Goal: Task Accomplishment & Management: Use online tool/utility

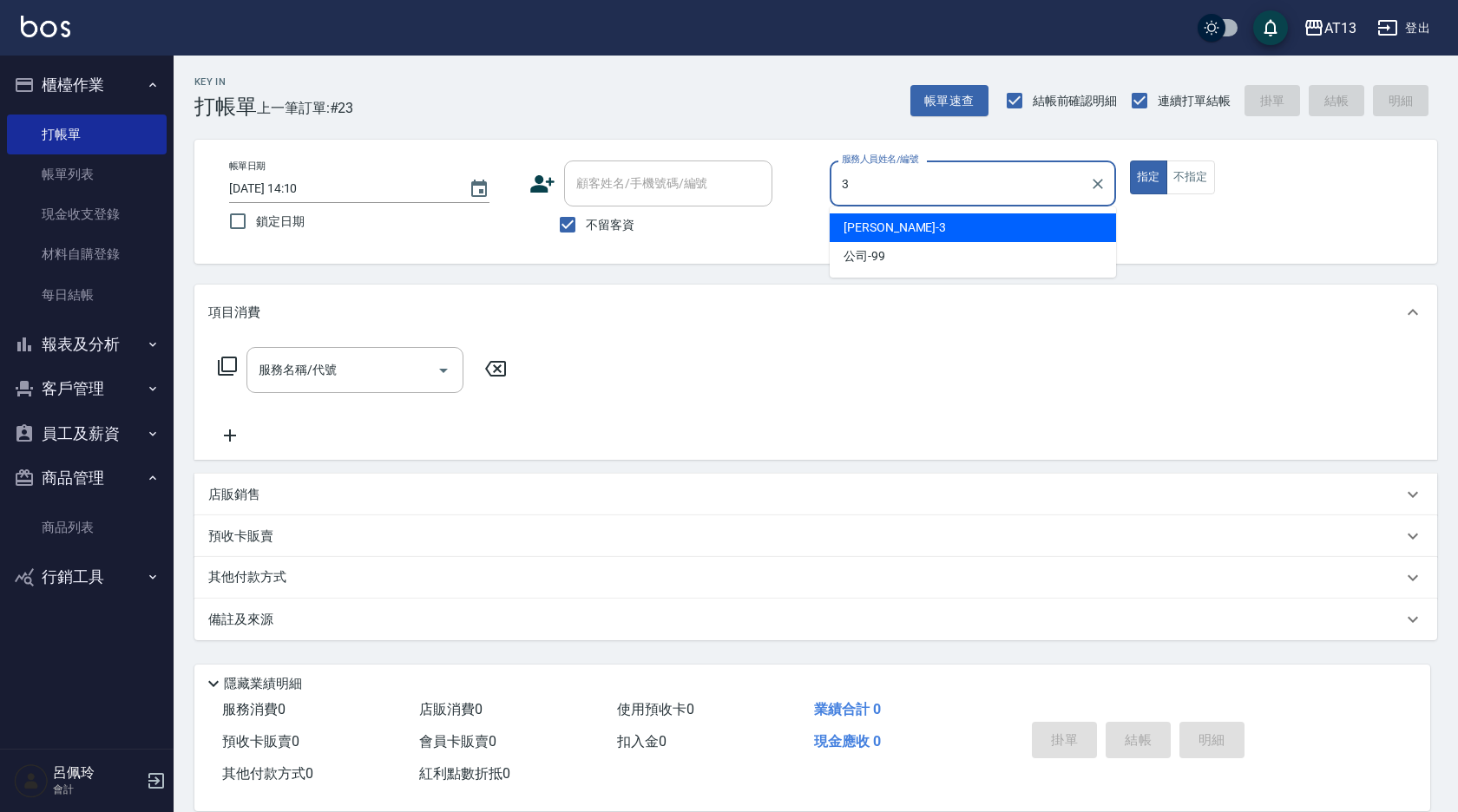
click at [950, 217] on div "[PERSON_NAME] -3" at bounding box center [973, 228] width 286 height 28
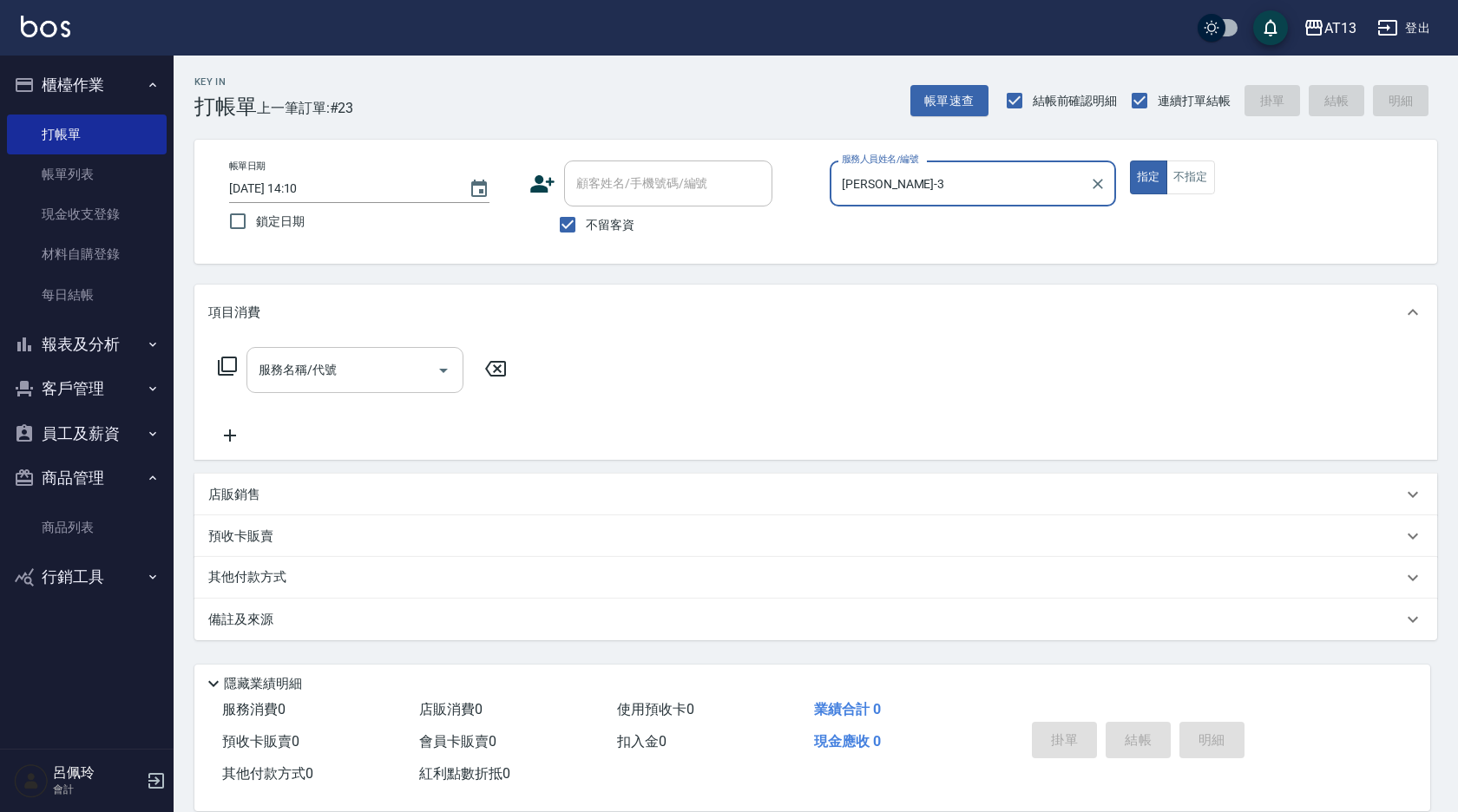
type input "[PERSON_NAME]-3"
click at [353, 369] on input "服務名稱/代號" at bounding box center [341, 370] width 175 height 30
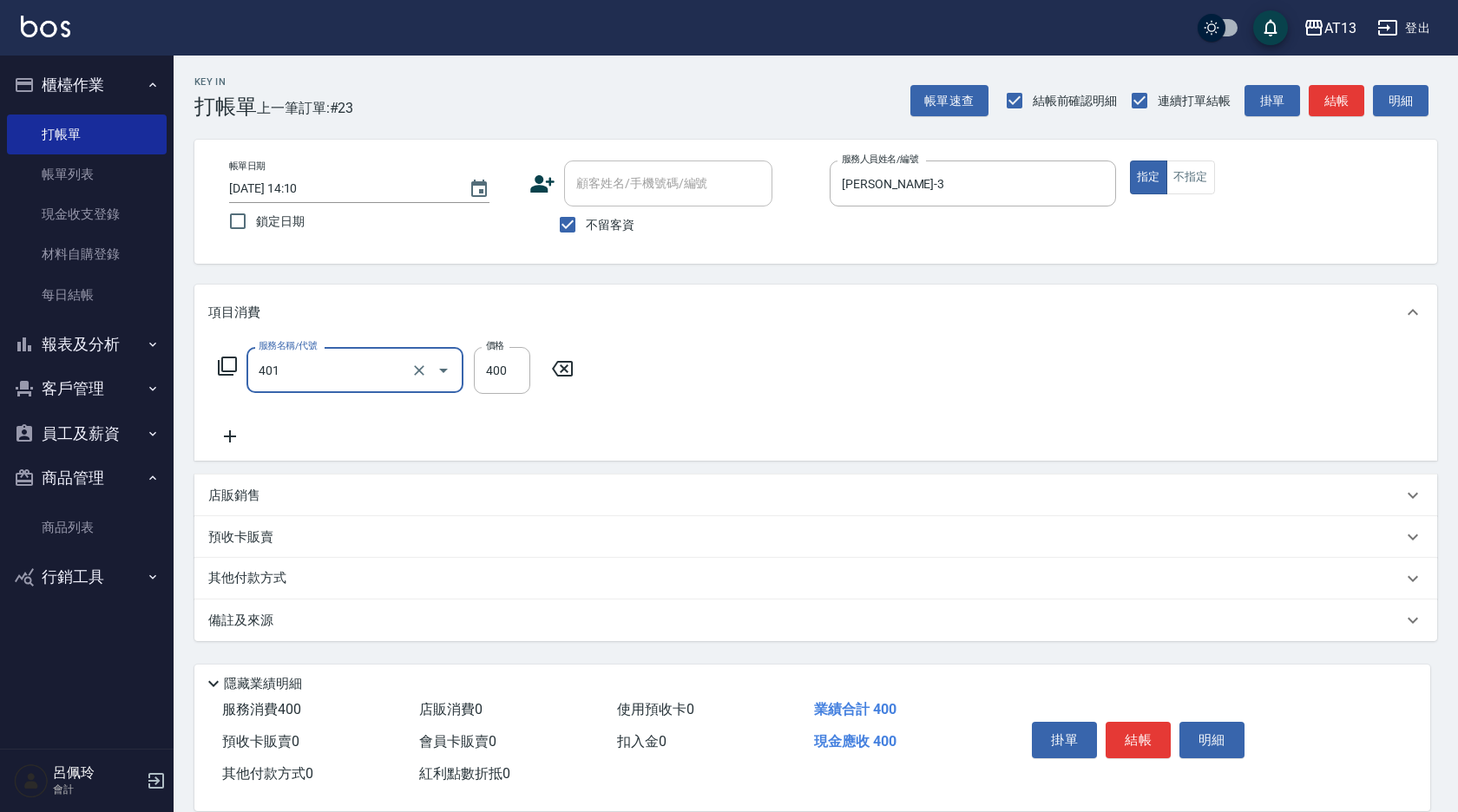
type input "剪髮(401)"
drag, startPoint x: 843, startPoint y: 383, endPoint x: 1053, endPoint y: 619, distance: 315.9
click at [843, 384] on div "服務名稱/代號 剪髮(401) 服務名稱/代號 價格 400 價格" at bounding box center [816, 400] width 1243 height 120
click at [1133, 741] on button "結帳" at bounding box center [1138, 740] width 65 height 37
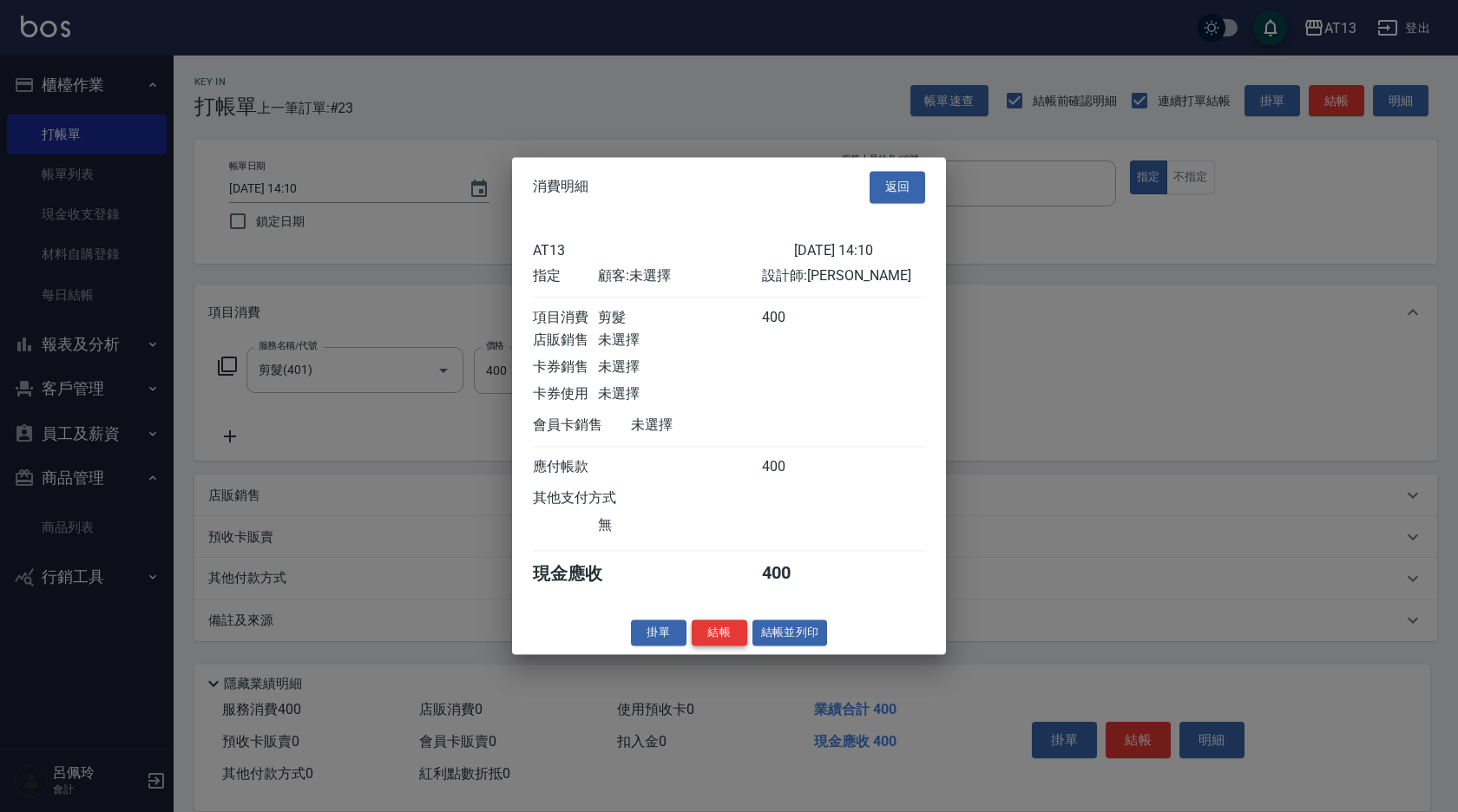
click at [720, 640] on button "結帳" at bounding box center [719, 632] width 56 height 27
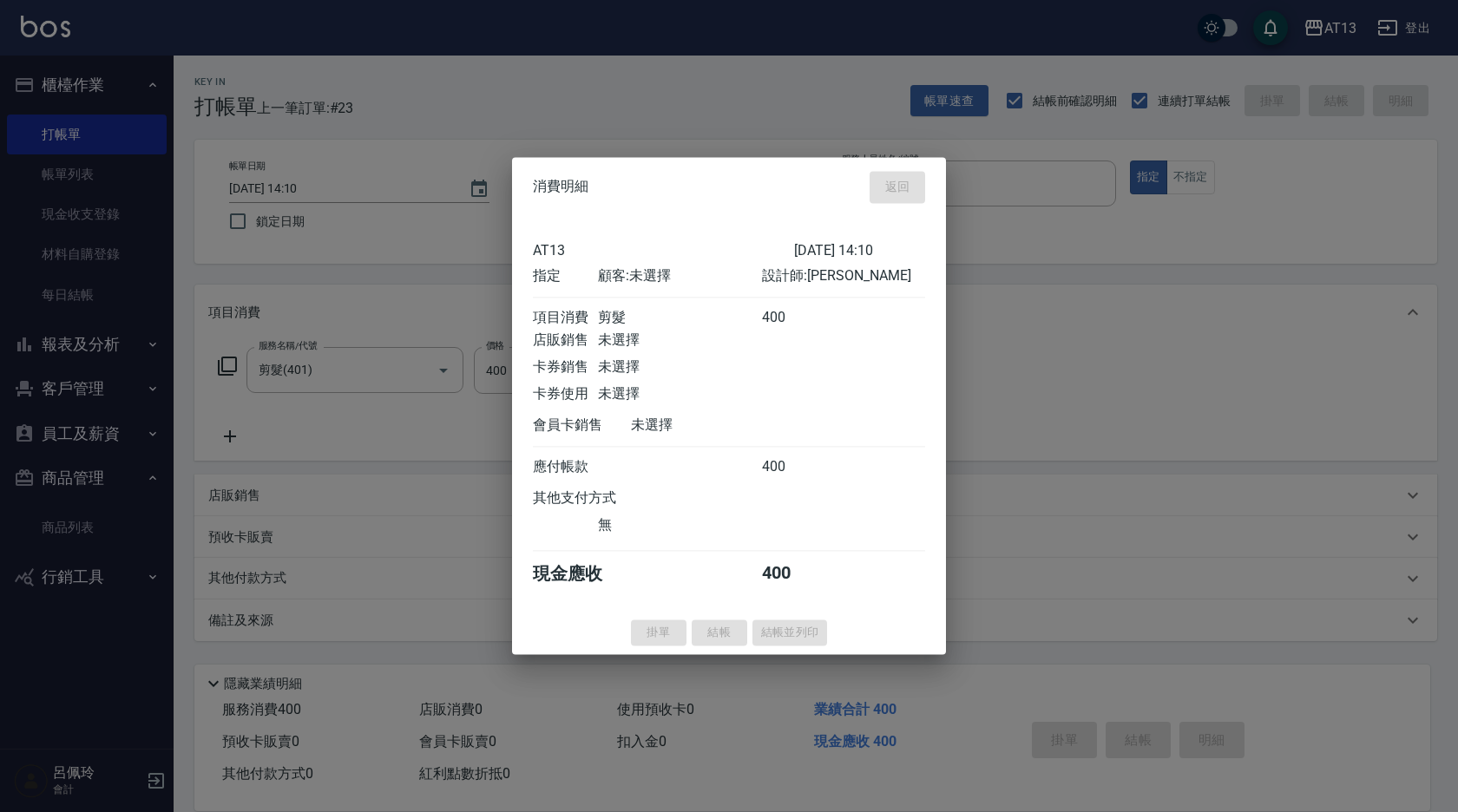
type input "[DATE] 15:03"
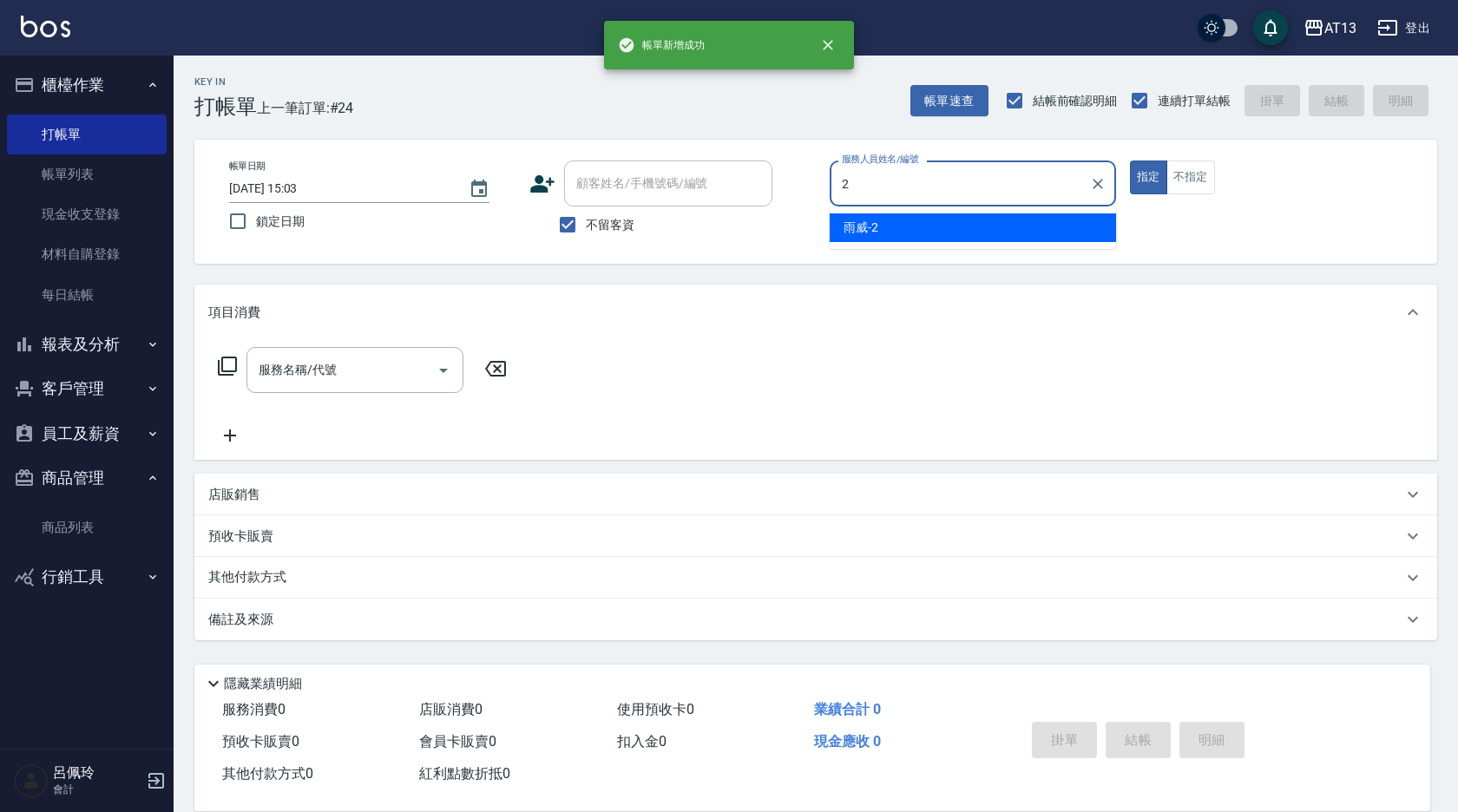
click at [1034, 234] on div "雨威 -2" at bounding box center [973, 228] width 286 height 28
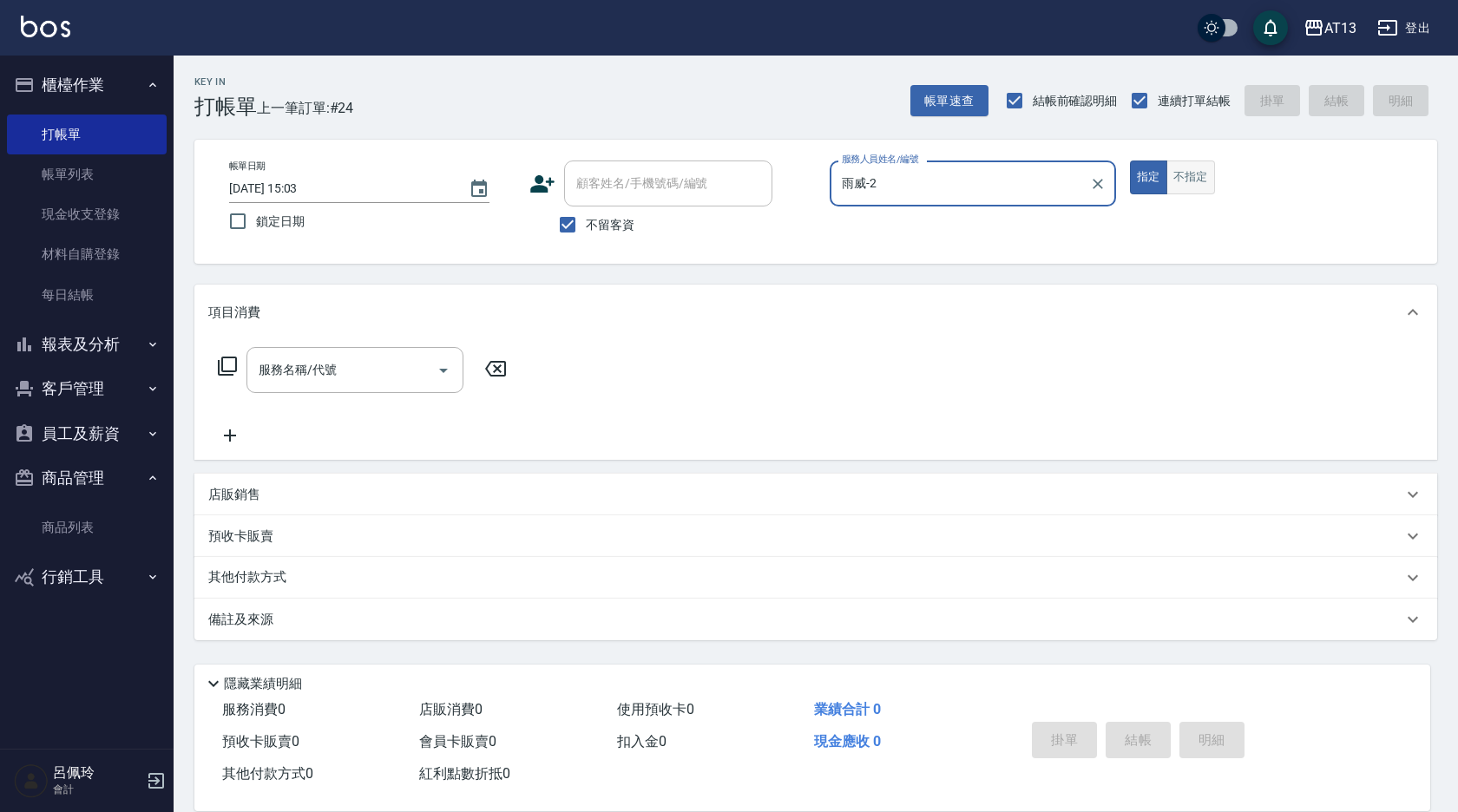
type input "雨威-2"
click at [1187, 189] on button "不指定" at bounding box center [1190, 177] width 49 height 34
click at [351, 378] on input "服務名稱/代號" at bounding box center [341, 370] width 175 height 30
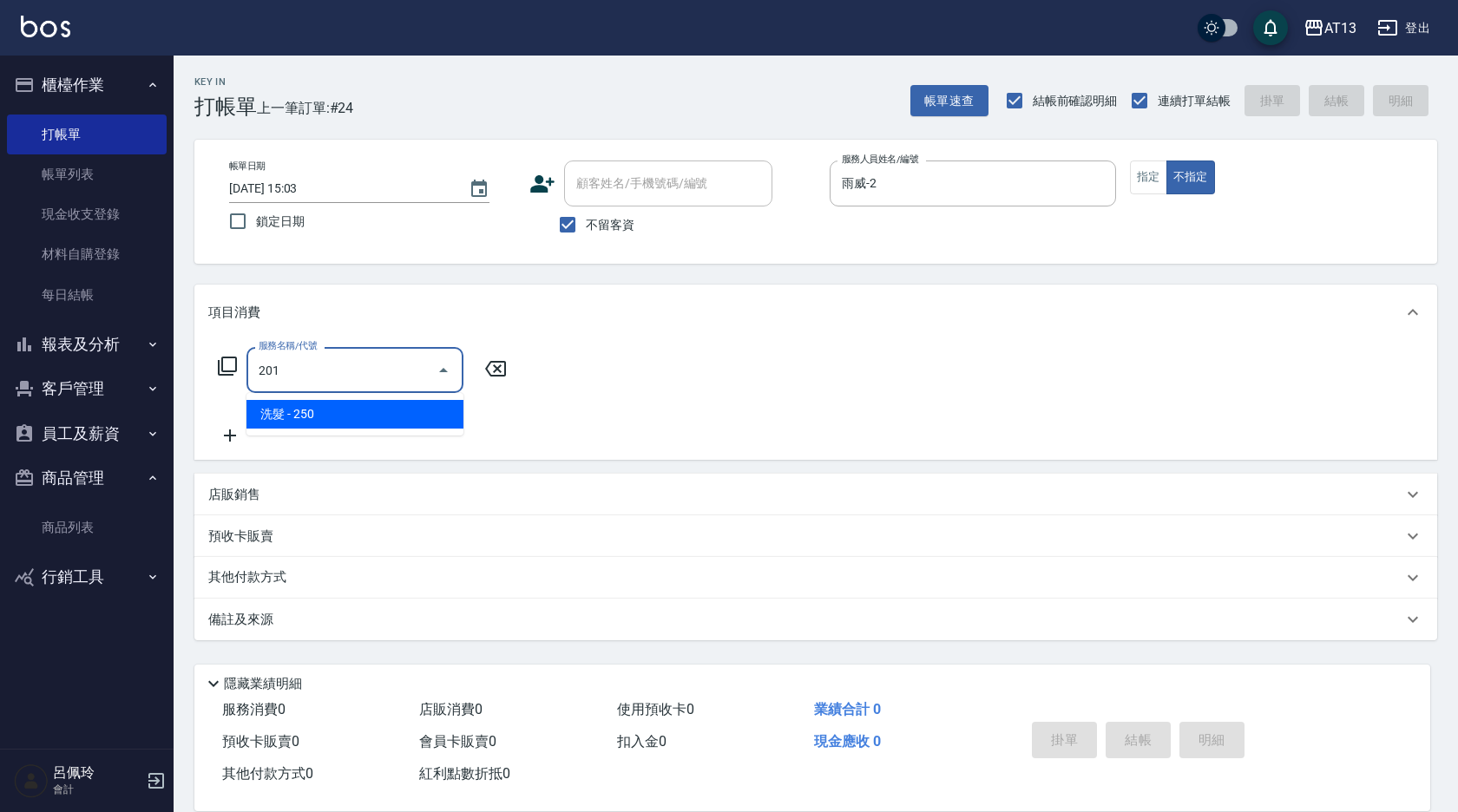
type input "洗髮(201)"
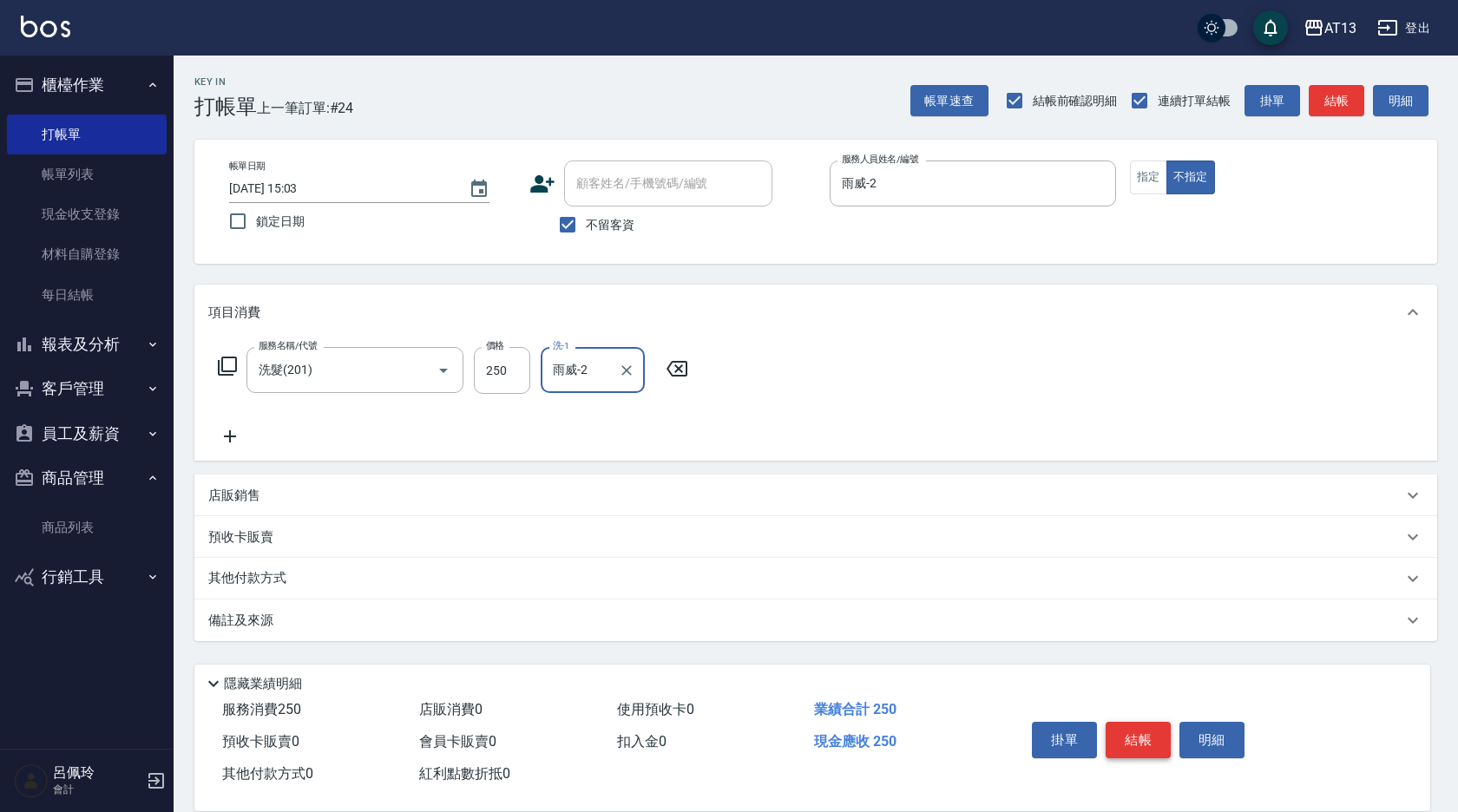
type input "雨威-2"
click at [1129, 734] on button "結帳" at bounding box center [1138, 740] width 65 height 37
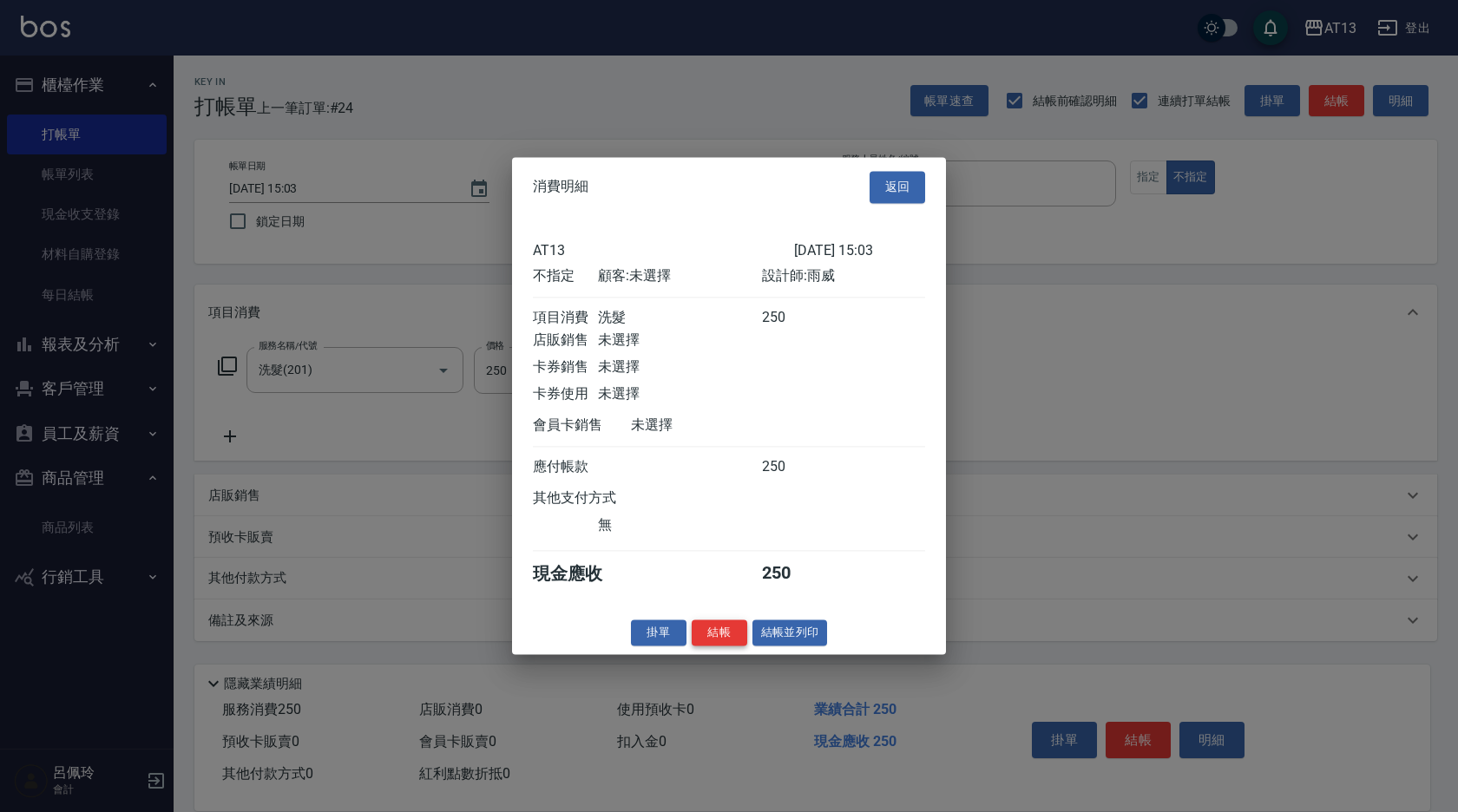
click at [722, 642] on button "結帳" at bounding box center [719, 632] width 56 height 27
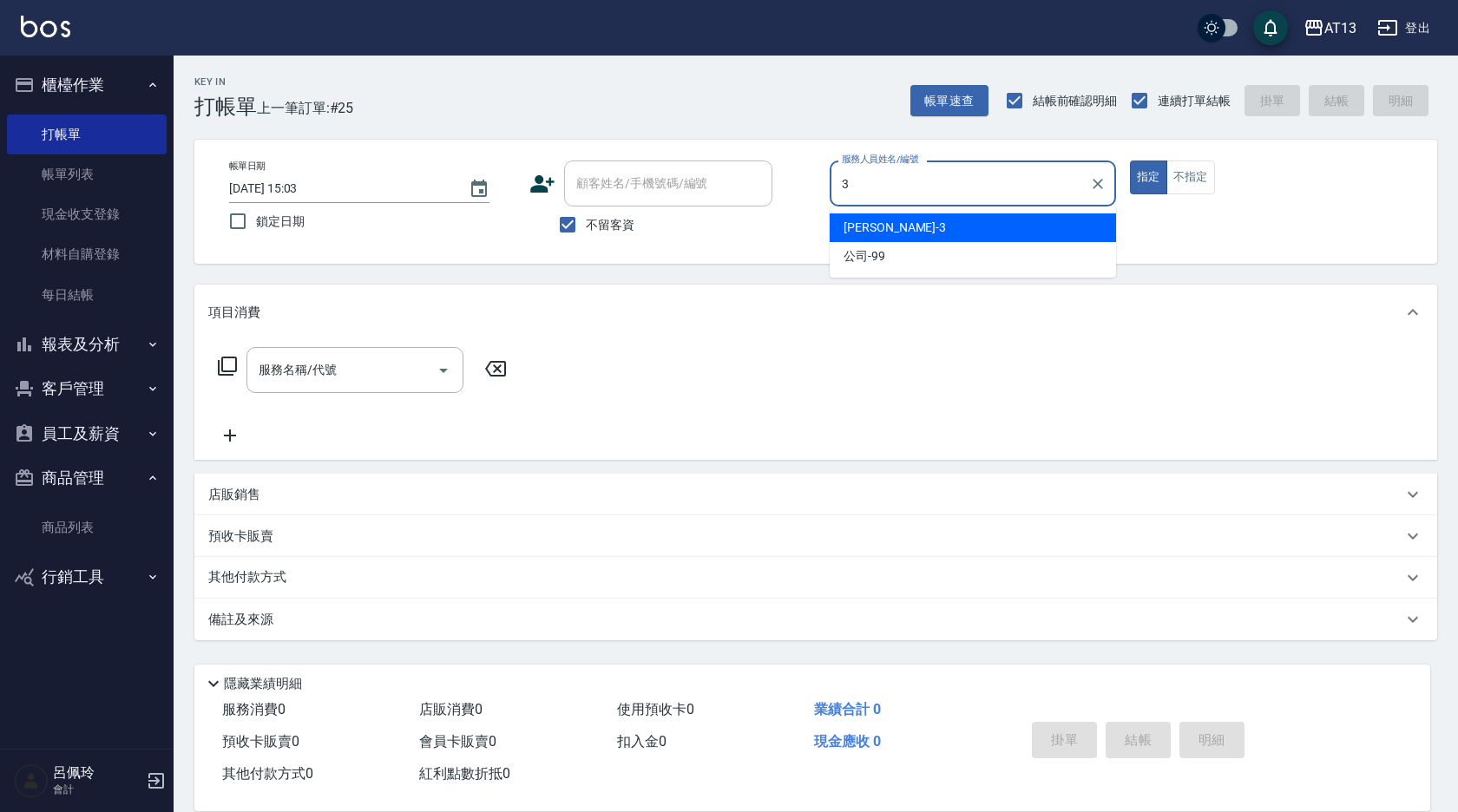
click at [845, 217] on div "[PERSON_NAME] -3" at bounding box center [973, 228] width 286 height 28
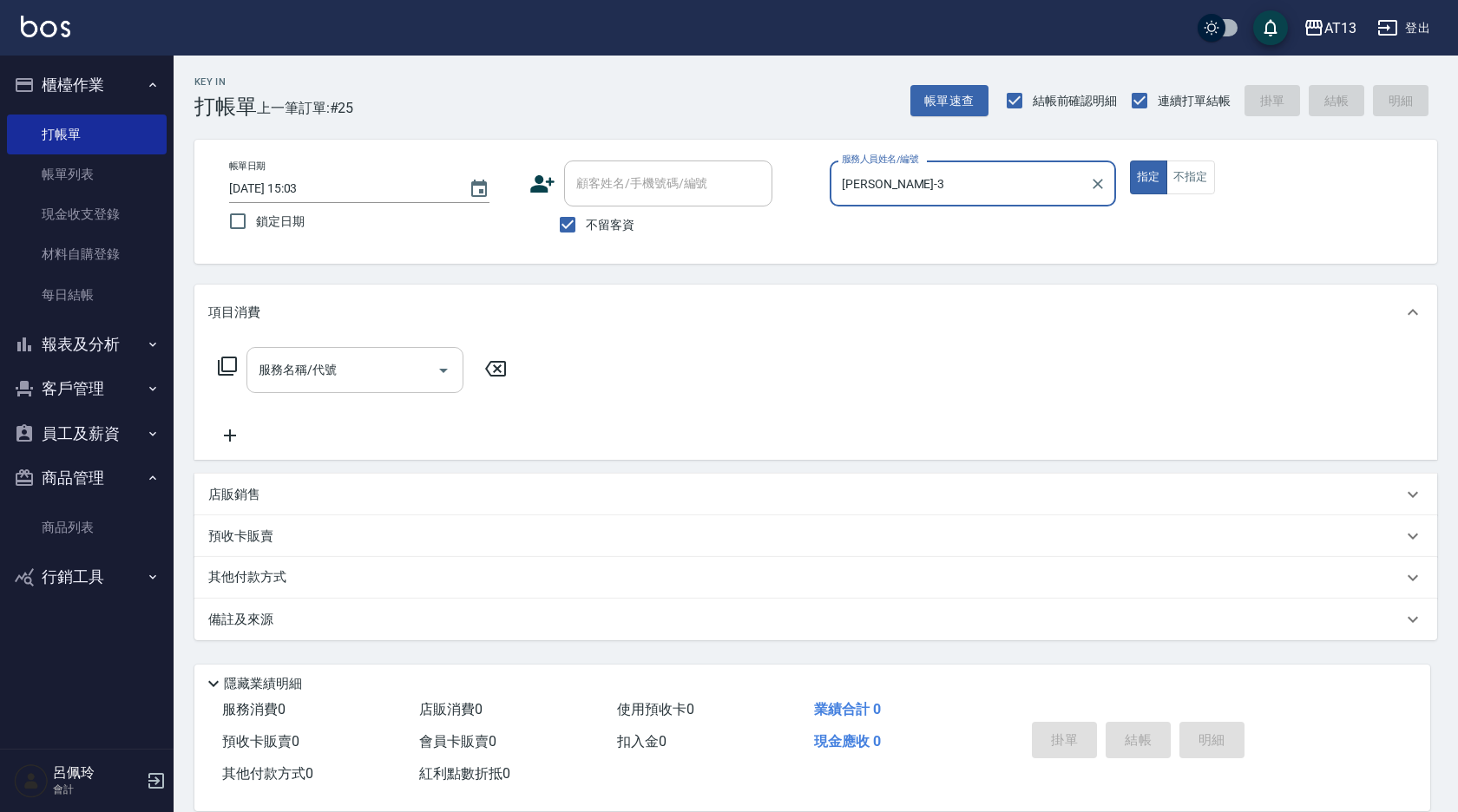
type input "[PERSON_NAME]-3"
click at [271, 382] on input "服務名稱/代號" at bounding box center [341, 370] width 175 height 30
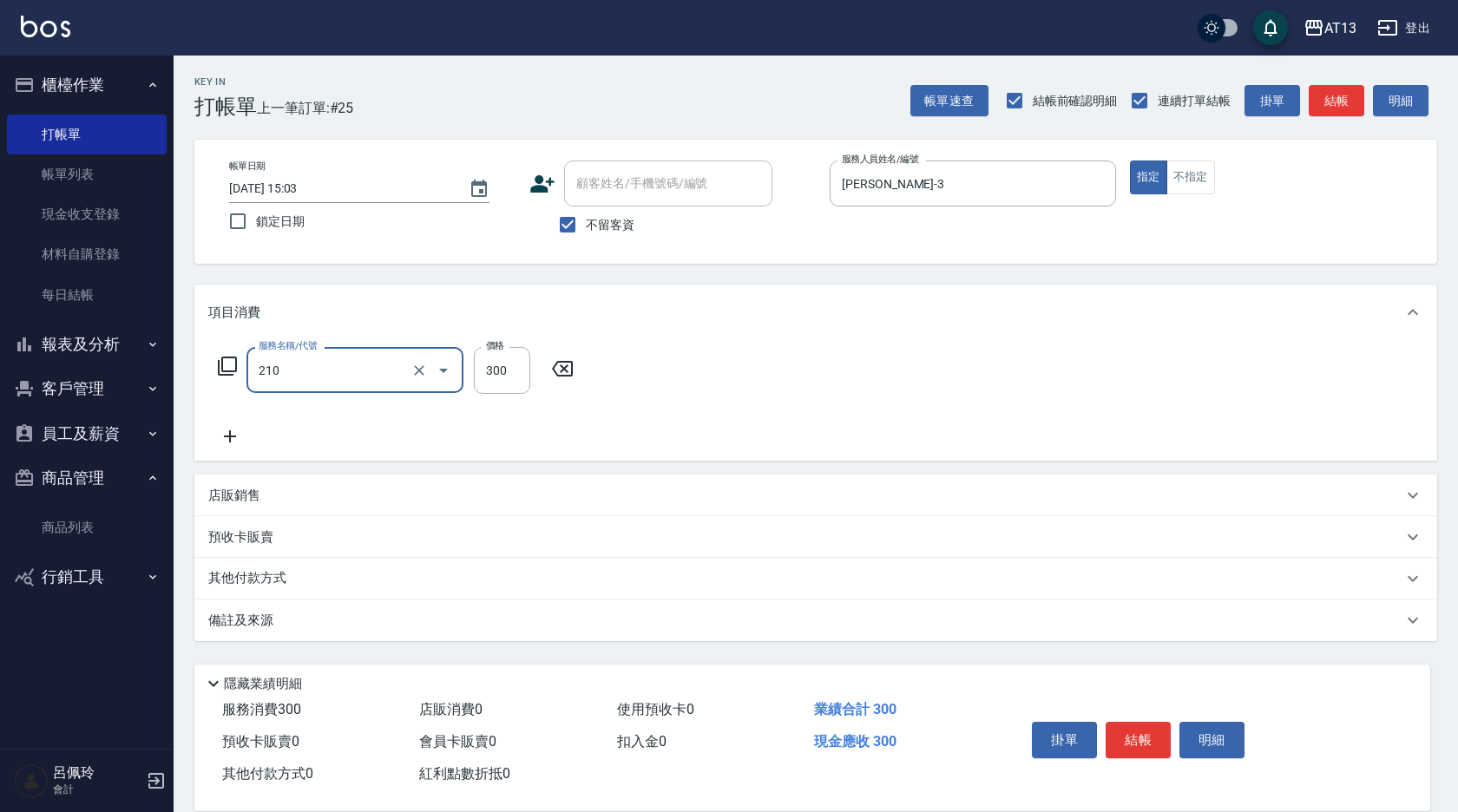
type input "歐娜洗髮精(210)"
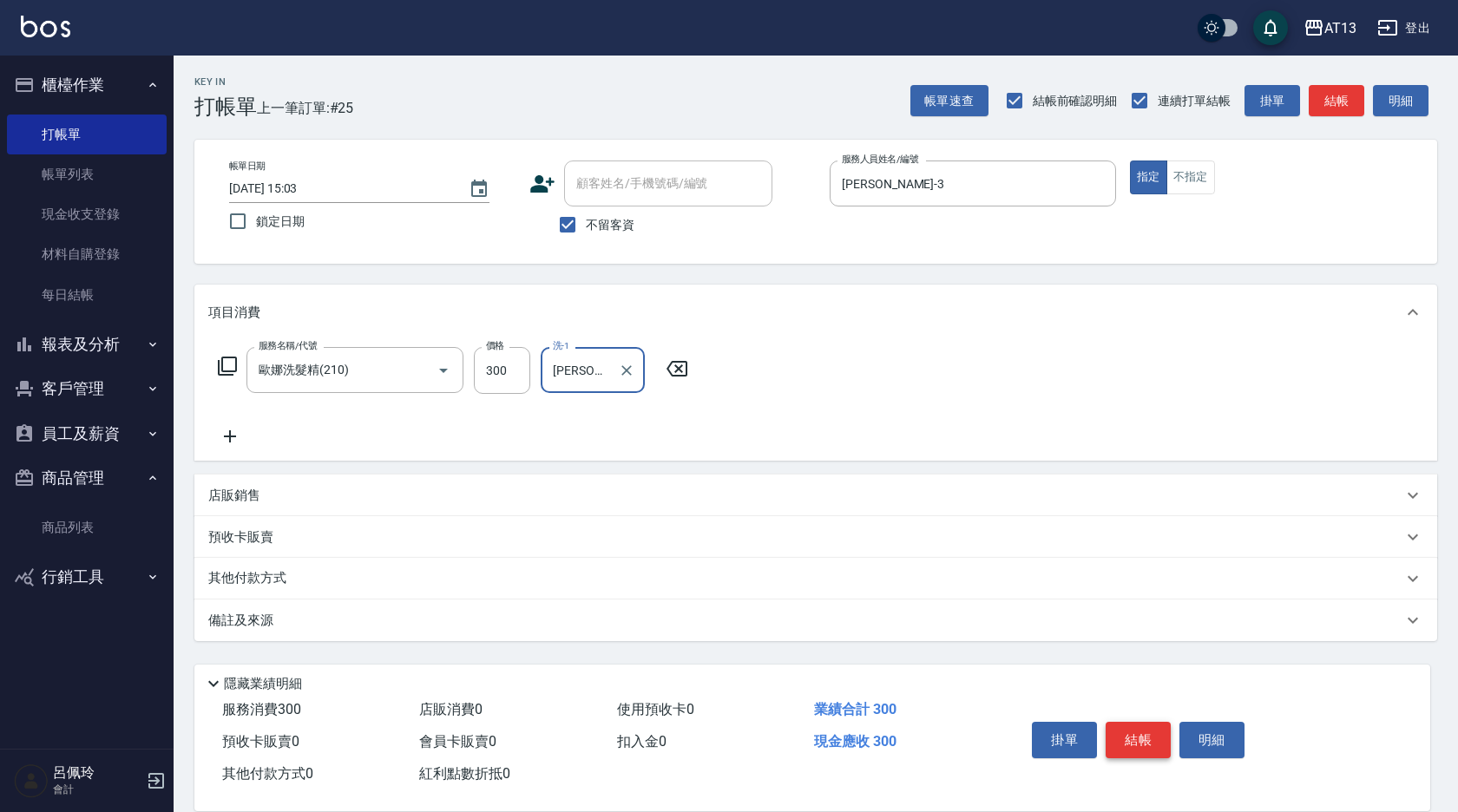
type input "[PERSON_NAME]-26"
click at [1143, 733] on button "結帳" at bounding box center [1138, 740] width 65 height 37
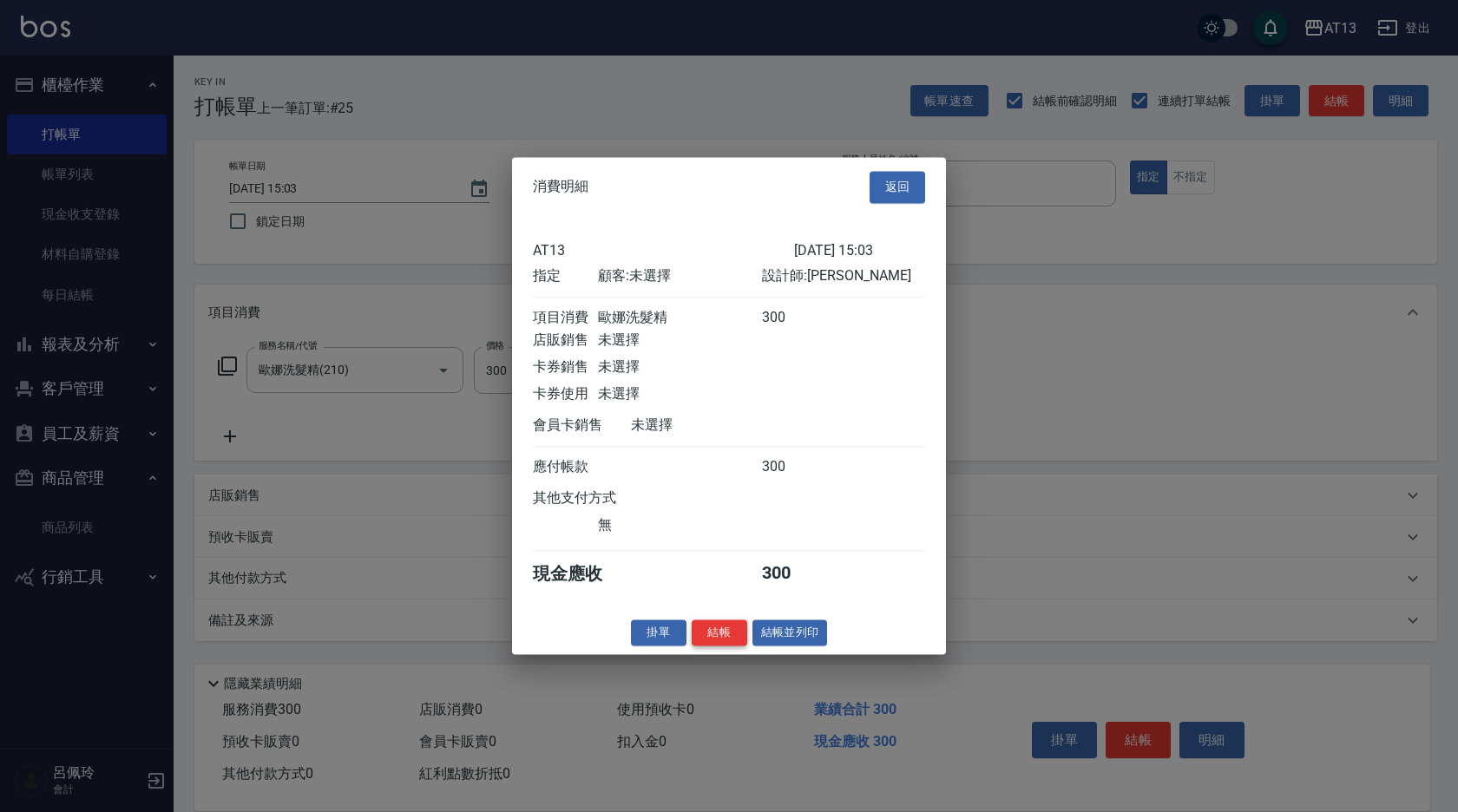
click at [723, 638] on button "結帳" at bounding box center [719, 632] width 56 height 27
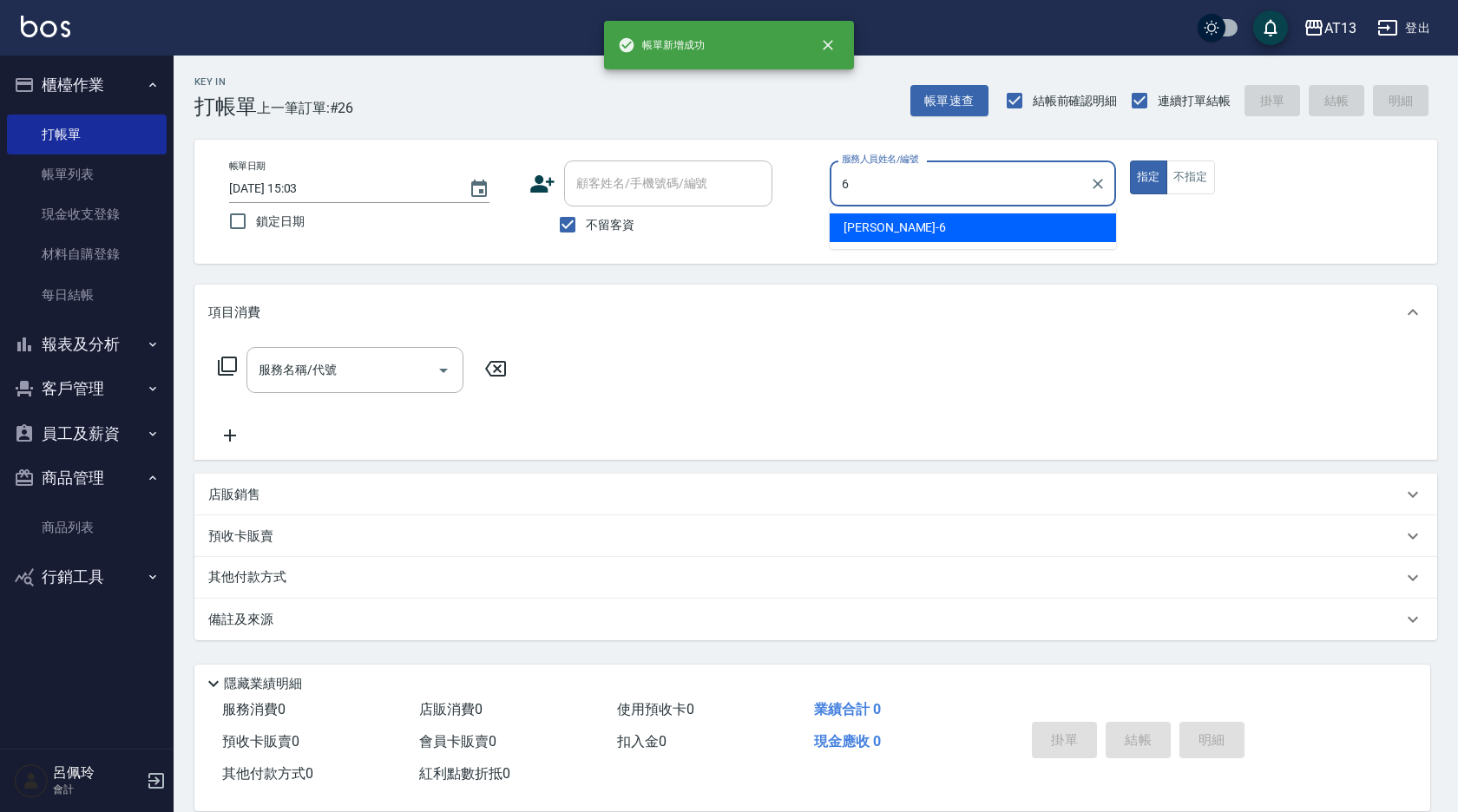
click at [940, 225] on div "亭妤 -6" at bounding box center [973, 228] width 286 height 28
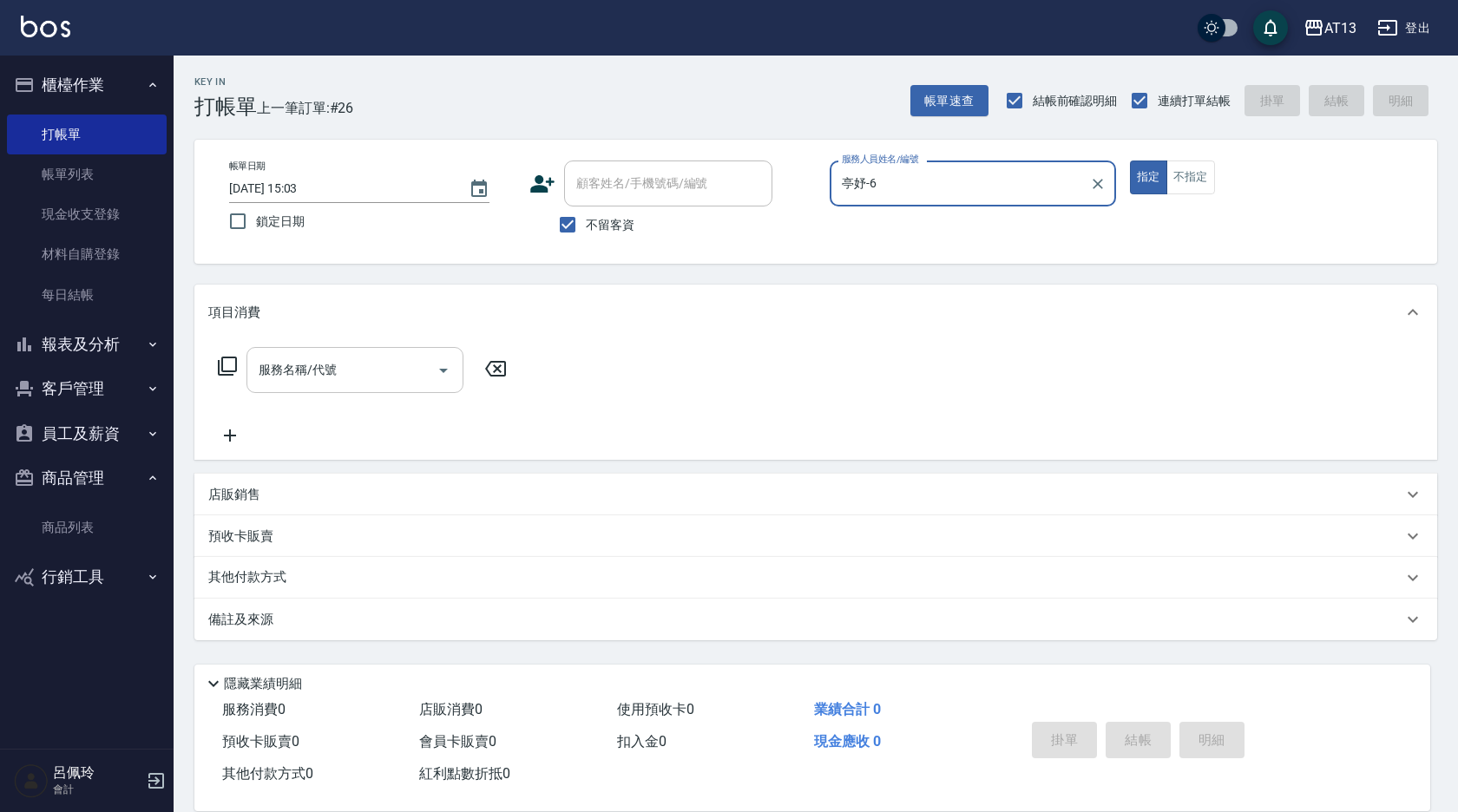
type input "亭妤-6"
click at [334, 379] on input "服務名稱/代號" at bounding box center [341, 370] width 175 height 30
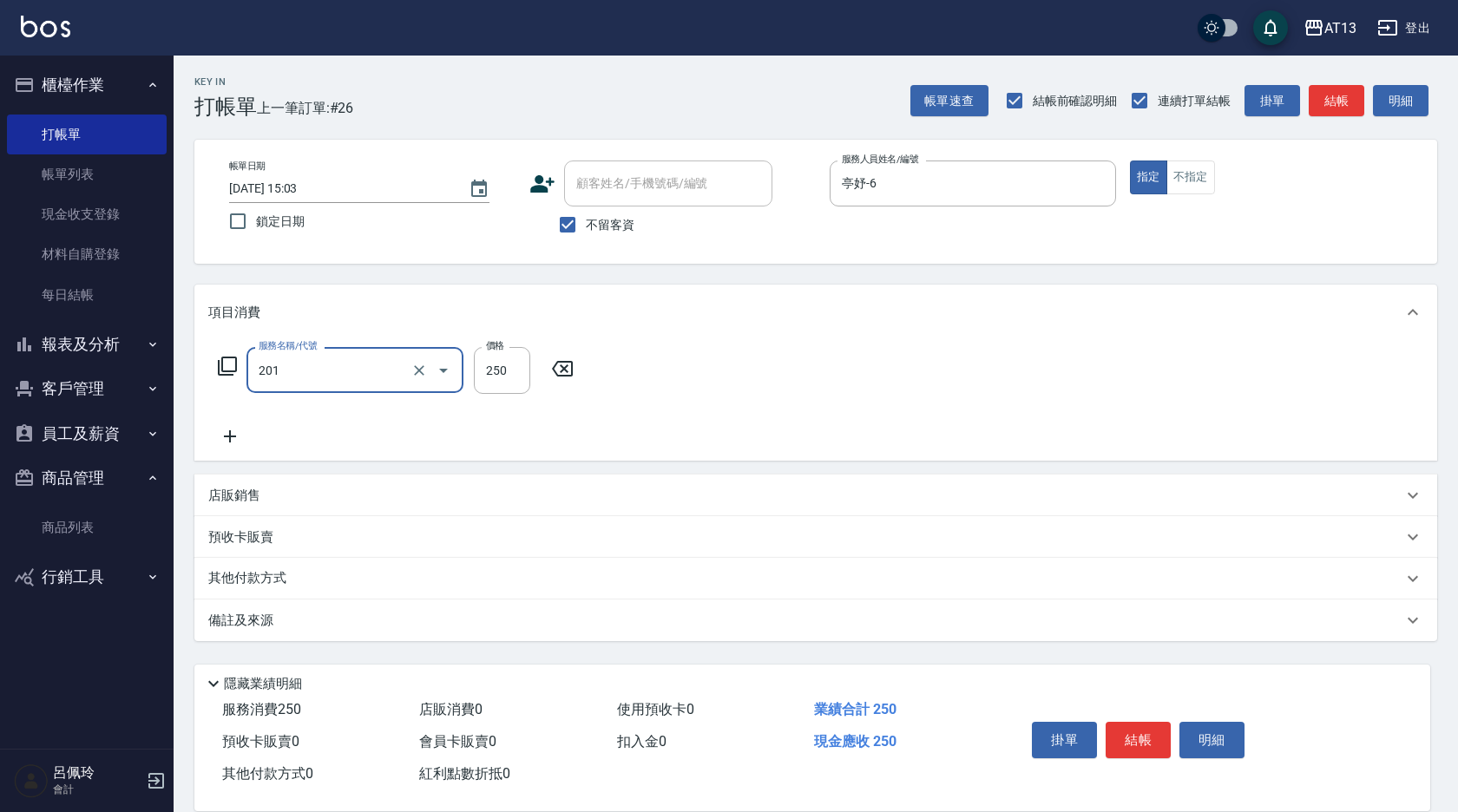
type input "洗髮(201)"
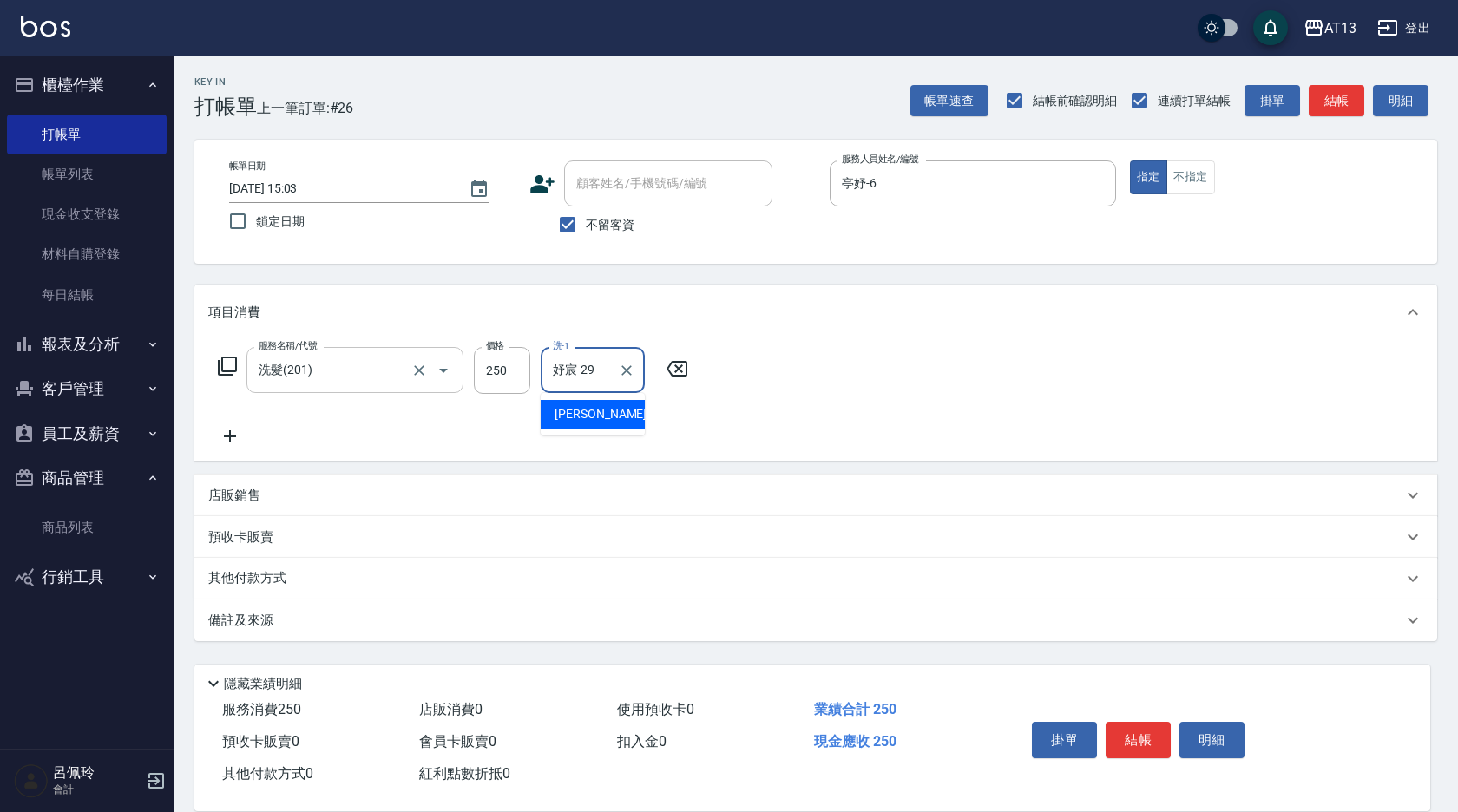
type input "妤宸-29"
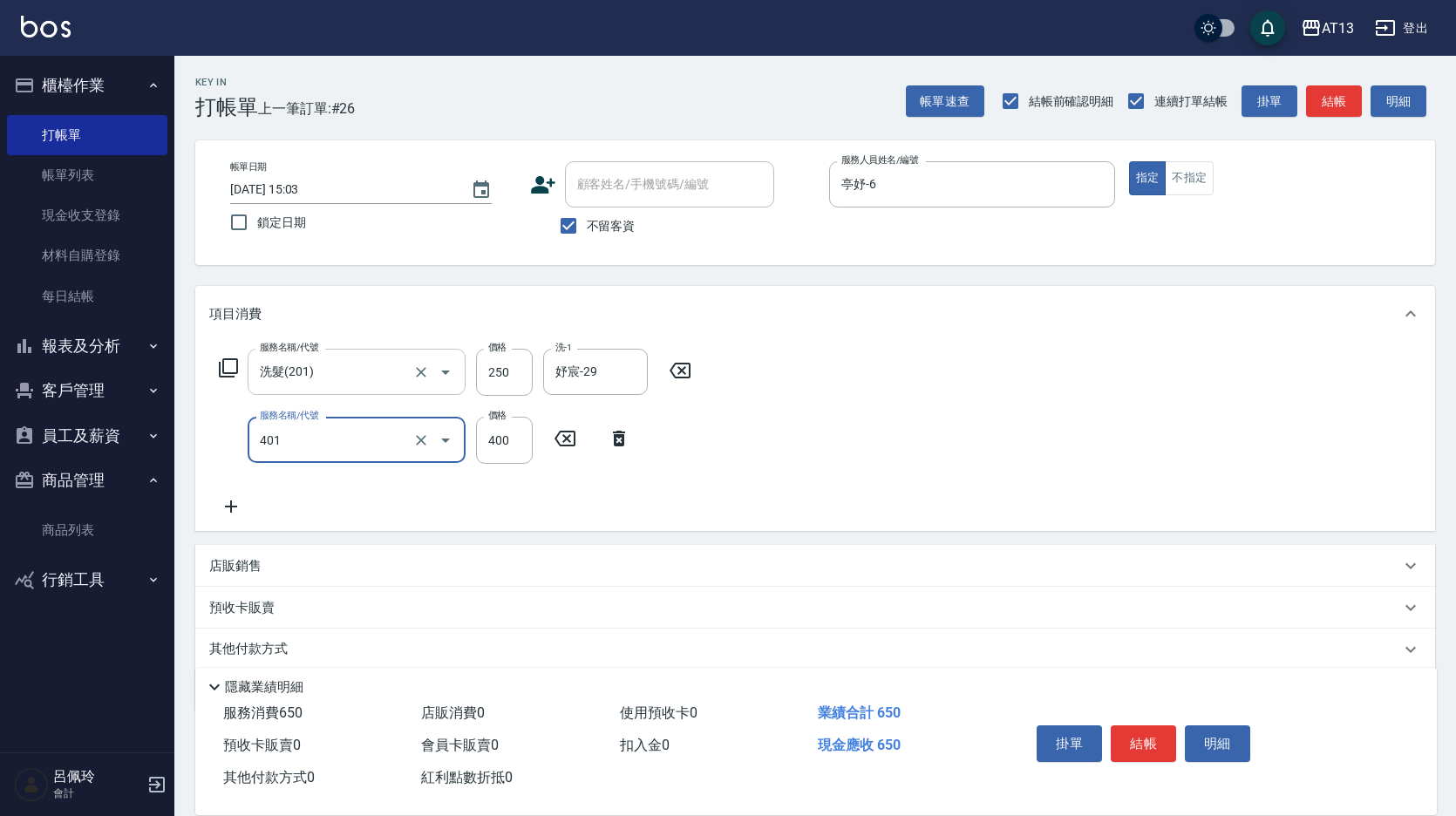
type input "剪髮(401)"
type input "300"
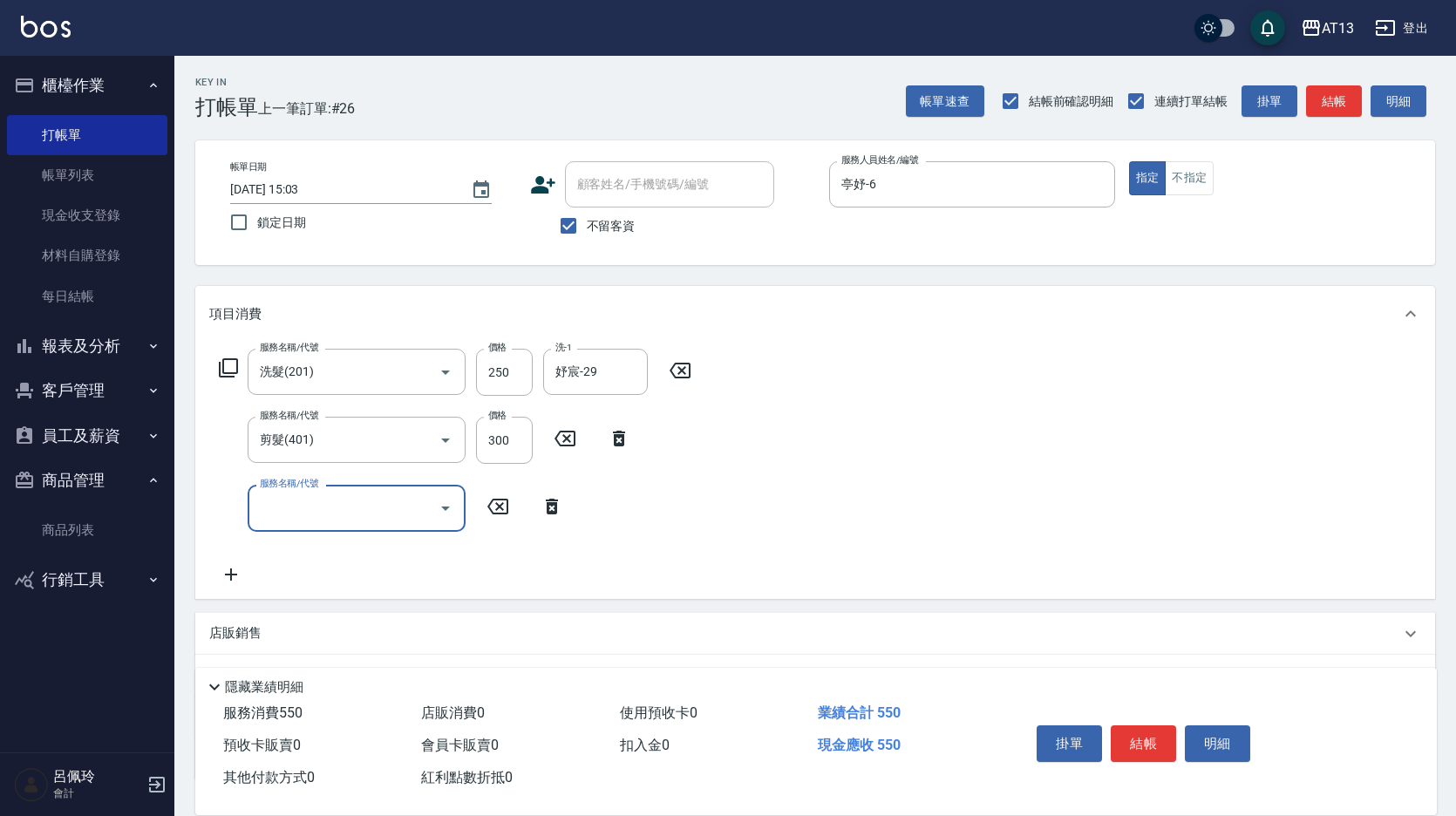
drag, startPoint x: 1149, startPoint y: 739, endPoint x: 1046, endPoint y: 698, distance: 110.9
click at [1149, 739] on button "結帳" at bounding box center [1143, 744] width 65 height 37
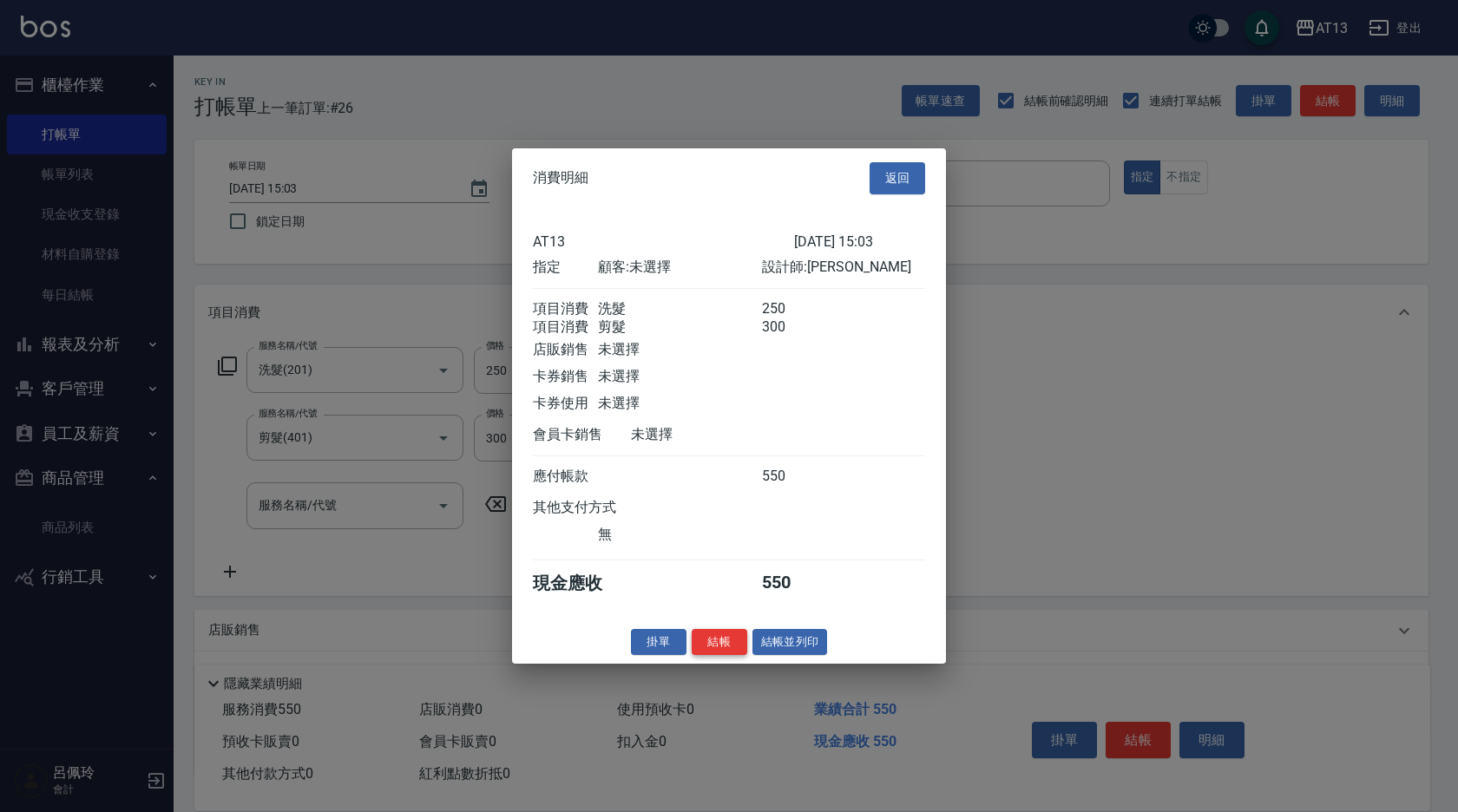
click at [725, 651] on button "結帳" at bounding box center [719, 641] width 56 height 27
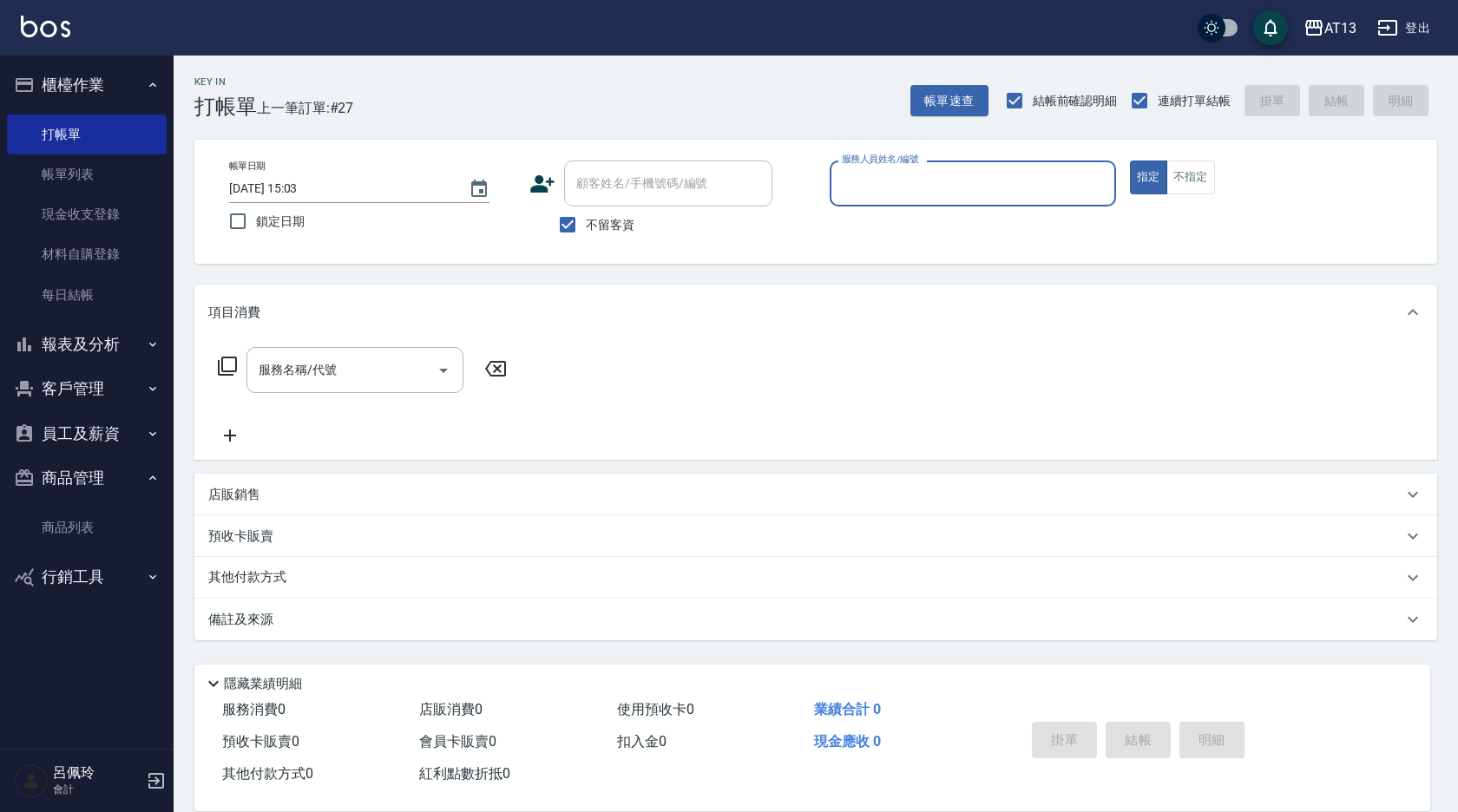
click at [951, 181] on input "服務人員姓名/編號" at bounding box center [973, 184] width 271 height 30
click at [955, 250] on div "[PERSON_NAME] -5" at bounding box center [973, 256] width 286 height 28
type input "[PERSON_NAME]-5"
click at [1203, 182] on button "不指定" at bounding box center [1190, 177] width 49 height 34
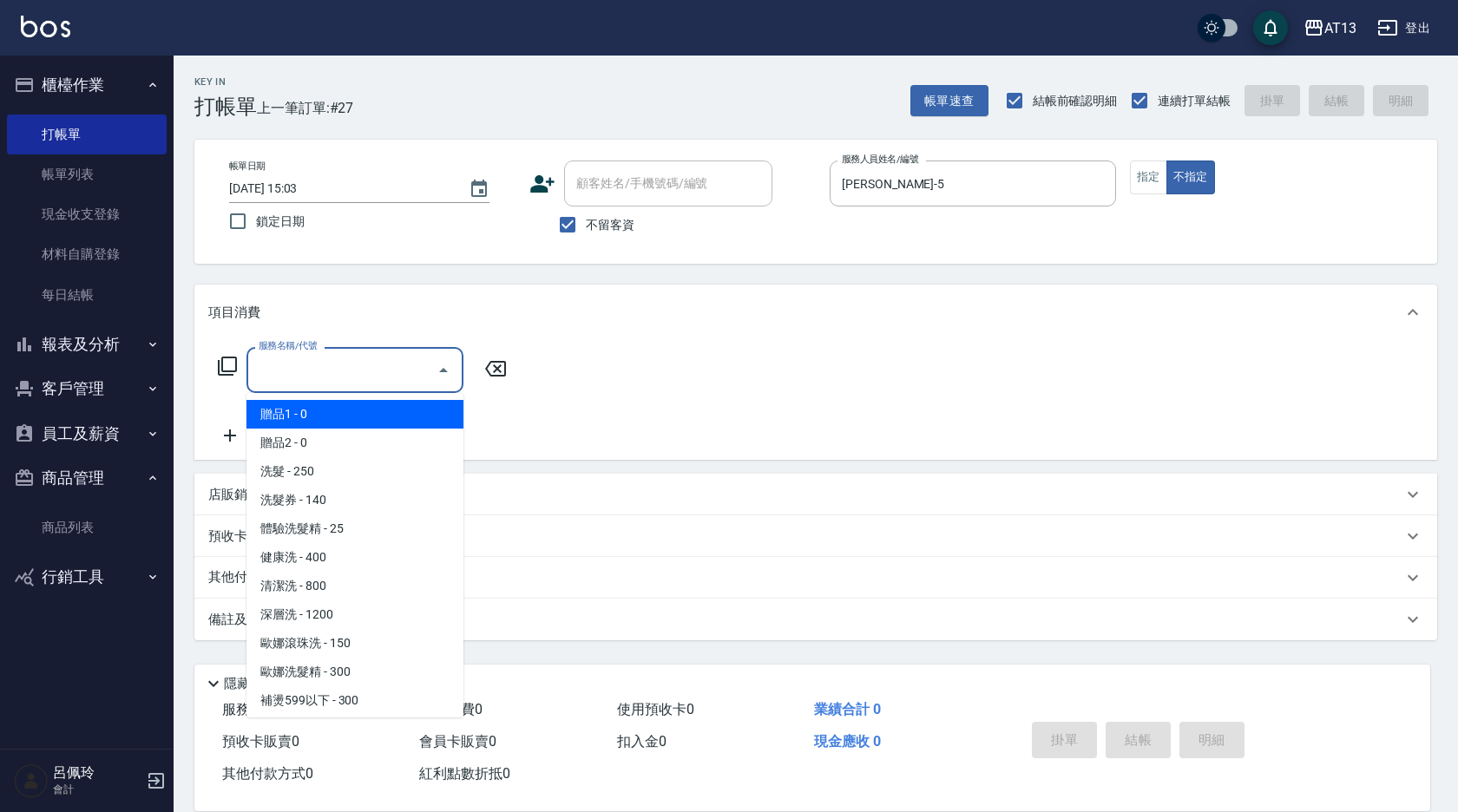
drag, startPoint x: 393, startPoint y: 365, endPoint x: 384, endPoint y: 355, distance: 13.5
click at [390, 365] on input "服務名稱/代號" at bounding box center [341, 370] width 175 height 30
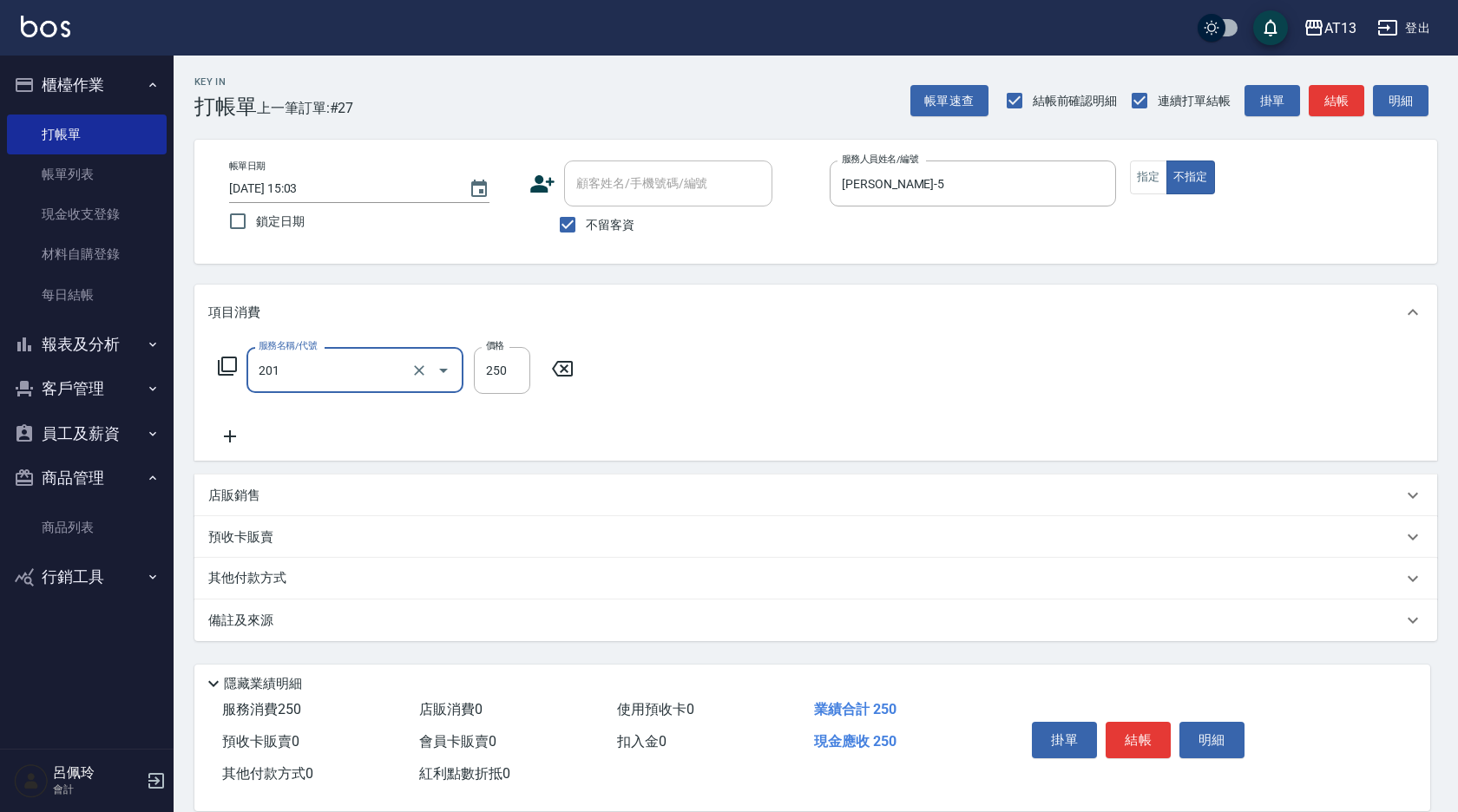
type input "洗髮(201)"
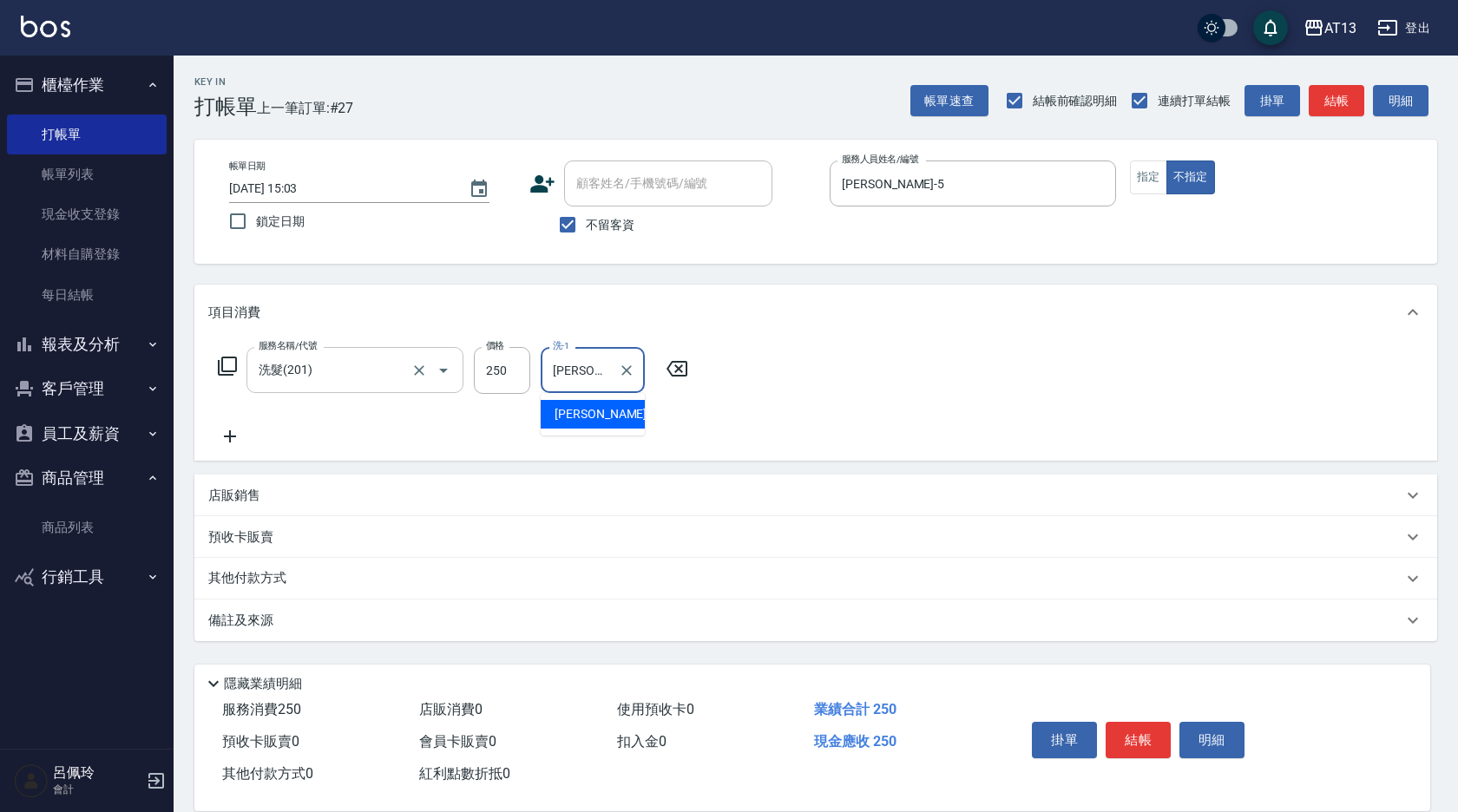
type input "[PERSON_NAME]-5"
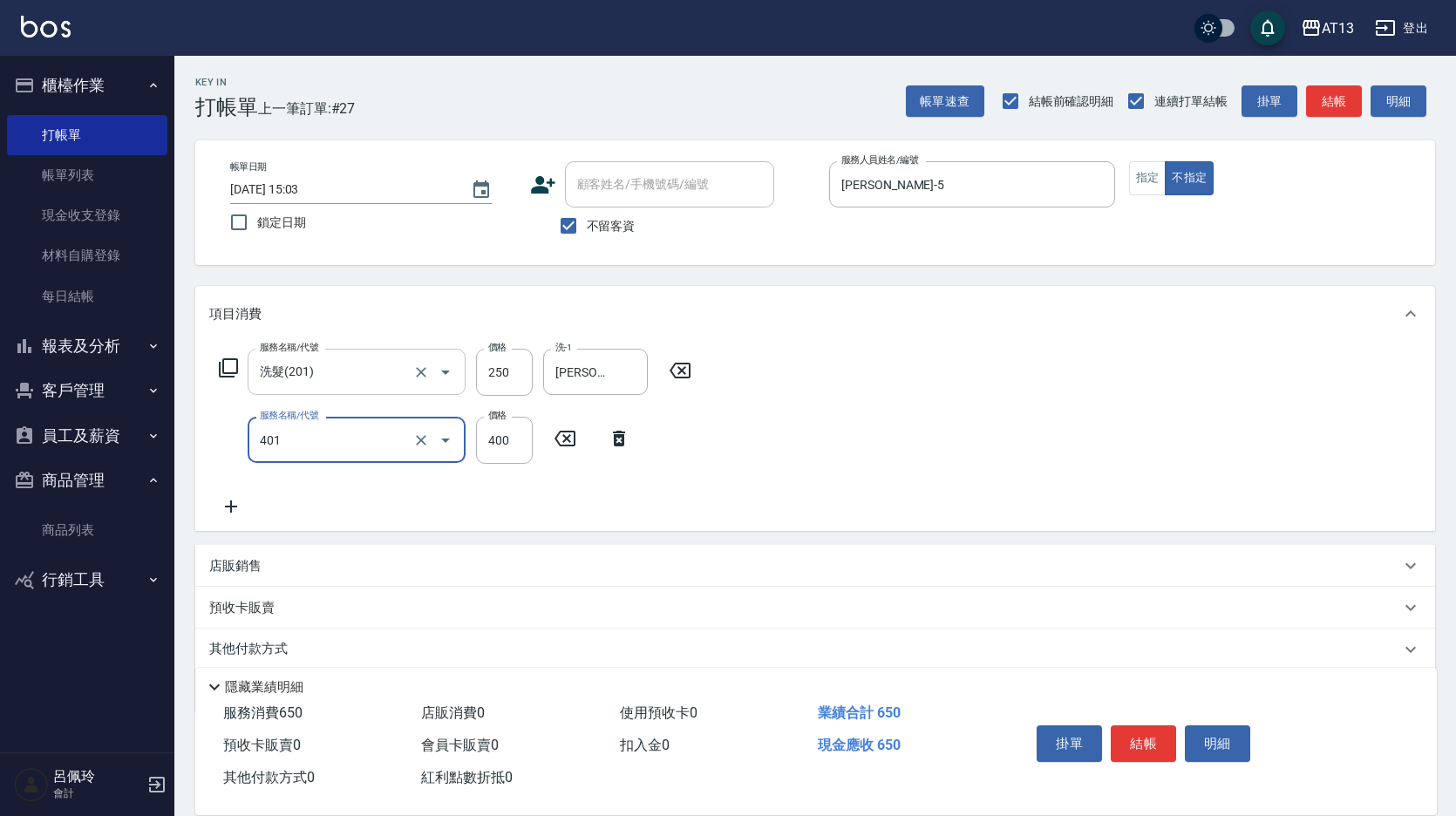
type input "剪髮(401)"
type input "150"
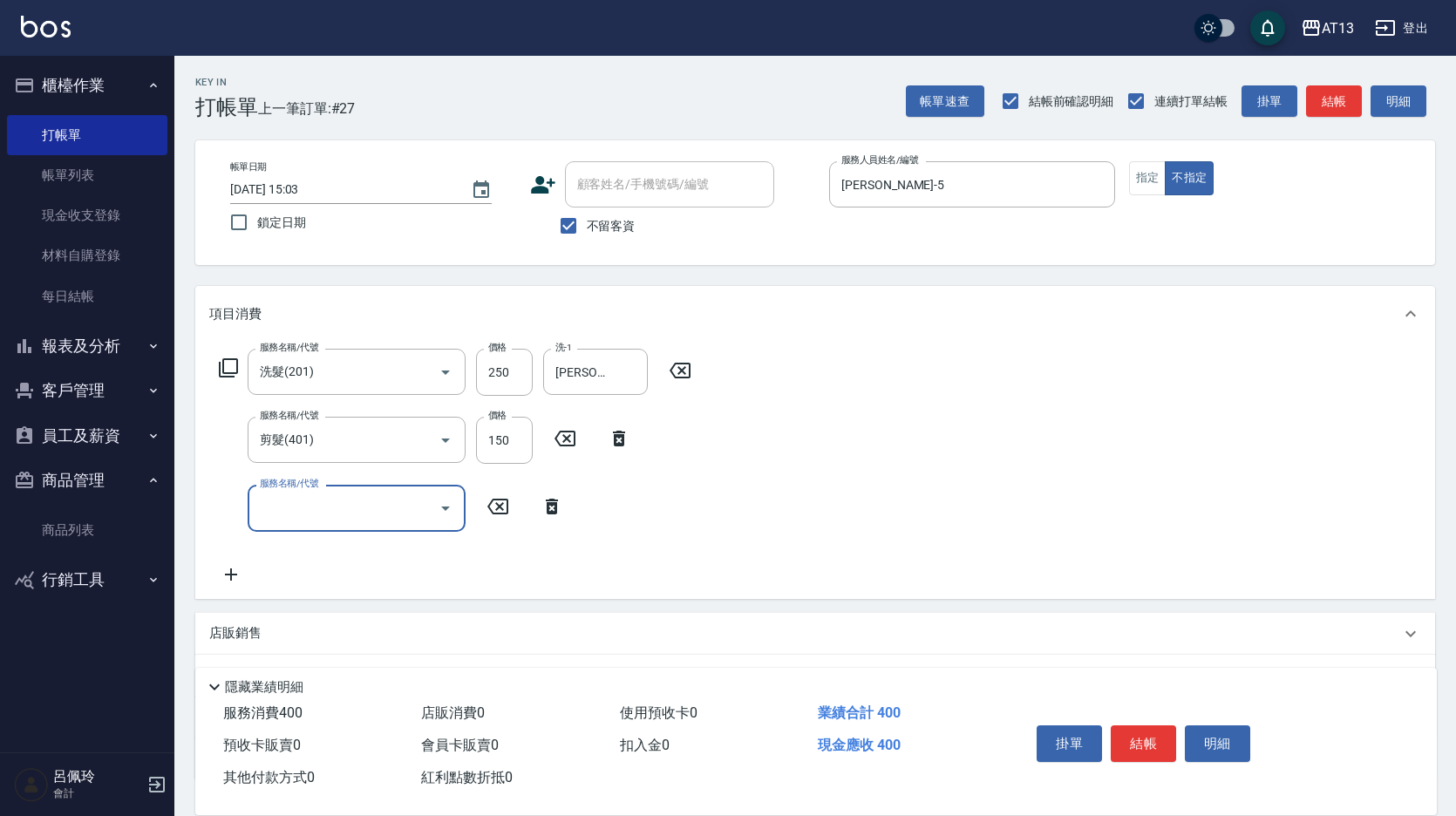
click at [1010, 490] on div "服務名稱/代號 洗髮(201) 服務名稱/代號 價格 250 價格 洗-1 [PERSON_NAME]-5 洗-1 服務名稱/代號 剪髮(401) 服務名稱/…" at bounding box center [815, 470] width 1239 height 256
click at [1171, 726] on button "結帳" at bounding box center [1143, 744] width 65 height 37
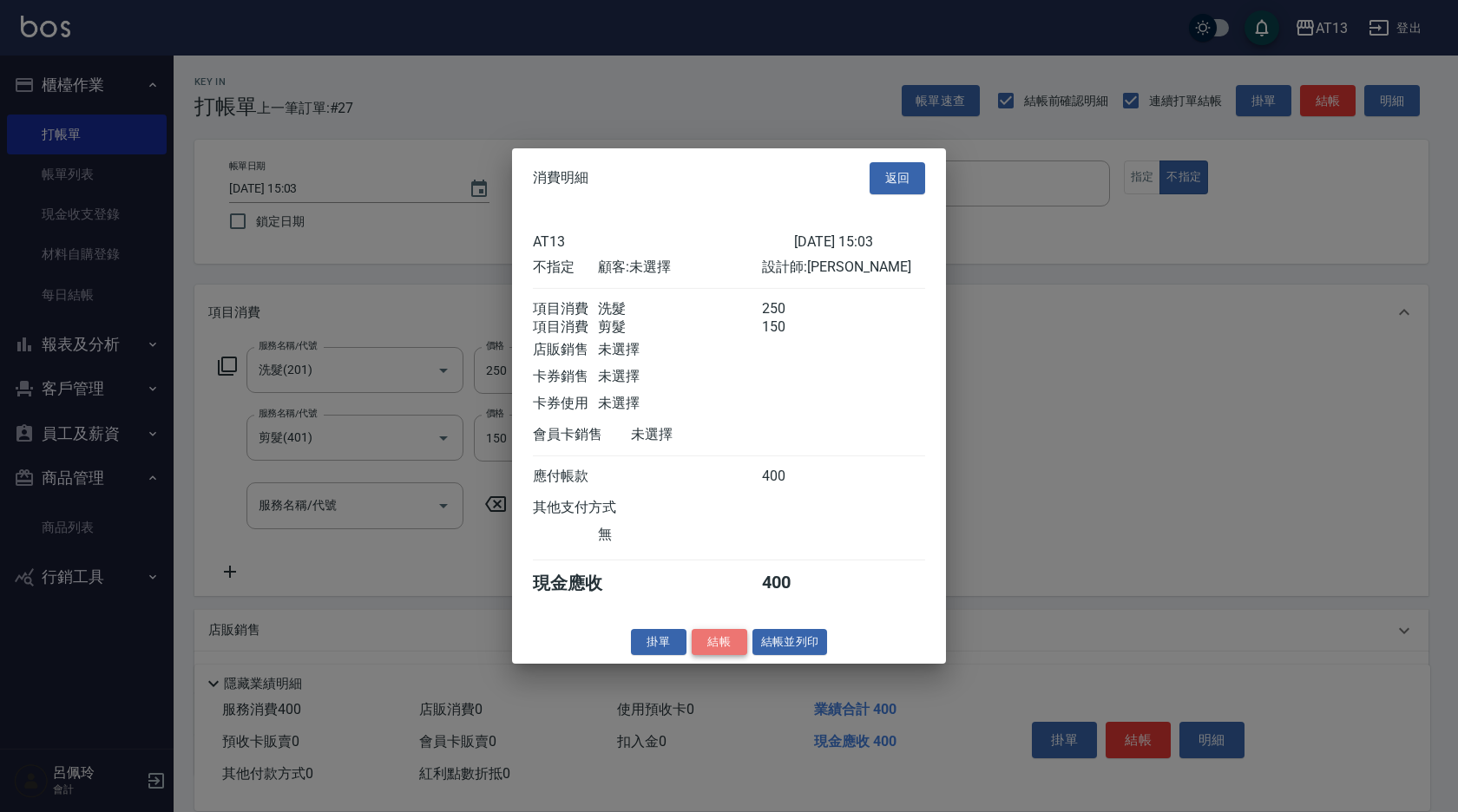
click at [729, 655] on button "結帳" at bounding box center [719, 641] width 56 height 27
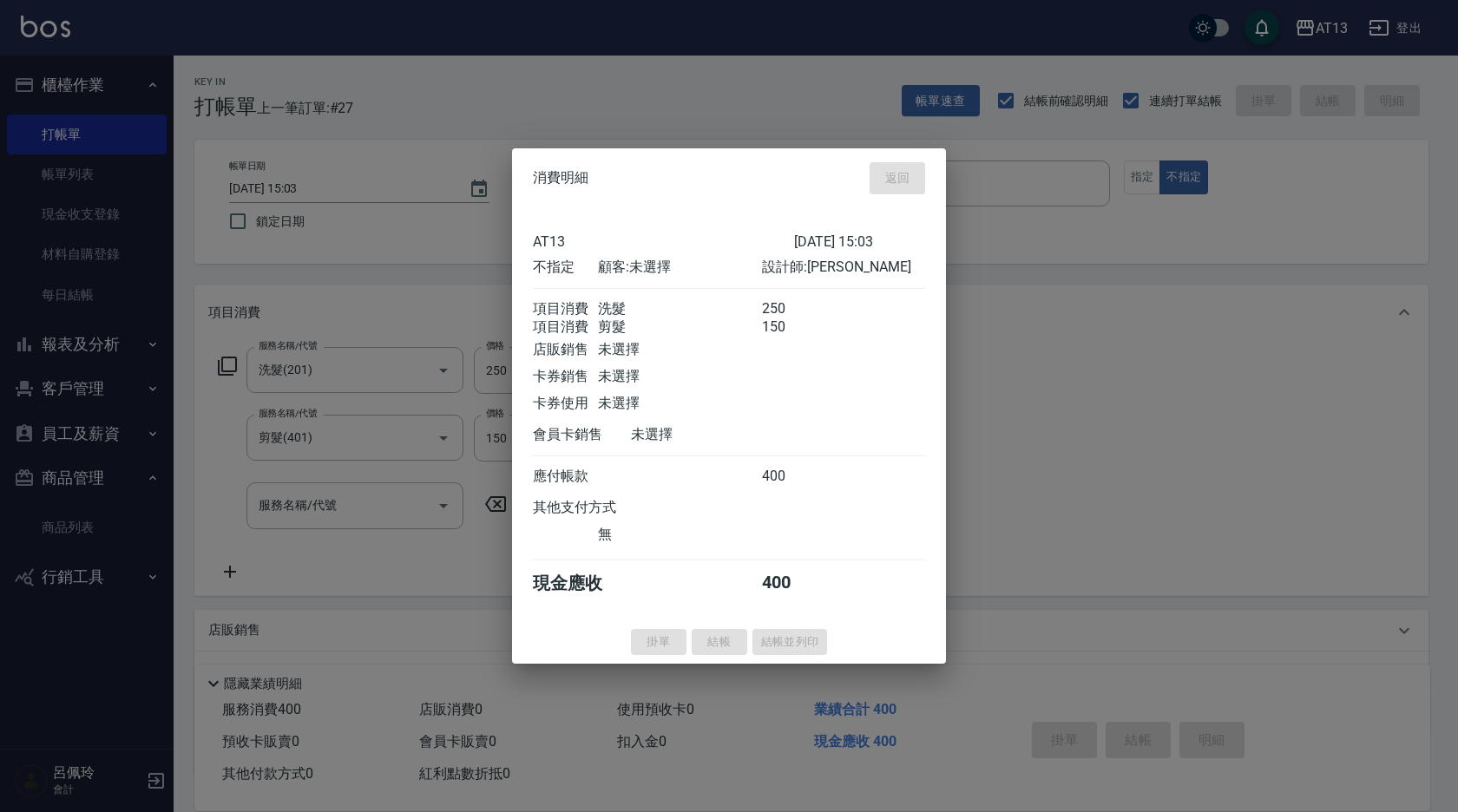
type input "[DATE] 15:25"
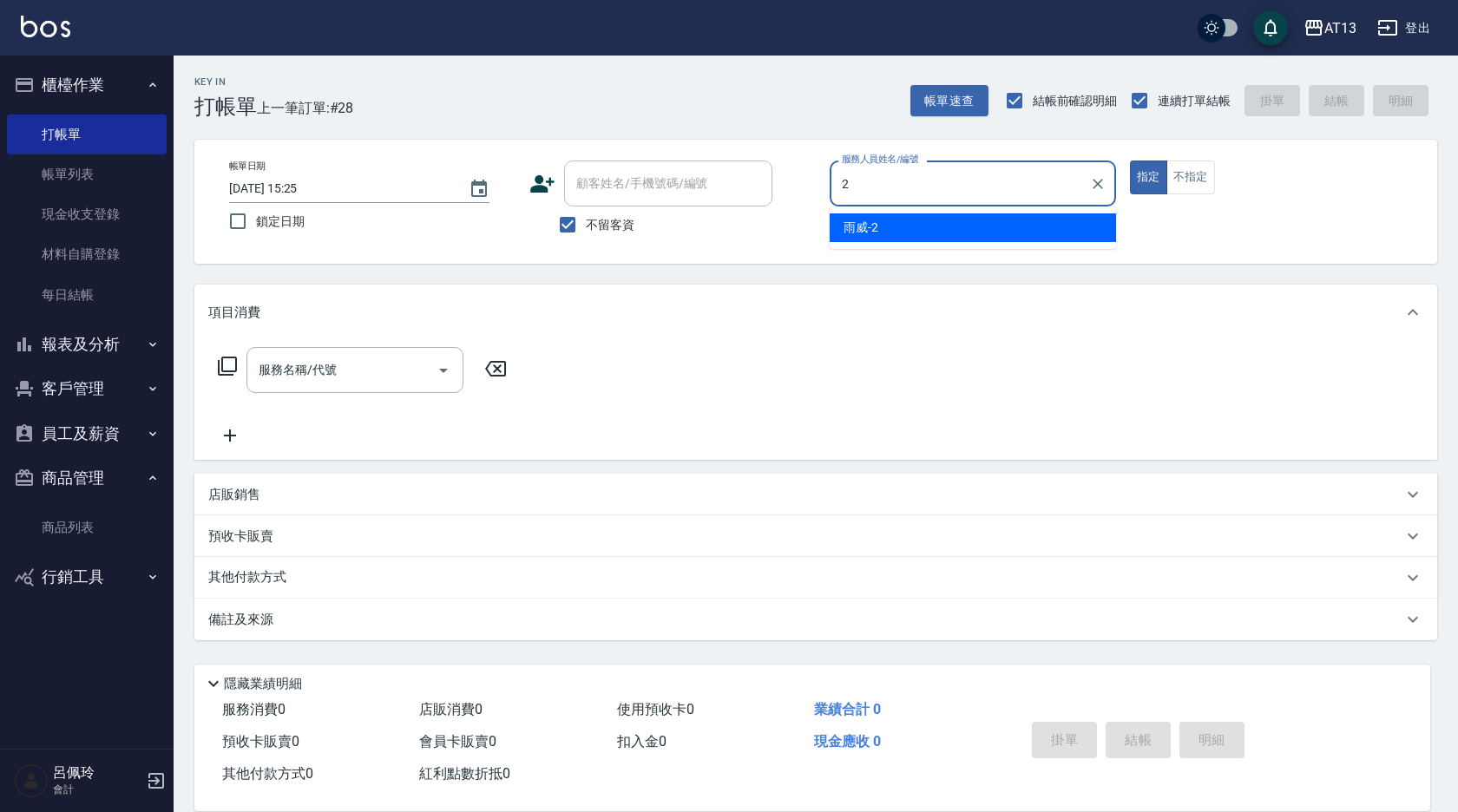
click at [1086, 229] on div "雨威 -2" at bounding box center [973, 228] width 286 height 28
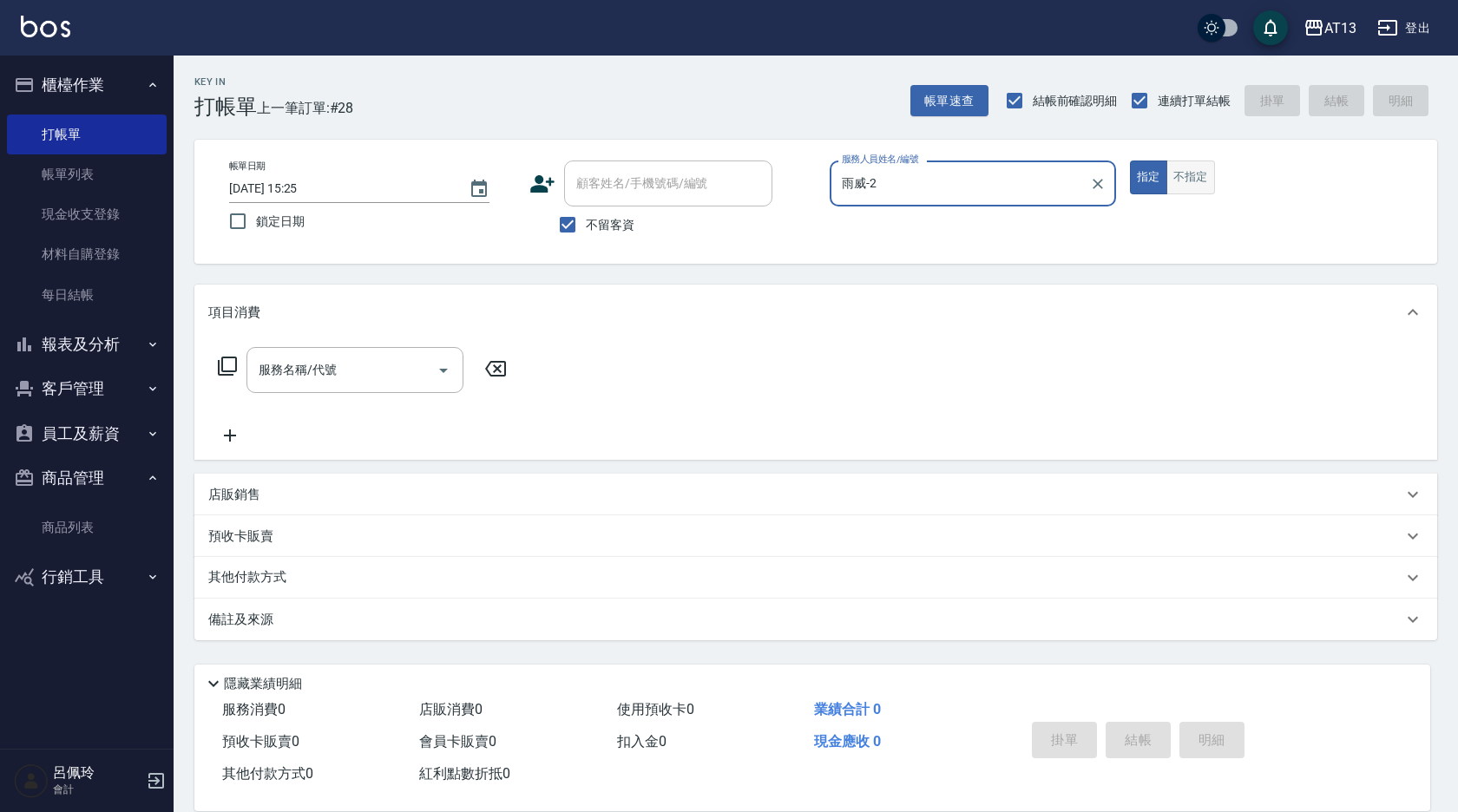
type input "雨威-2"
click at [1199, 183] on button "不指定" at bounding box center [1190, 177] width 49 height 34
click at [323, 374] on input "服務名稱/代號" at bounding box center [341, 370] width 175 height 30
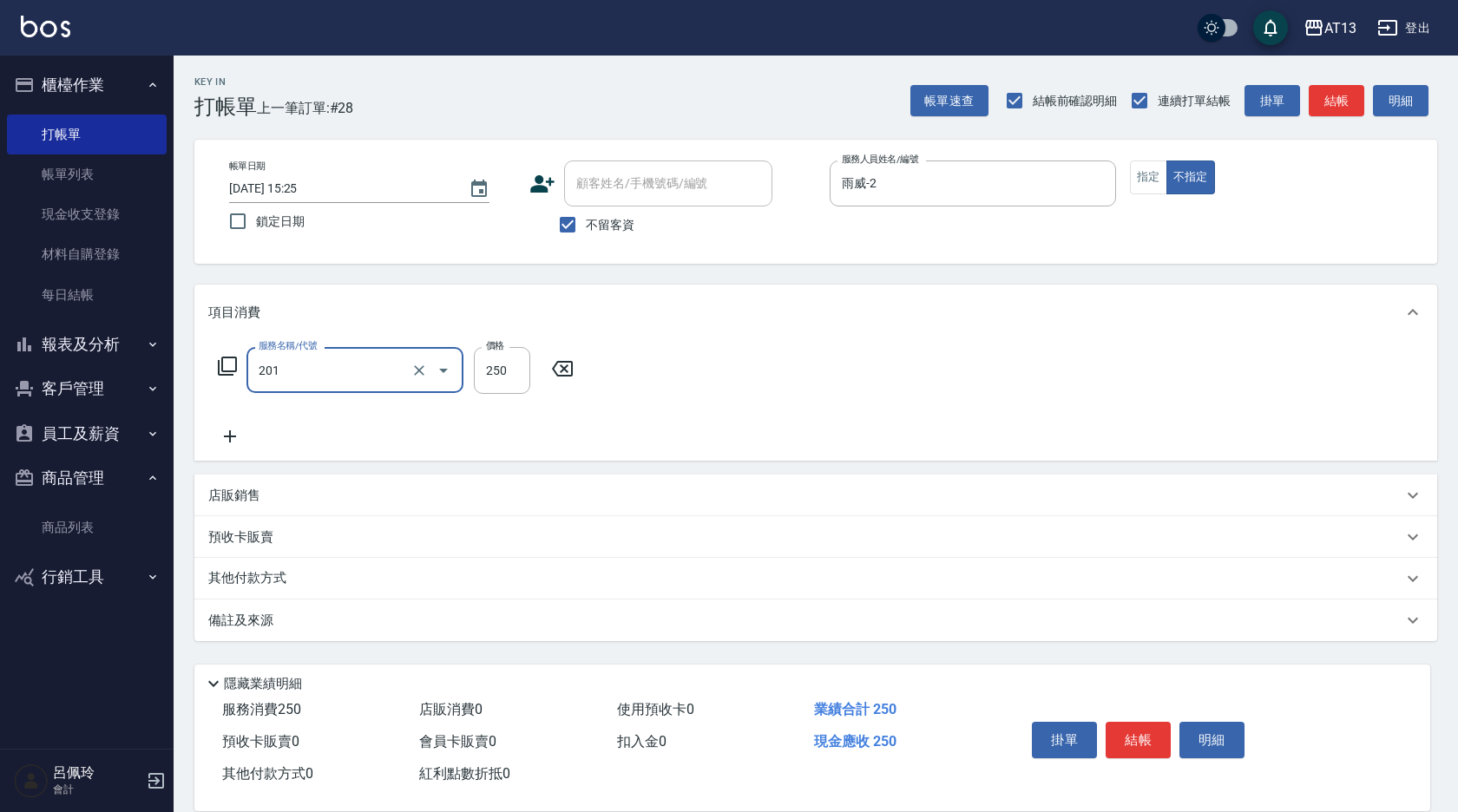
type input "洗髮(201)"
type input "[PERSON_NAME]-11"
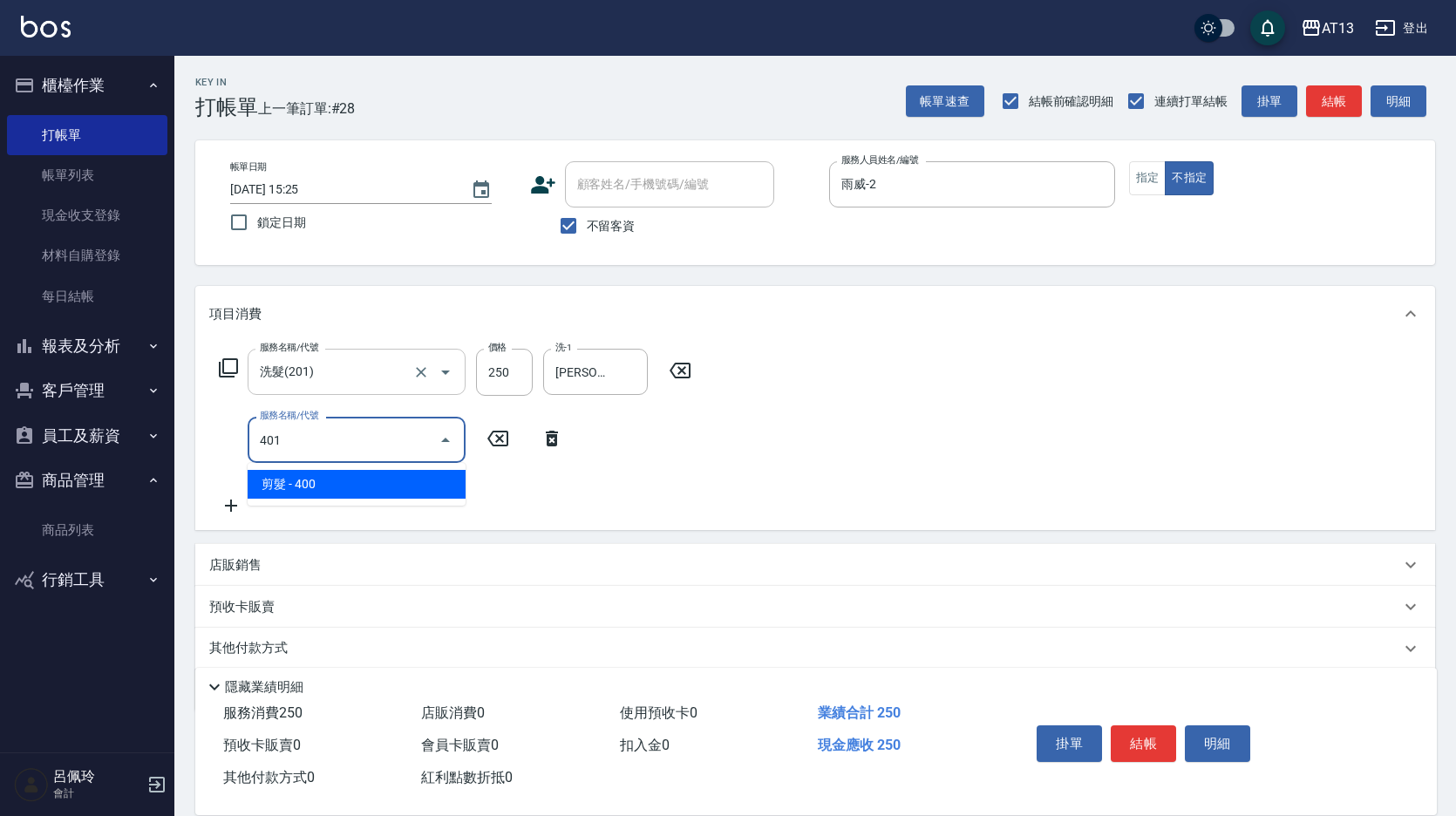
type input "剪髮(401)"
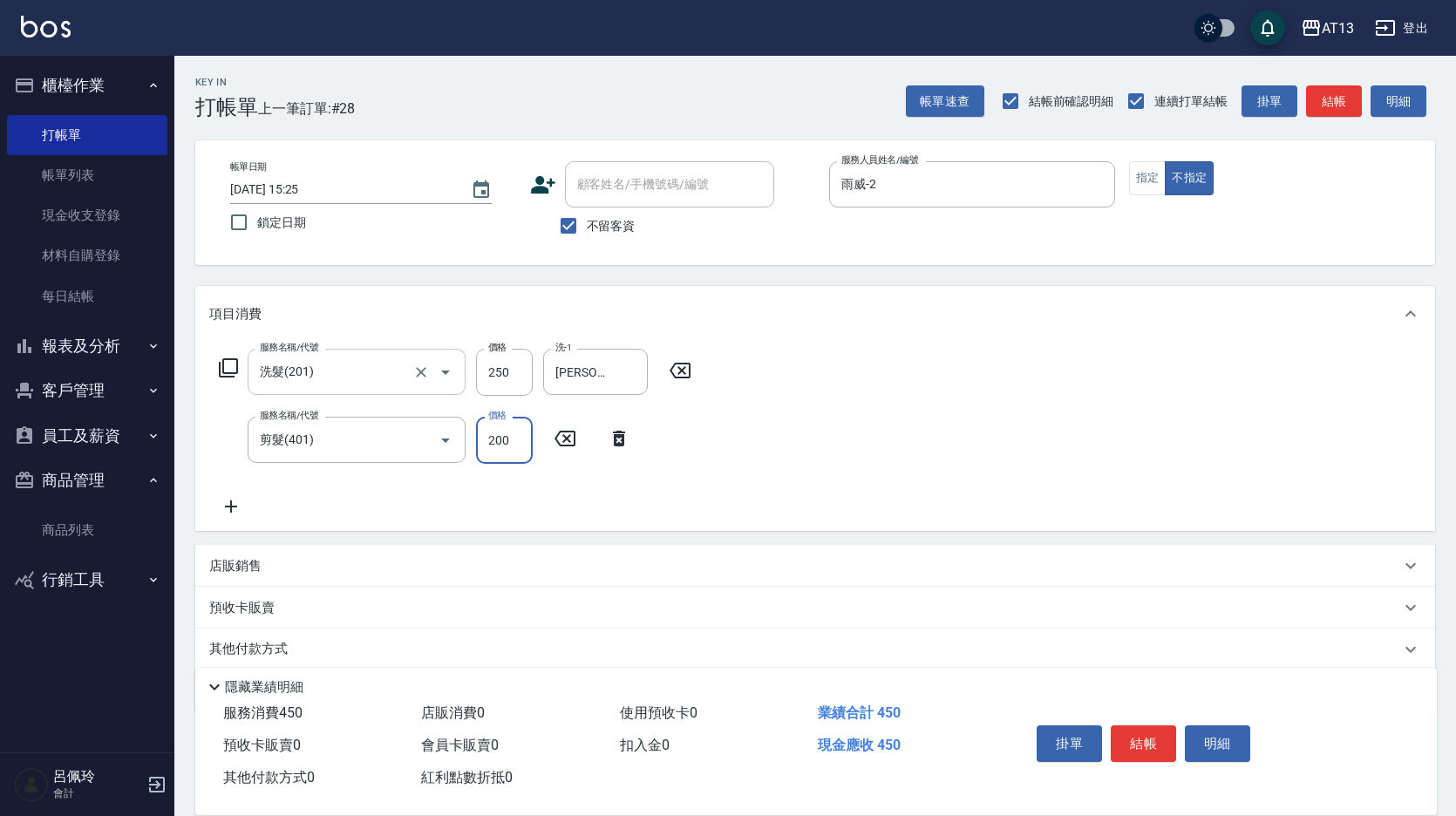
type input "200"
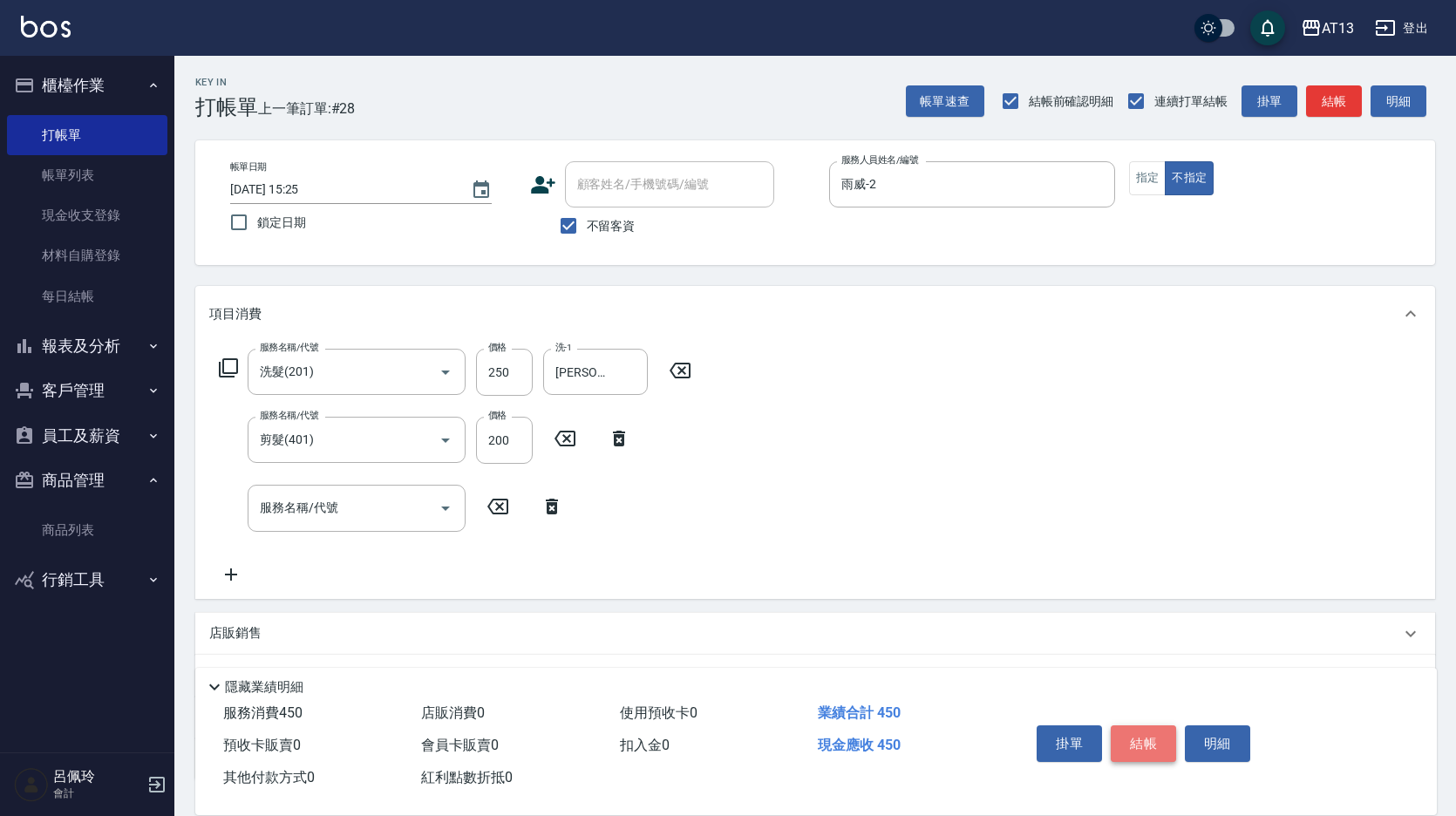
click at [1132, 727] on button "結帳" at bounding box center [1143, 744] width 65 height 37
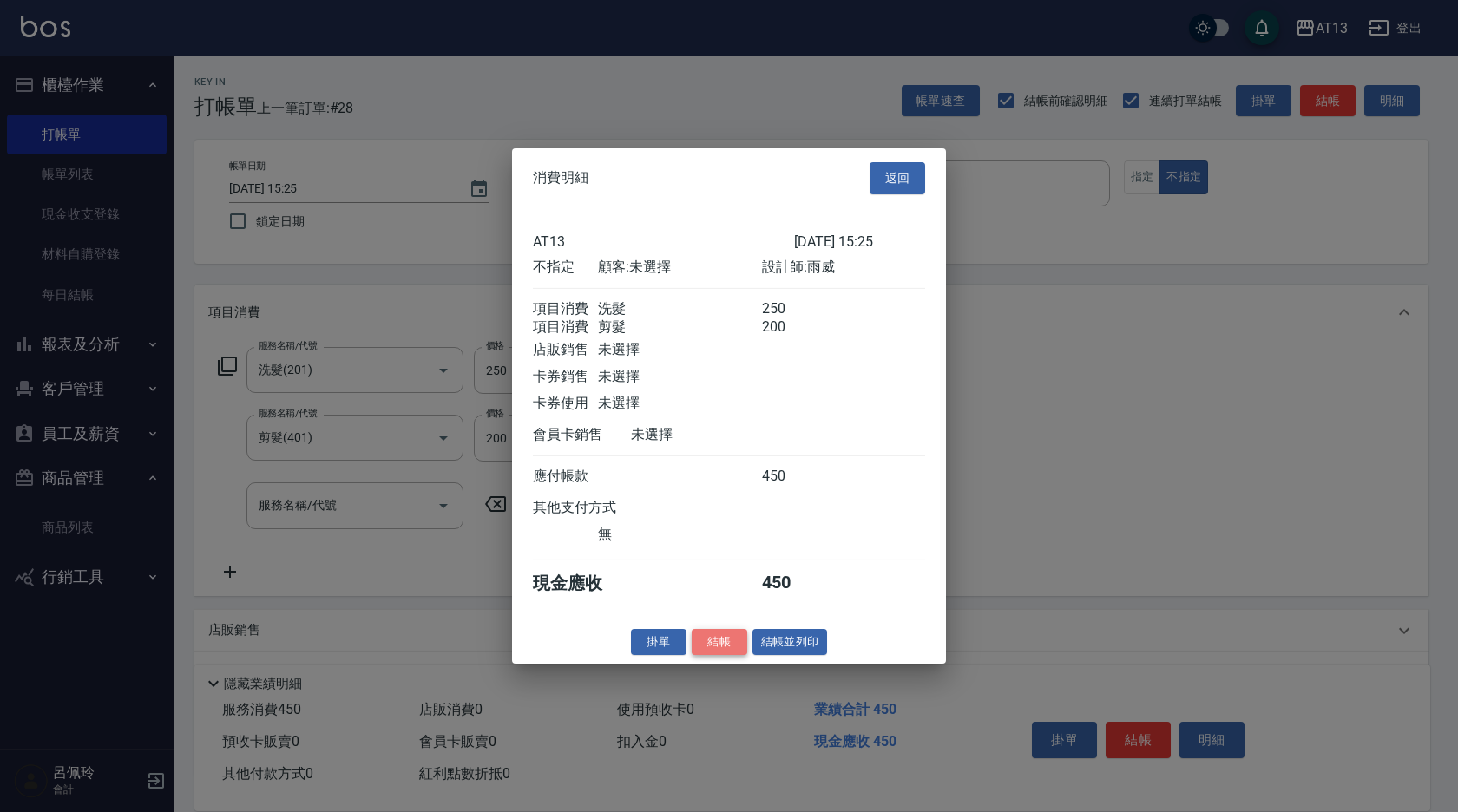
click at [727, 655] on button "結帳" at bounding box center [719, 641] width 56 height 27
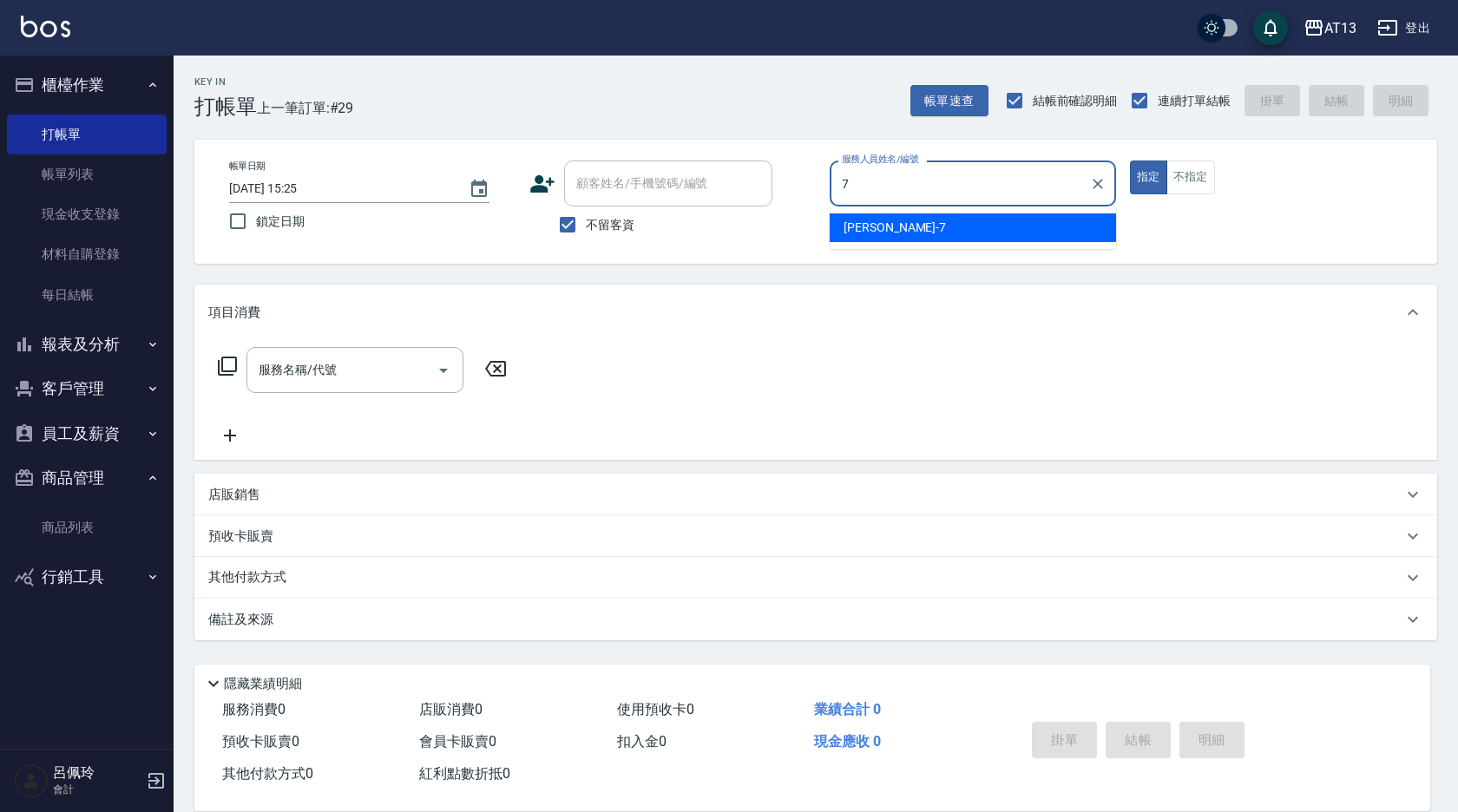
click at [944, 228] on div "[PERSON_NAME]-7" at bounding box center [973, 228] width 286 height 28
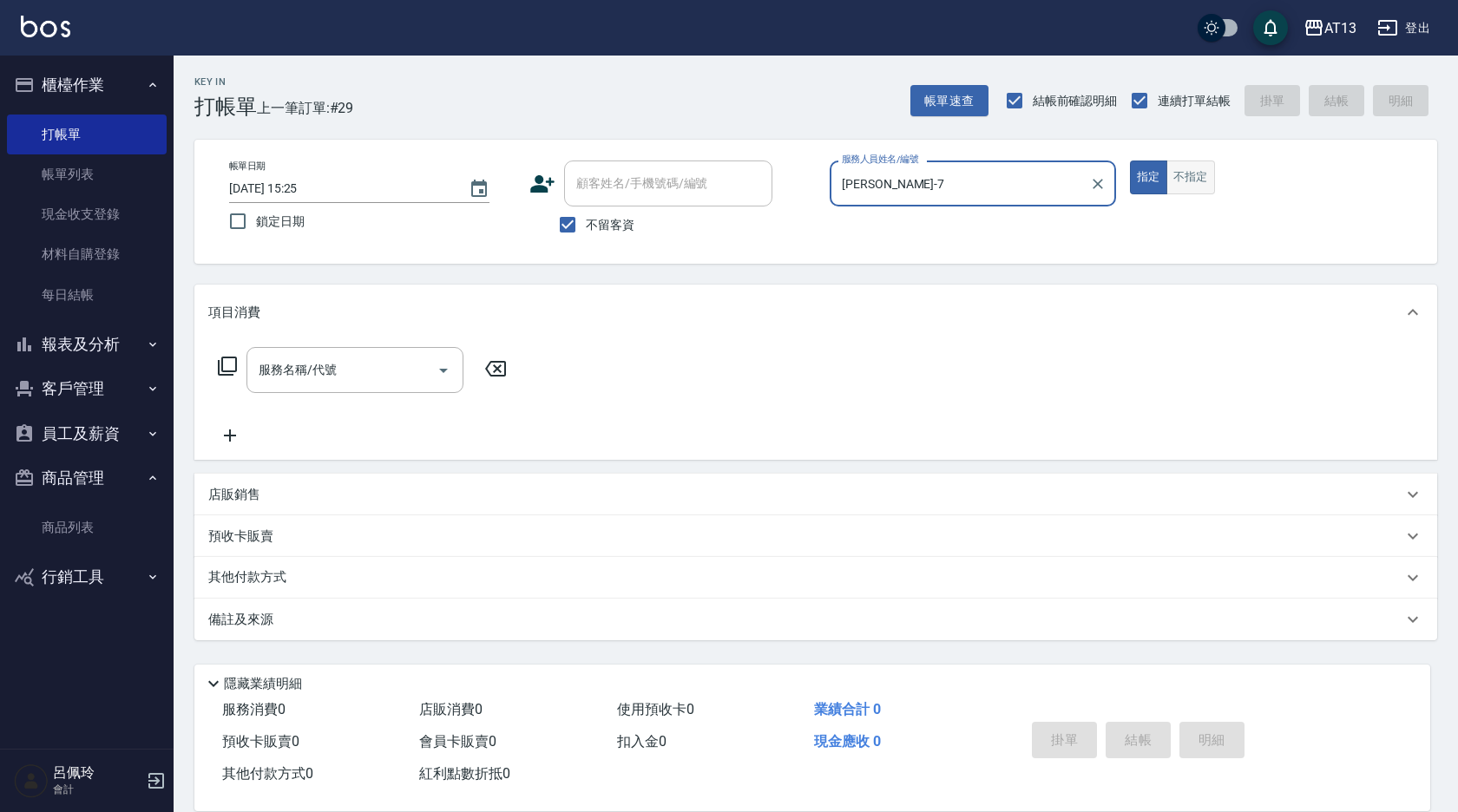
type input "[PERSON_NAME]-7"
click at [1196, 181] on button "不指定" at bounding box center [1190, 177] width 49 height 34
click at [354, 379] on input "服務名稱/代號" at bounding box center [341, 370] width 175 height 30
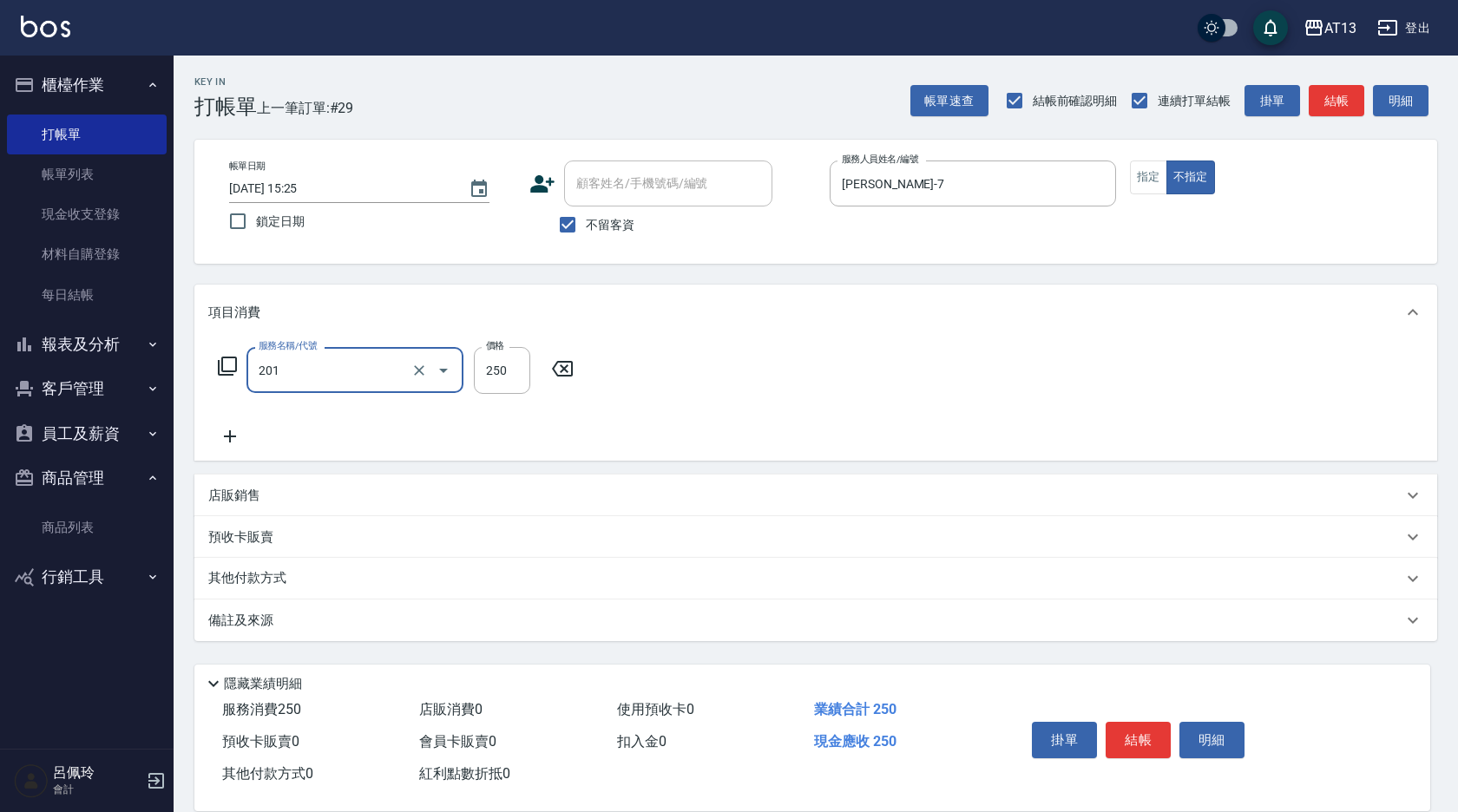
type input "洗髮(201)"
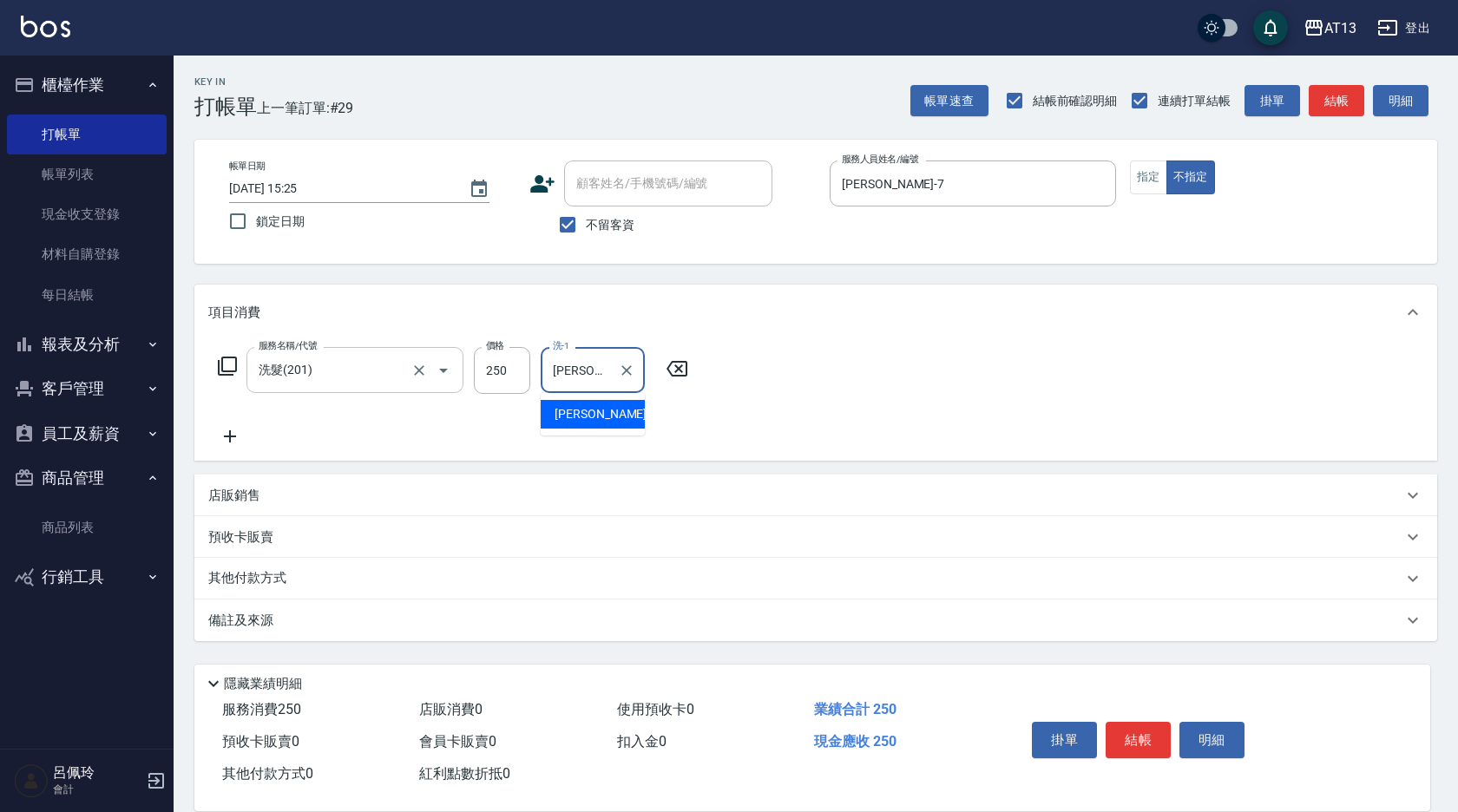
type input "[PERSON_NAME]-26"
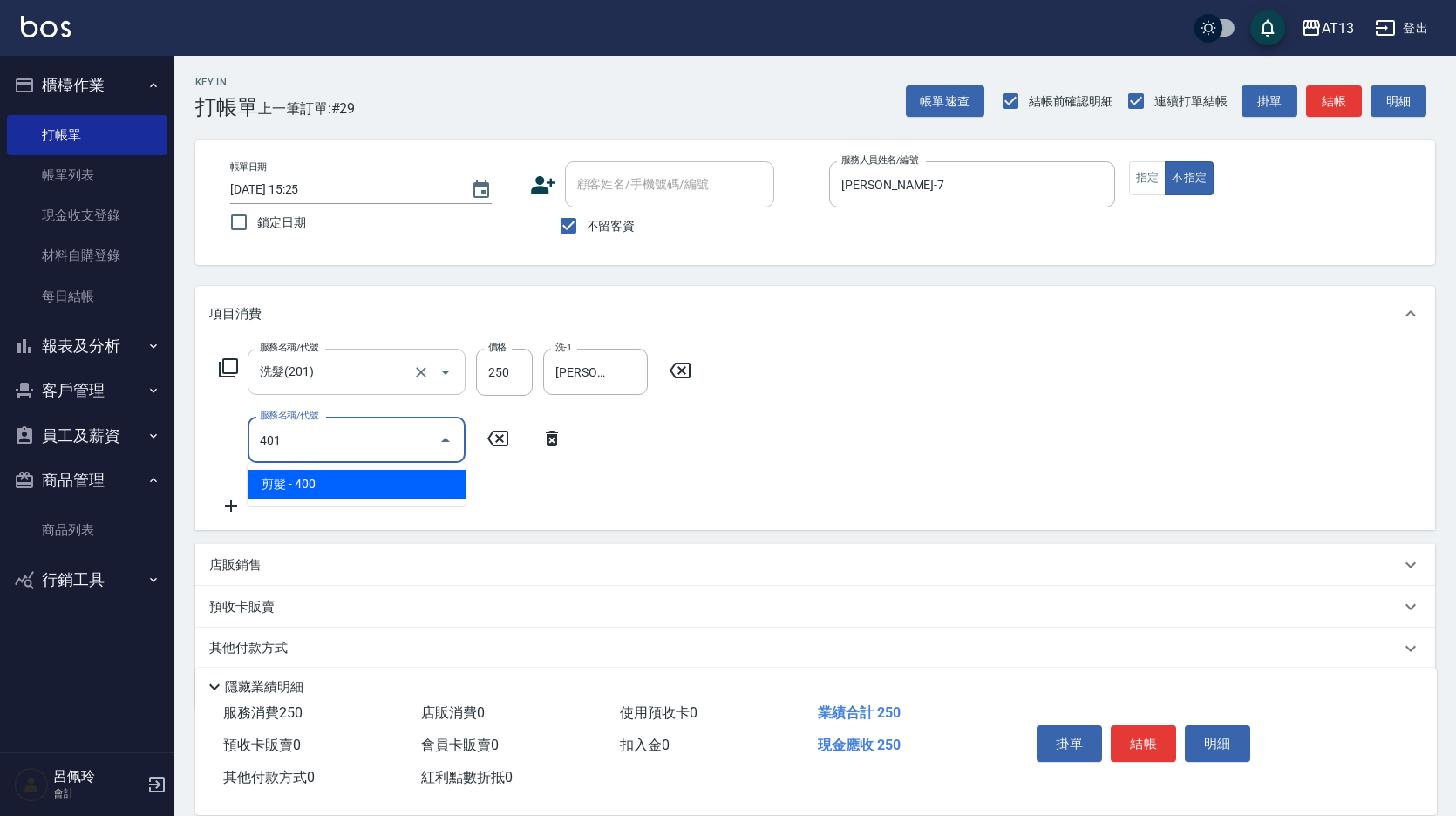
type input "剪髮(401)"
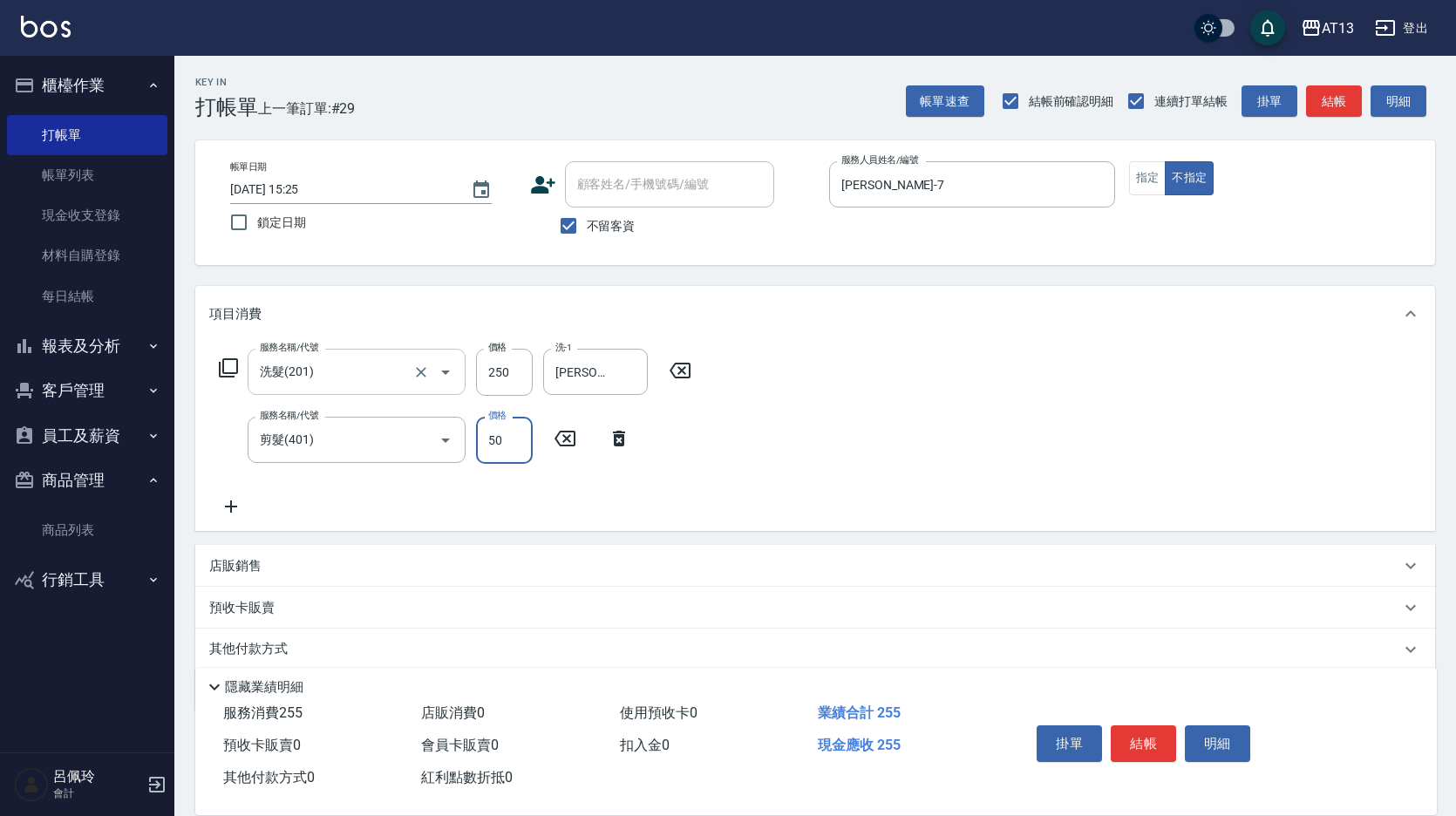
type input "50"
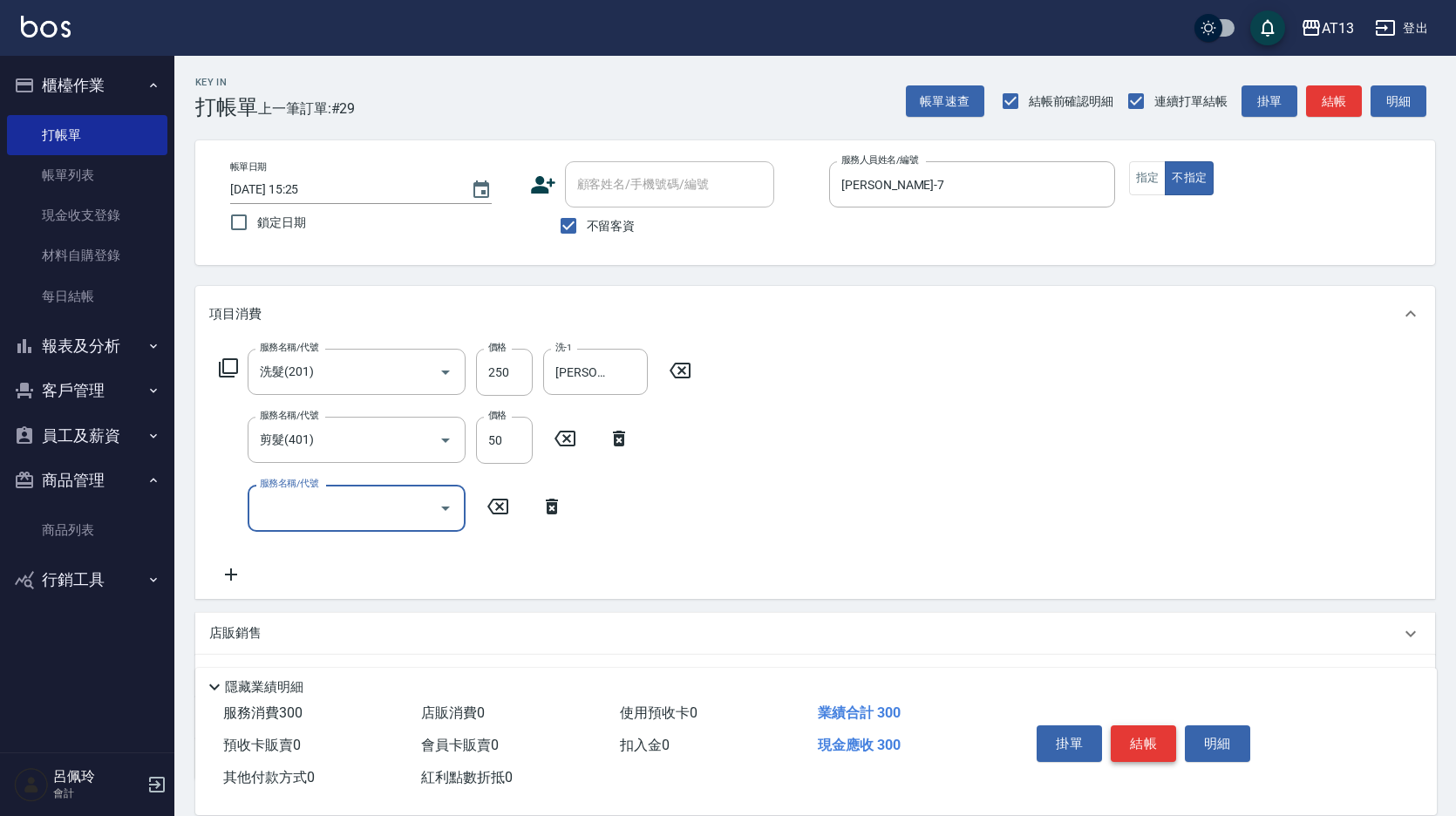
click at [1146, 739] on button "結帳" at bounding box center [1143, 744] width 65 height 37
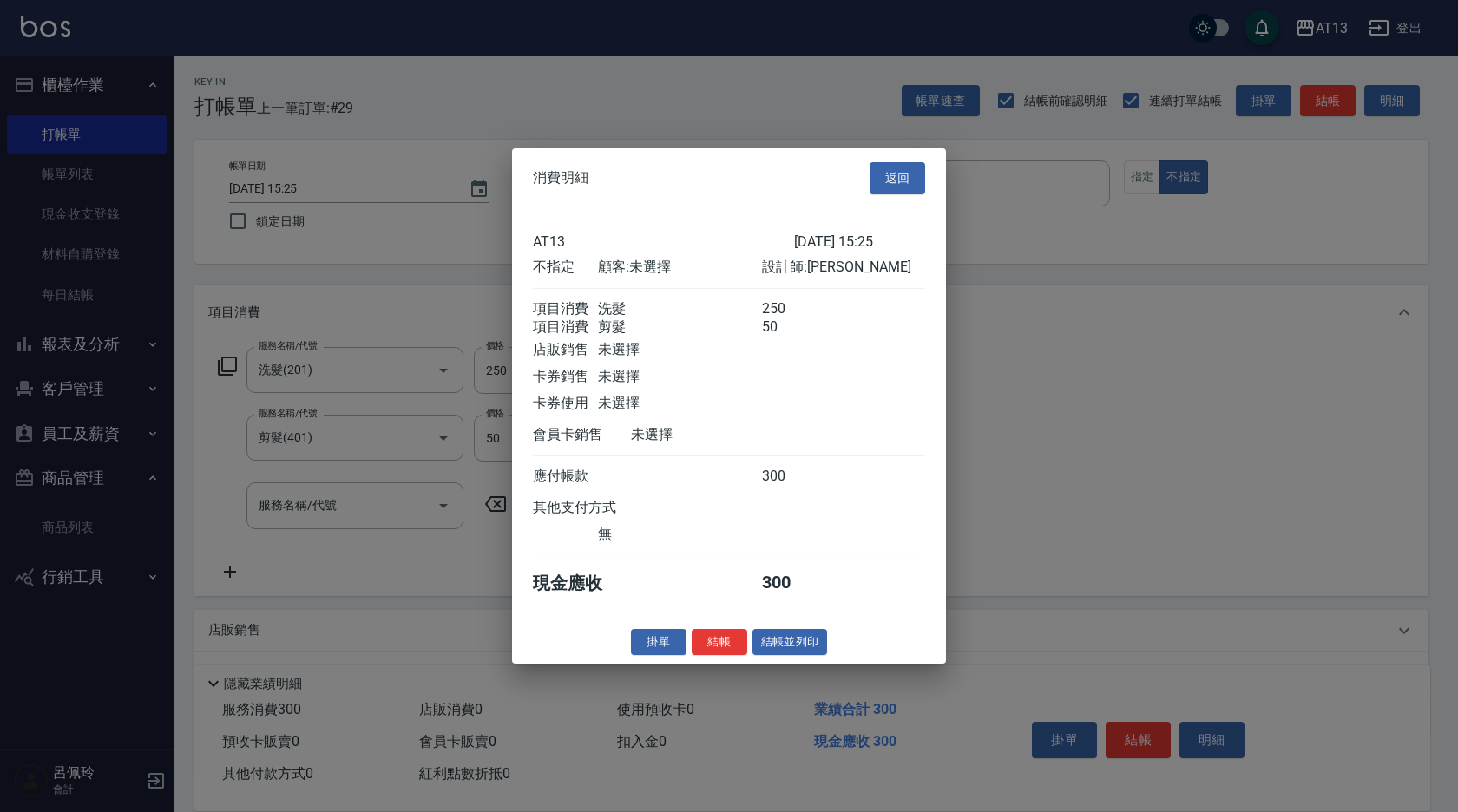
click at [711, 645] on button "結帳" at bounding box center [719, 641] width 56 height 27
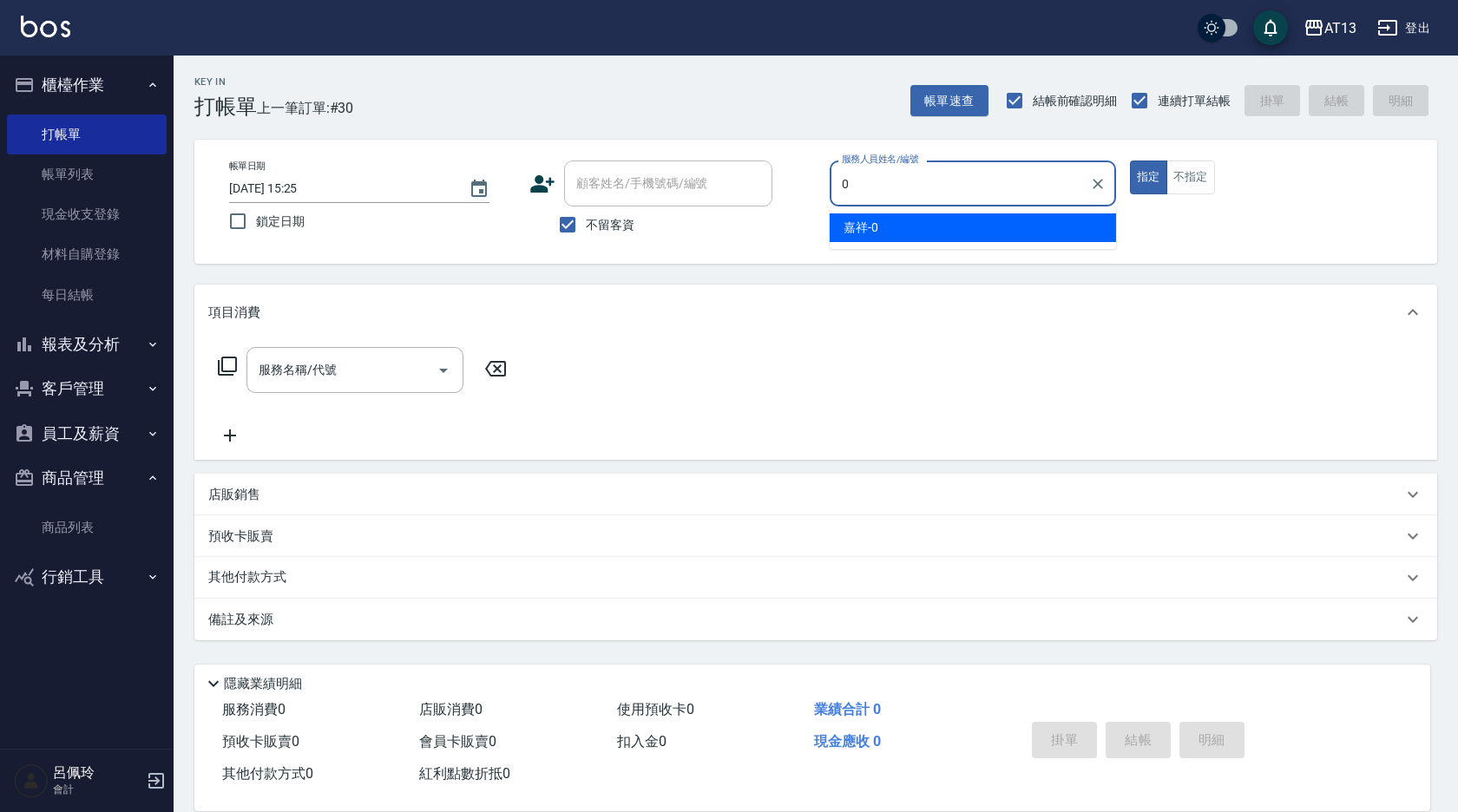
click at [889, 232] on div "嘉祥 -0" at bounding box center [973, 228] width 286 height 28
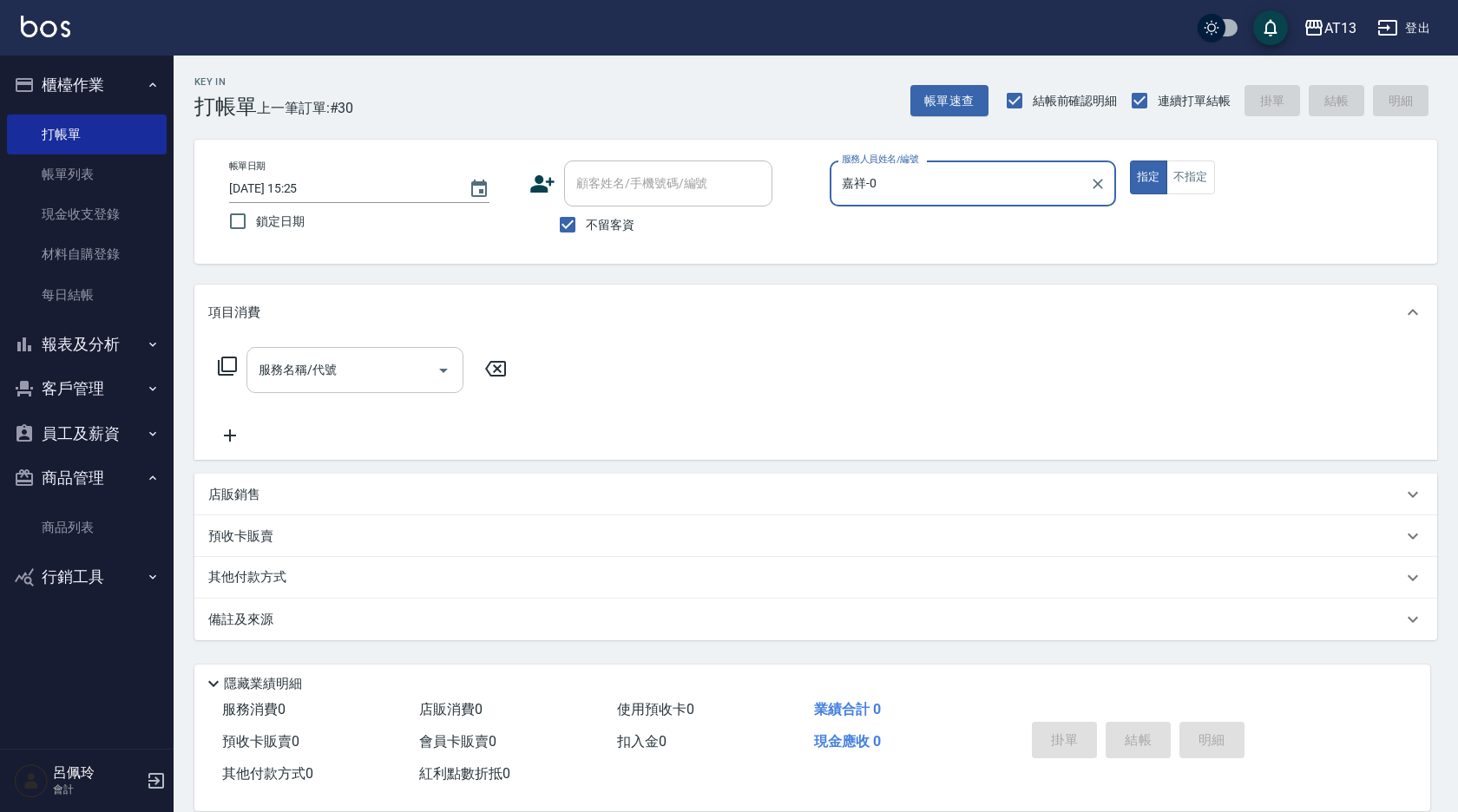
type input "嘉祥-0"
click at [273, 370] on div "服務名稱/代號 服務名稱/代號" at bounding box center [355, 370] width 217 height 46
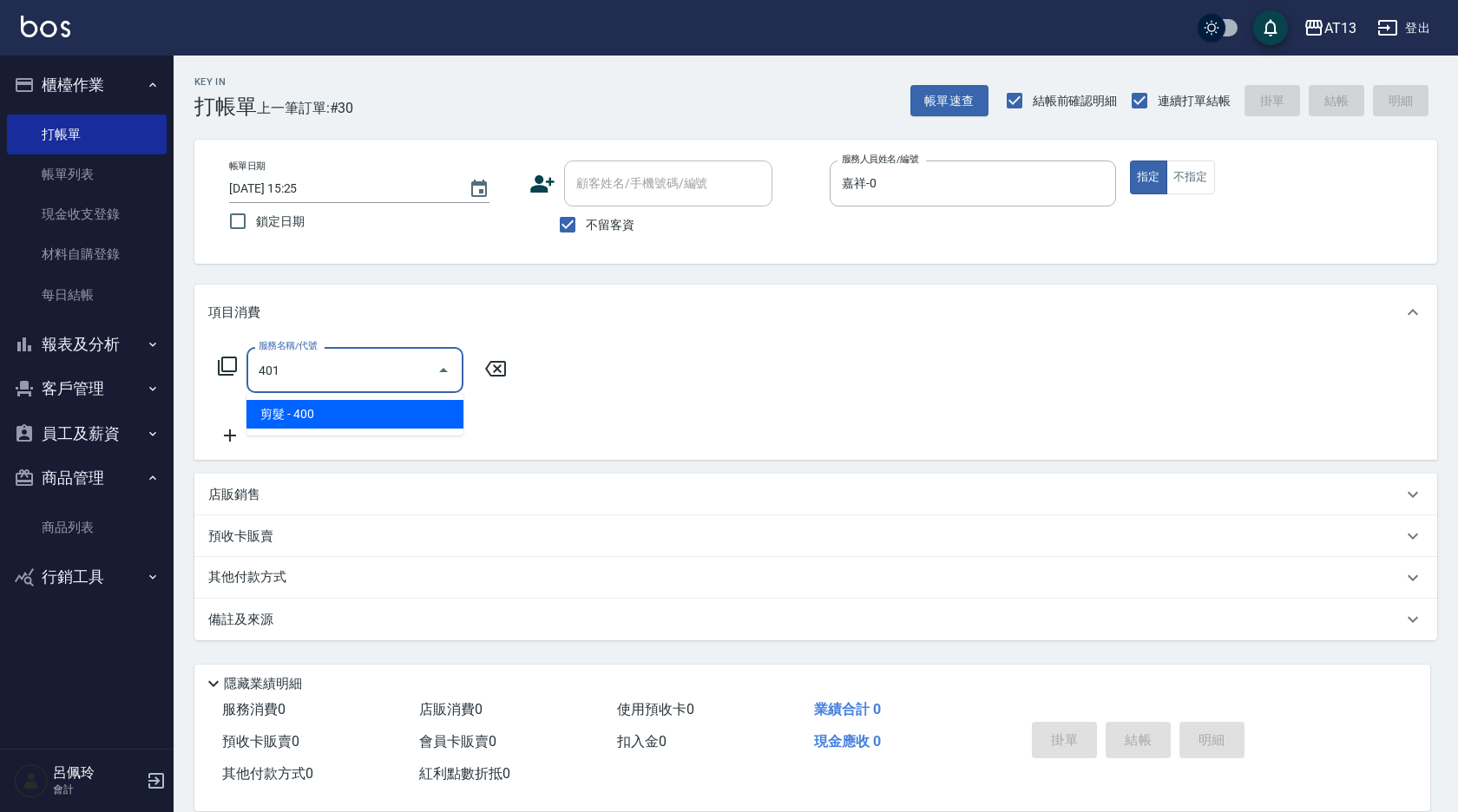
type input "剪髮(401)"
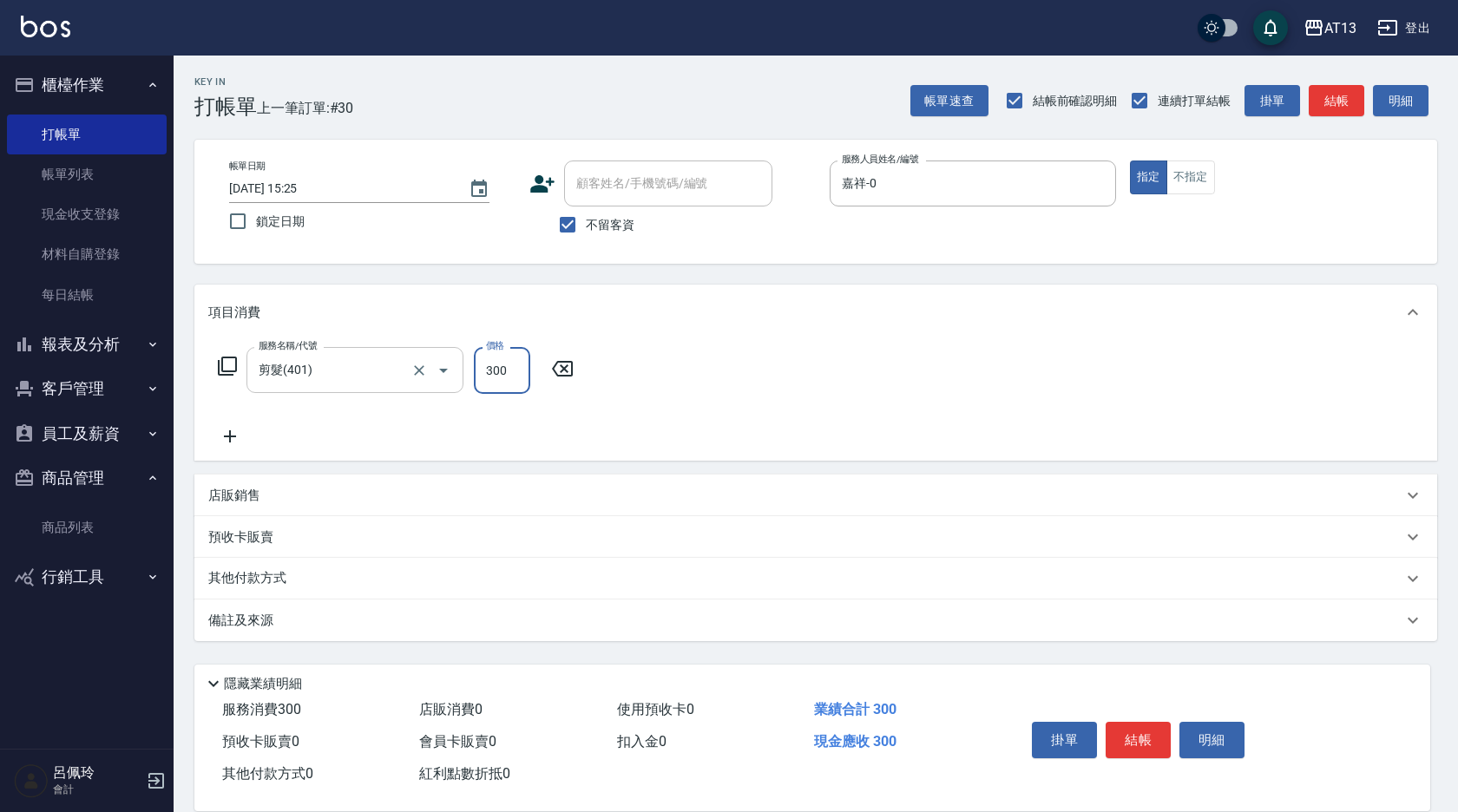
type input "300"
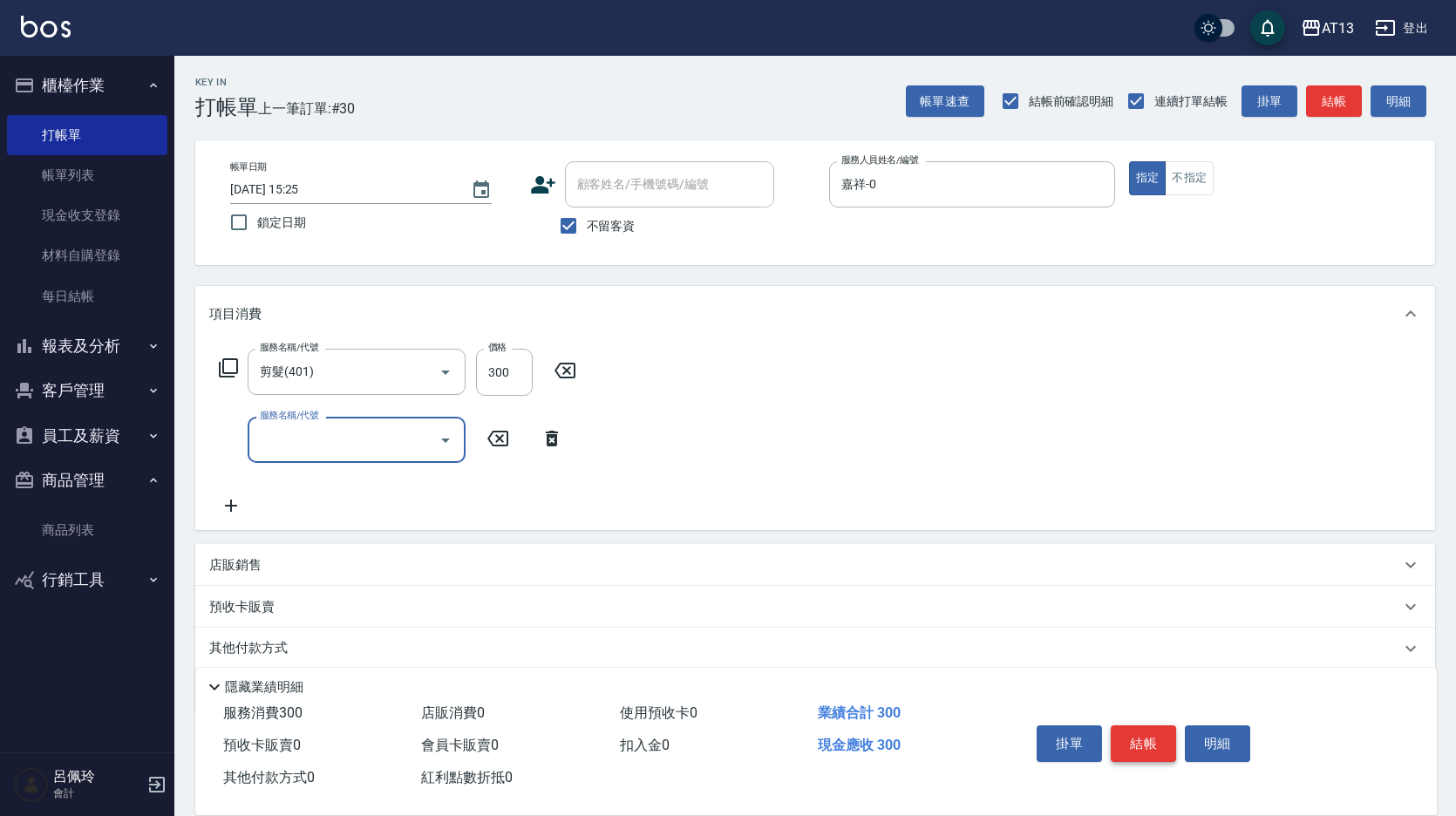
click at [1150, 742] on button "結帳" at bounding box center [1143, 744] width 65 height 37
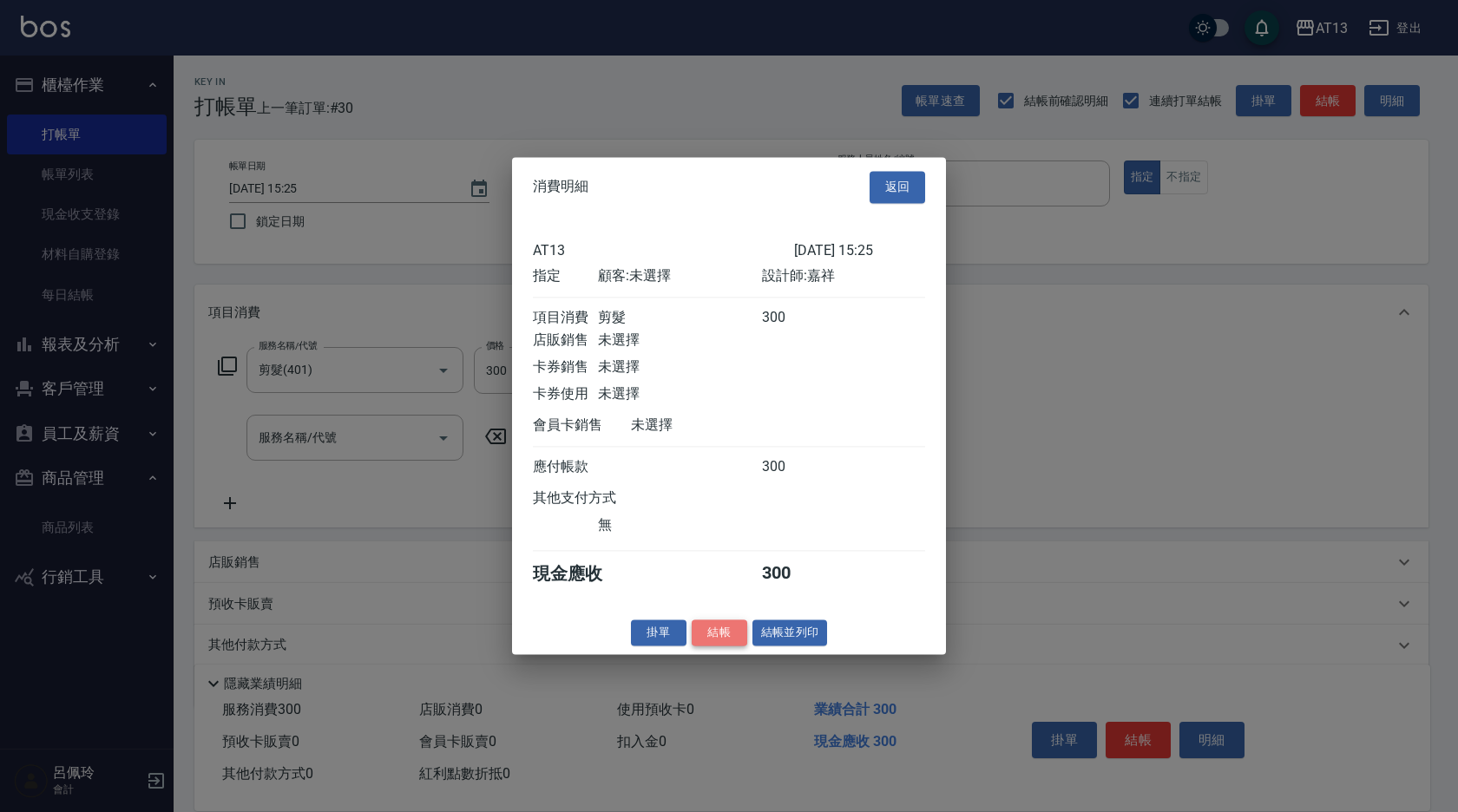
click at [719, 647] on button "結帳" at bounding box center [719, 632] width 56 height 27
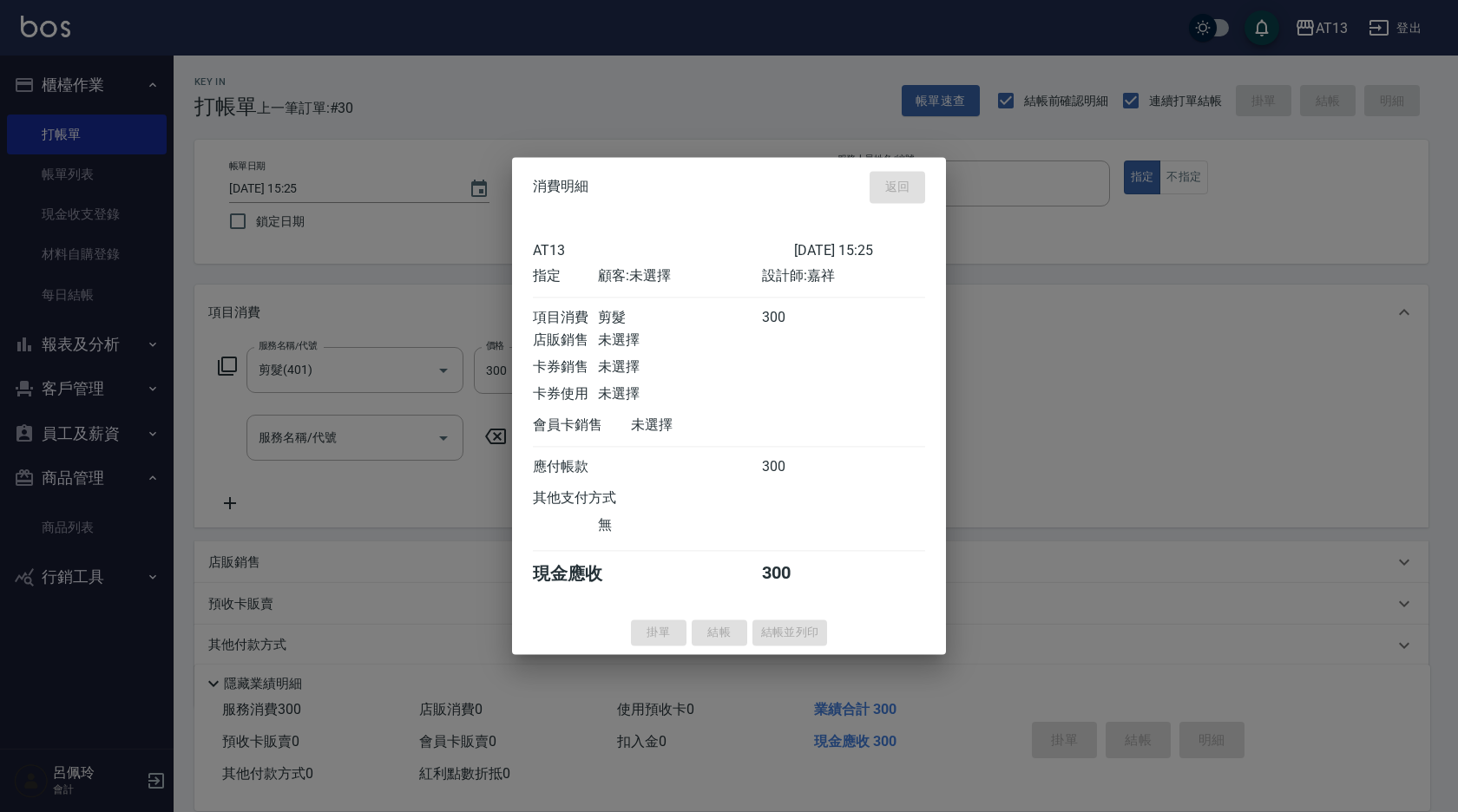
type input "[DATE] 15:26"
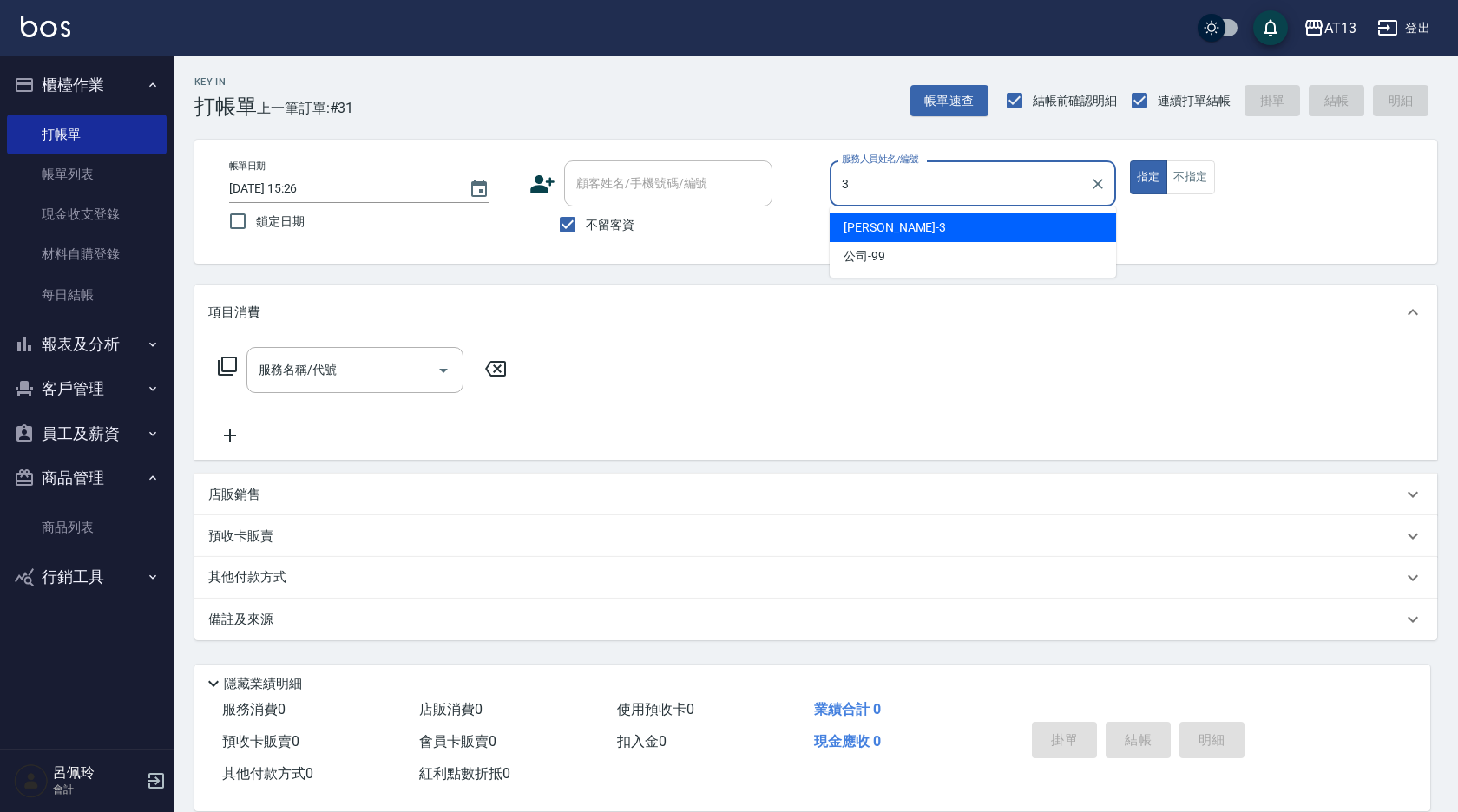
click at [870, 227] on span "[PERSON_NAME] -3" at bounding box center [896, 228] width 103 height 18
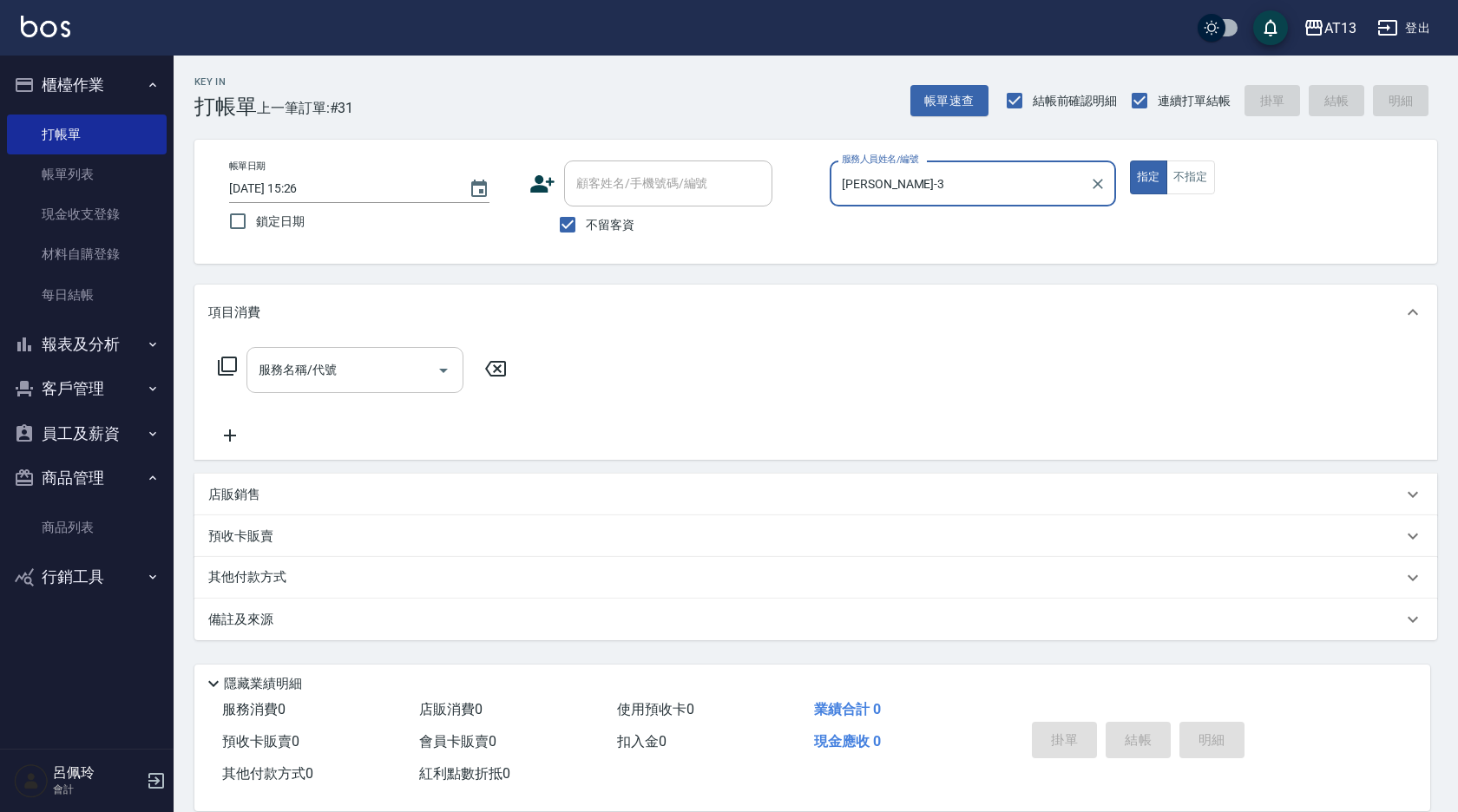
type input "[PERSON_NAME]-3"
click at [362, 373] on input "服務名稱/代號" at bounding box center [341, 370] width 175 height 30
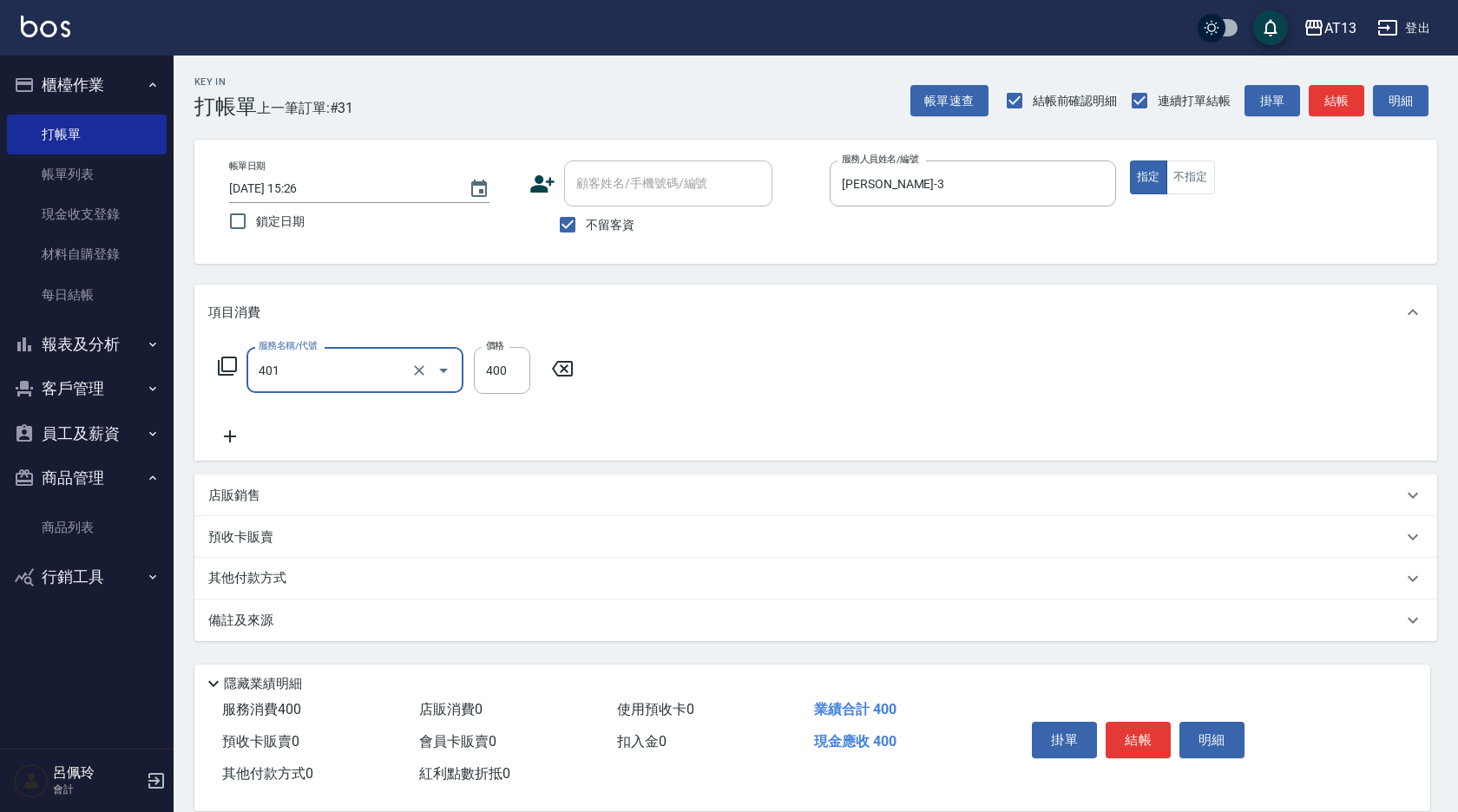
type input "剪髮(401)"
type input "200"
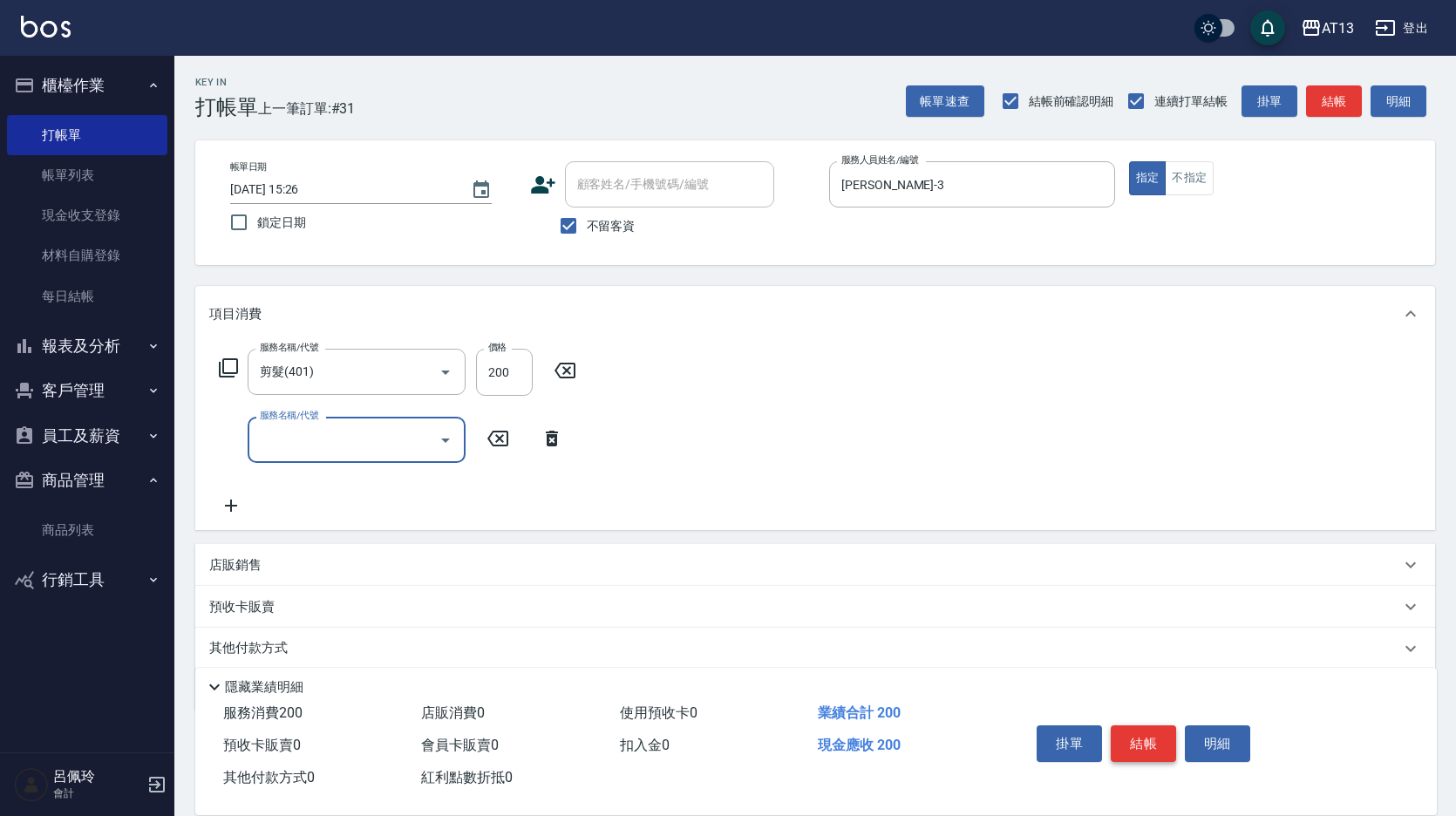
click at [1159, 739] on button "結帳" at bounding box center [1143, 744] width 65 height 37
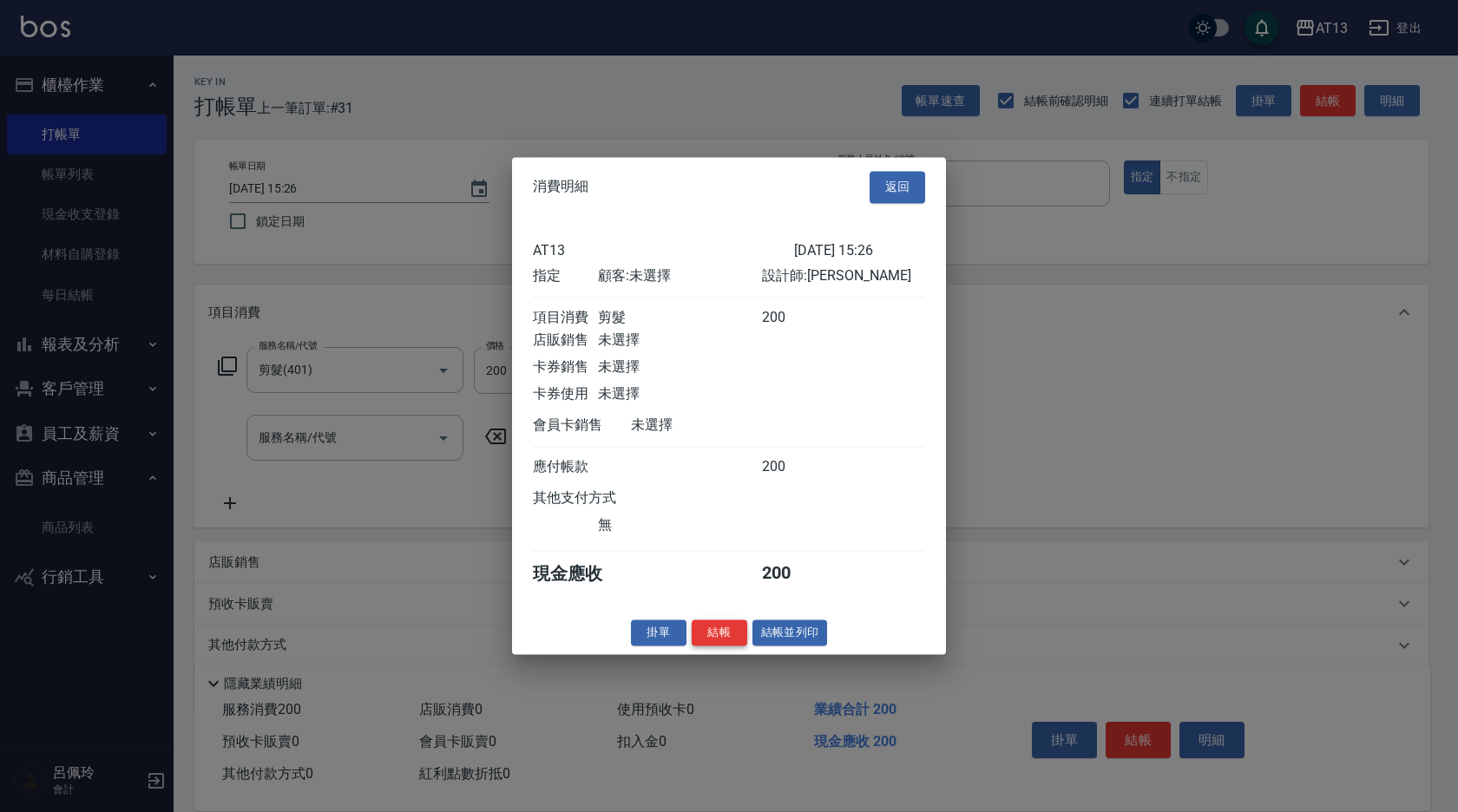
click at [723, 642] on button "結帳" at bounding box center [719, 632] width 56 height 27
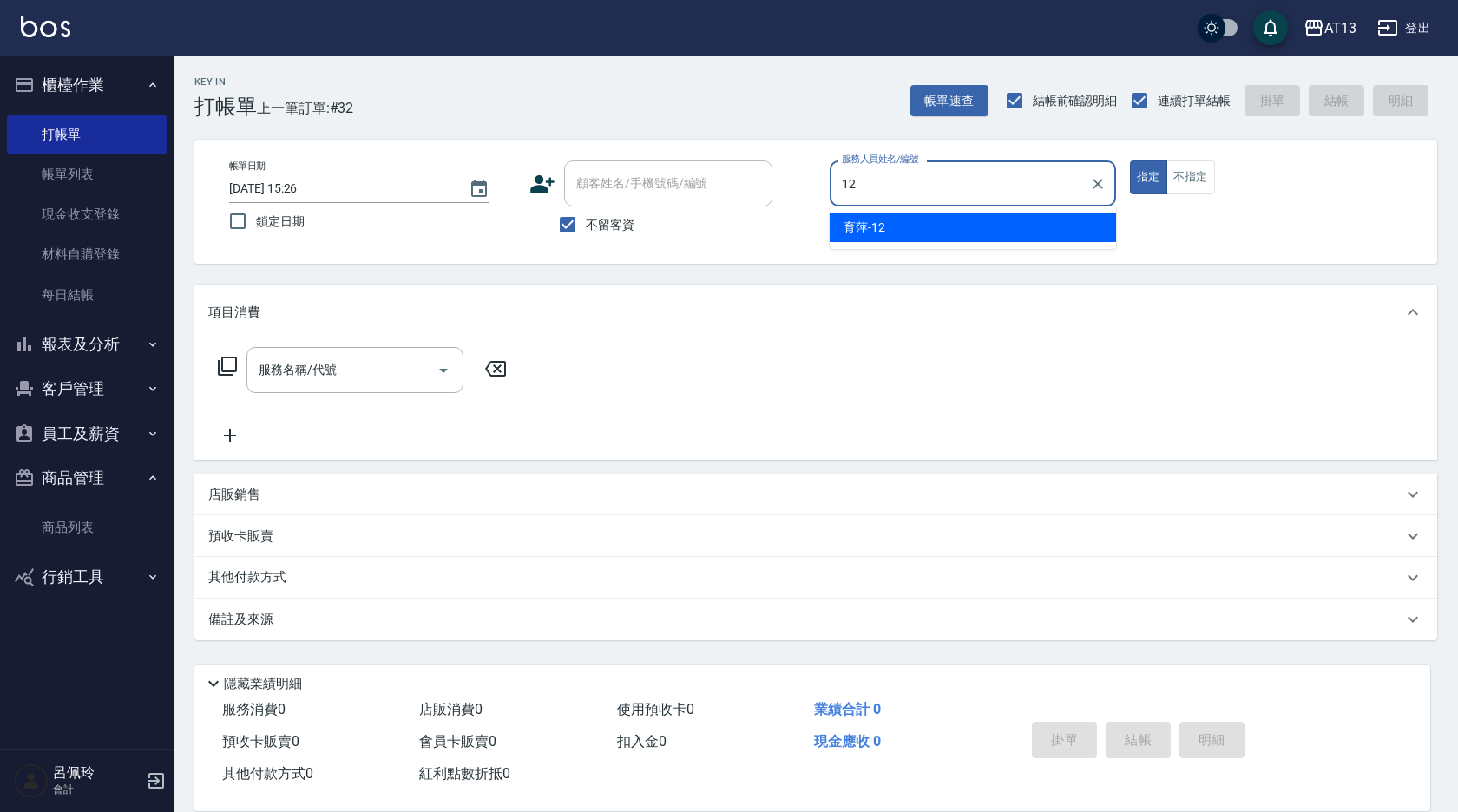
click at [905, 237] on div "育萍 -12" at bounding box center [973, 228] width 286 height 28
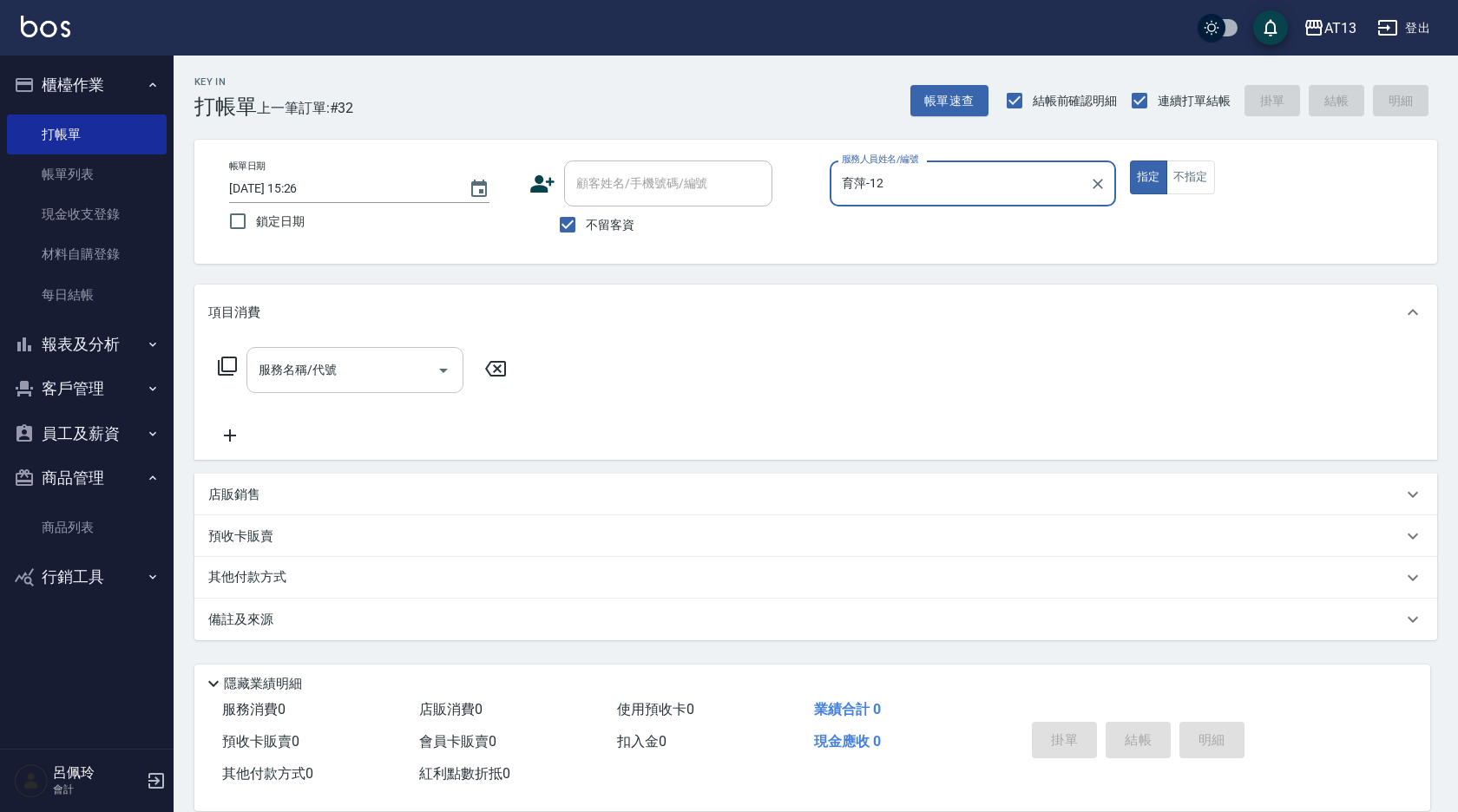
type input "育萍-12"
click at [358, 373] on input "服務名稱/代號" at bounding box center [341, 370] width 175 height 30
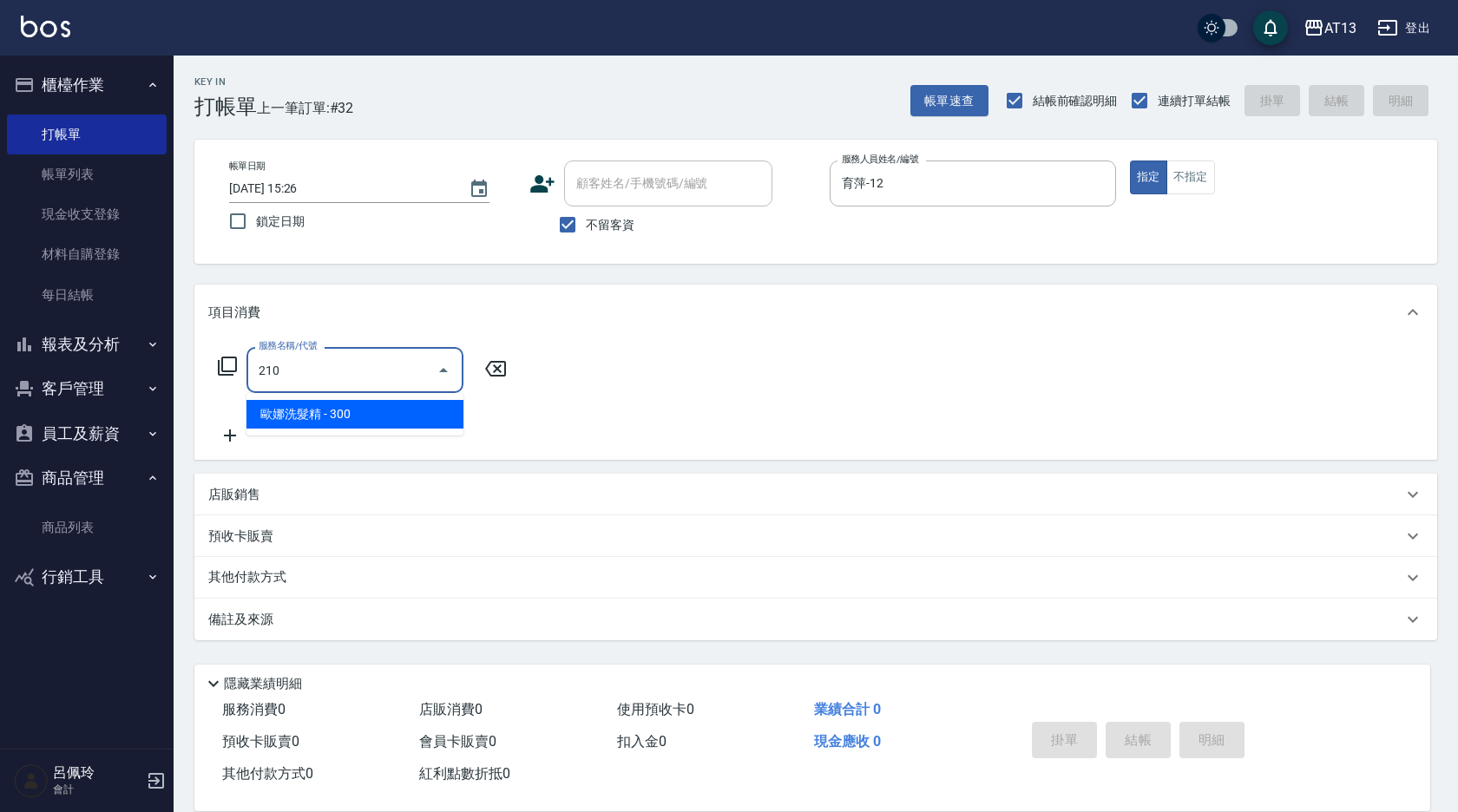
type input "歐娜洗髮精(210)"
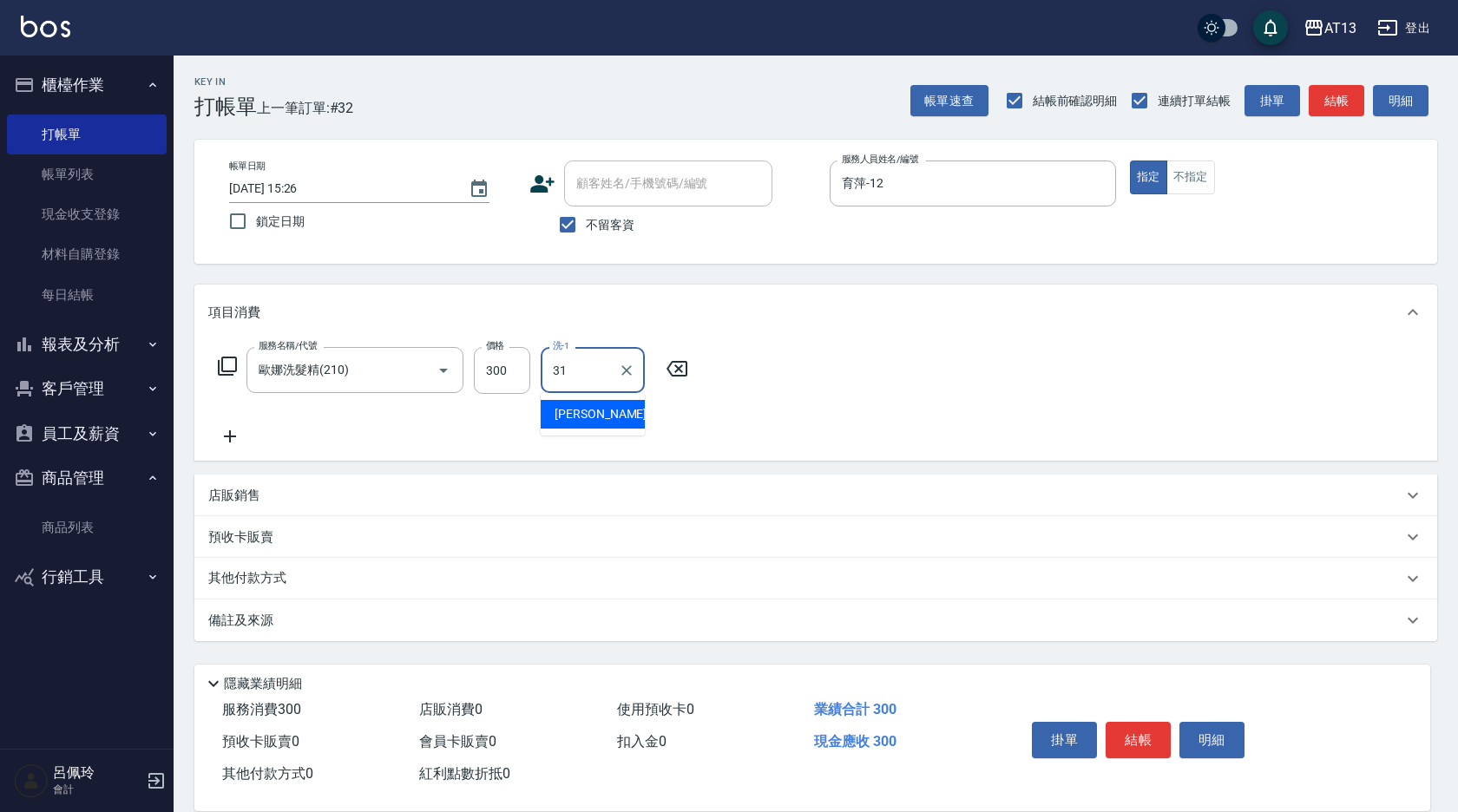
click at [607, 408] on span "[PERSON_NAME] -31" at bounding box center [608, 415] width 109 height 18
type input "[PERSON_NAME]-31"
click at [1147, 723] on button "結帳" at bounding box center [1138, 740] width 65 height 37
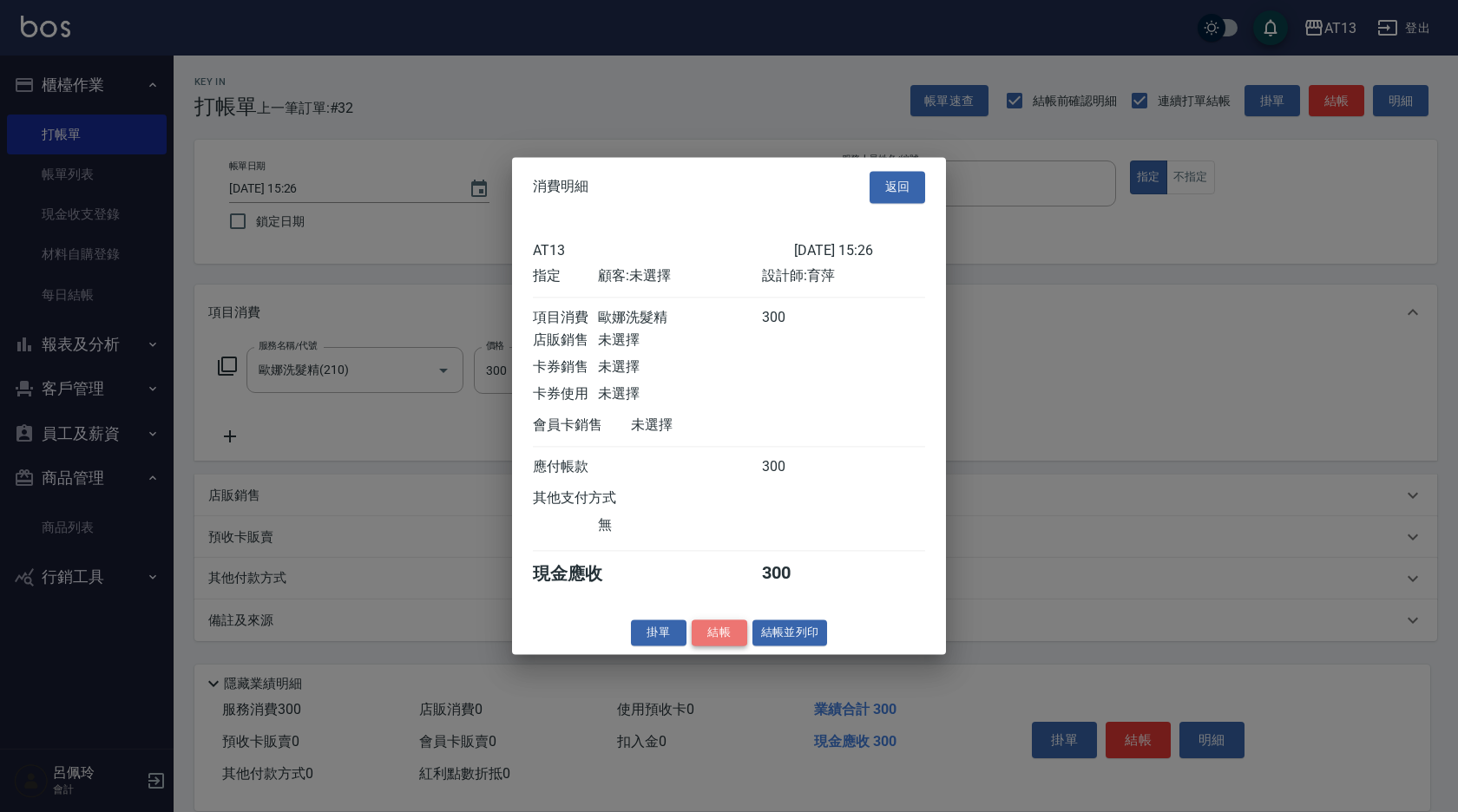
drag, startPoint x: 717, startPoint y: 646, endPoint x: 706, endPoint y: 638, distance: 13.6
click at [718, 646] on button "結帳" at bounding box center [719, 632] width 56 height 27
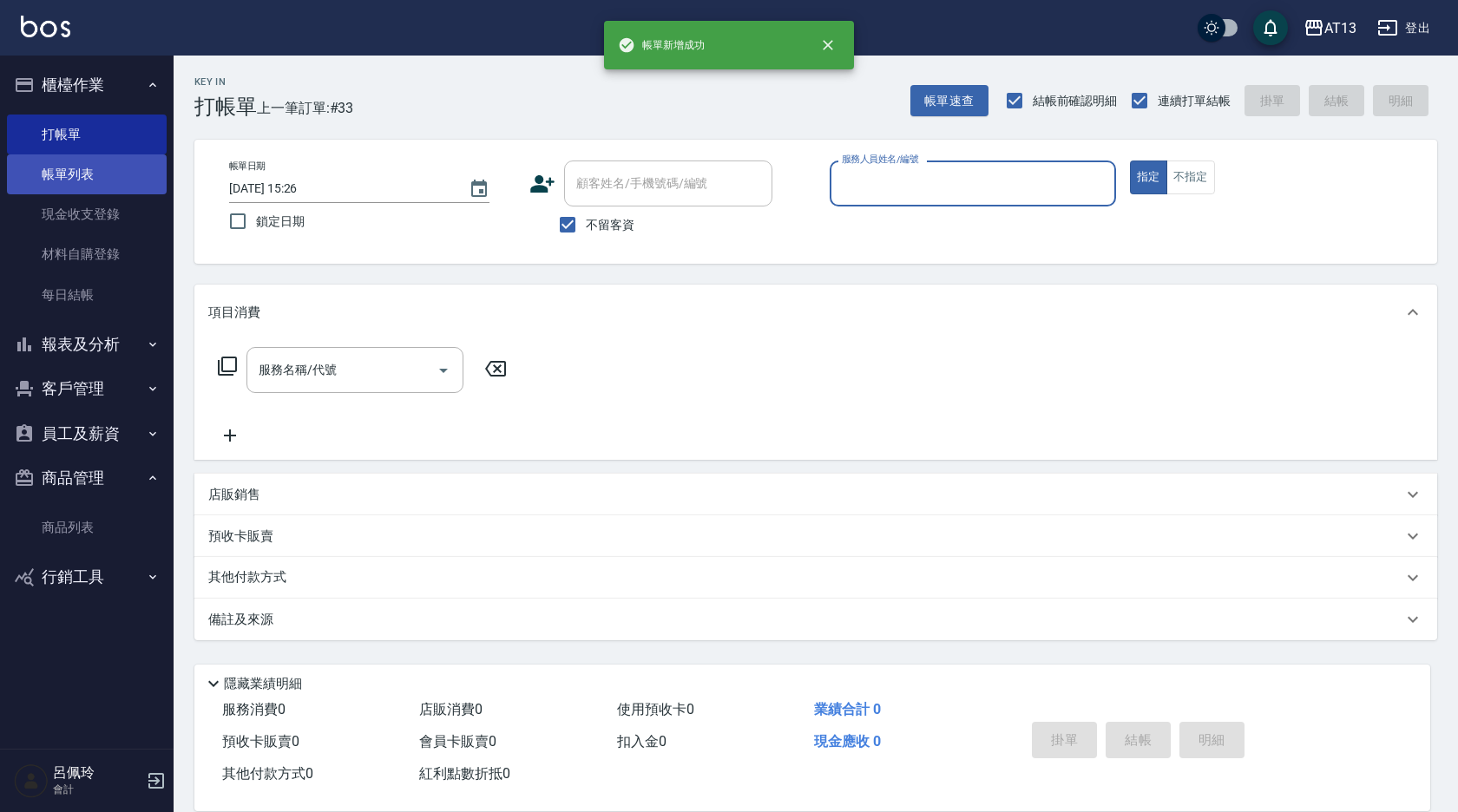
click at [72, 174] on link "帳單列表" at bounding box center [87, 174] width 160 height 40
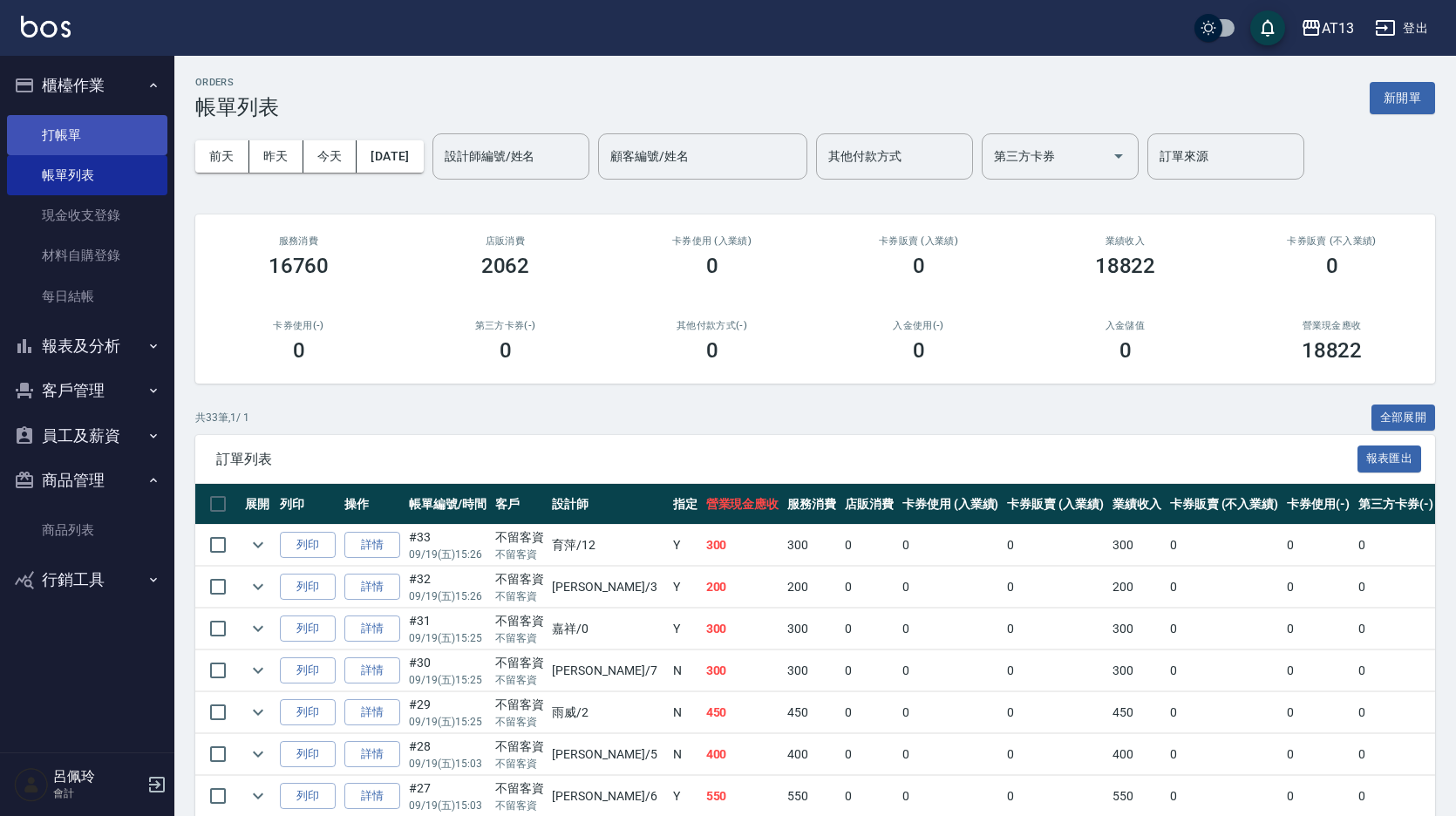
click at [48, 135] on link "打帳單" at bounding box center [88, 136] width 160 height 41
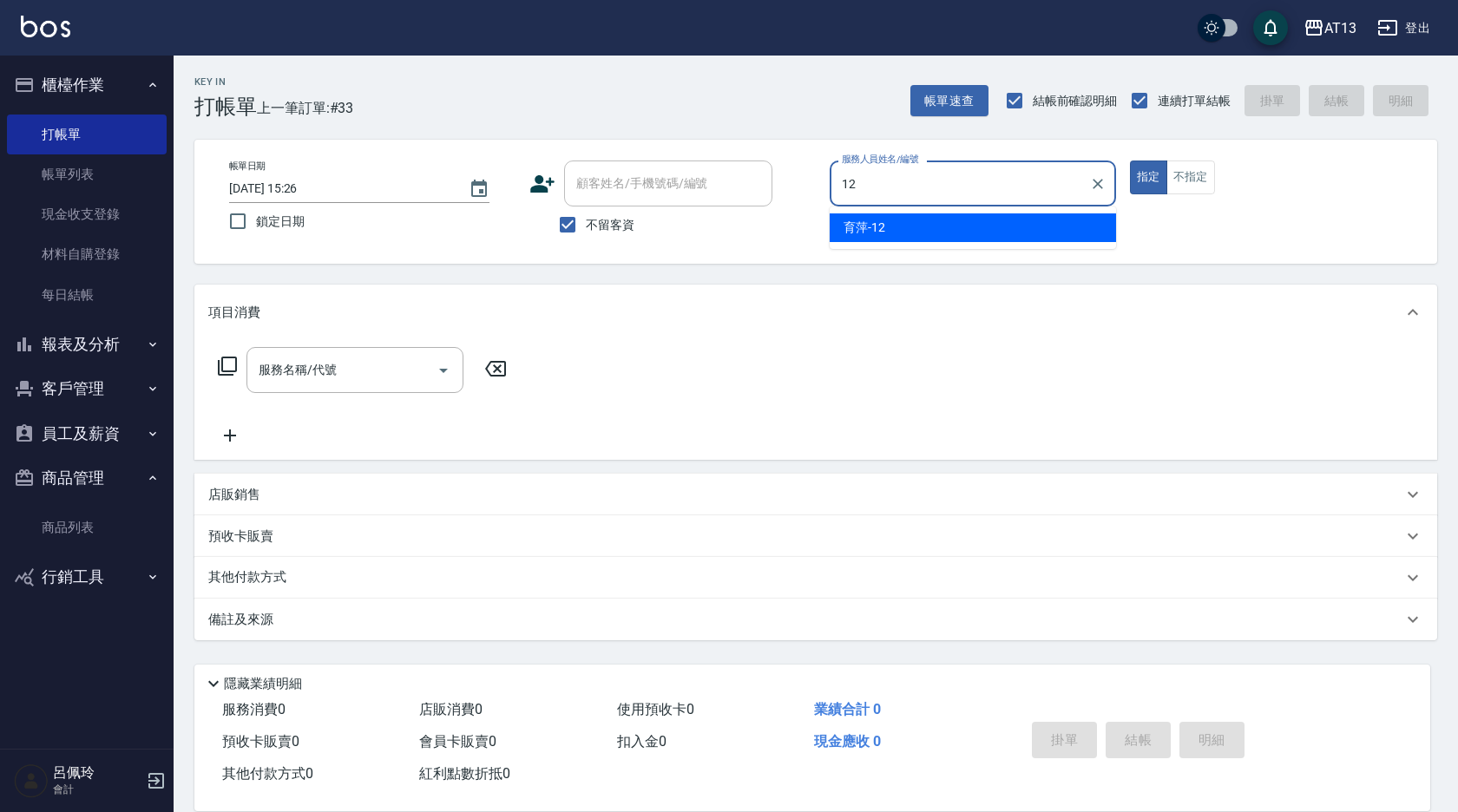
click at [893, 235] on div "育萍 -12" at bounding box center [973, 228] width 286 height 28
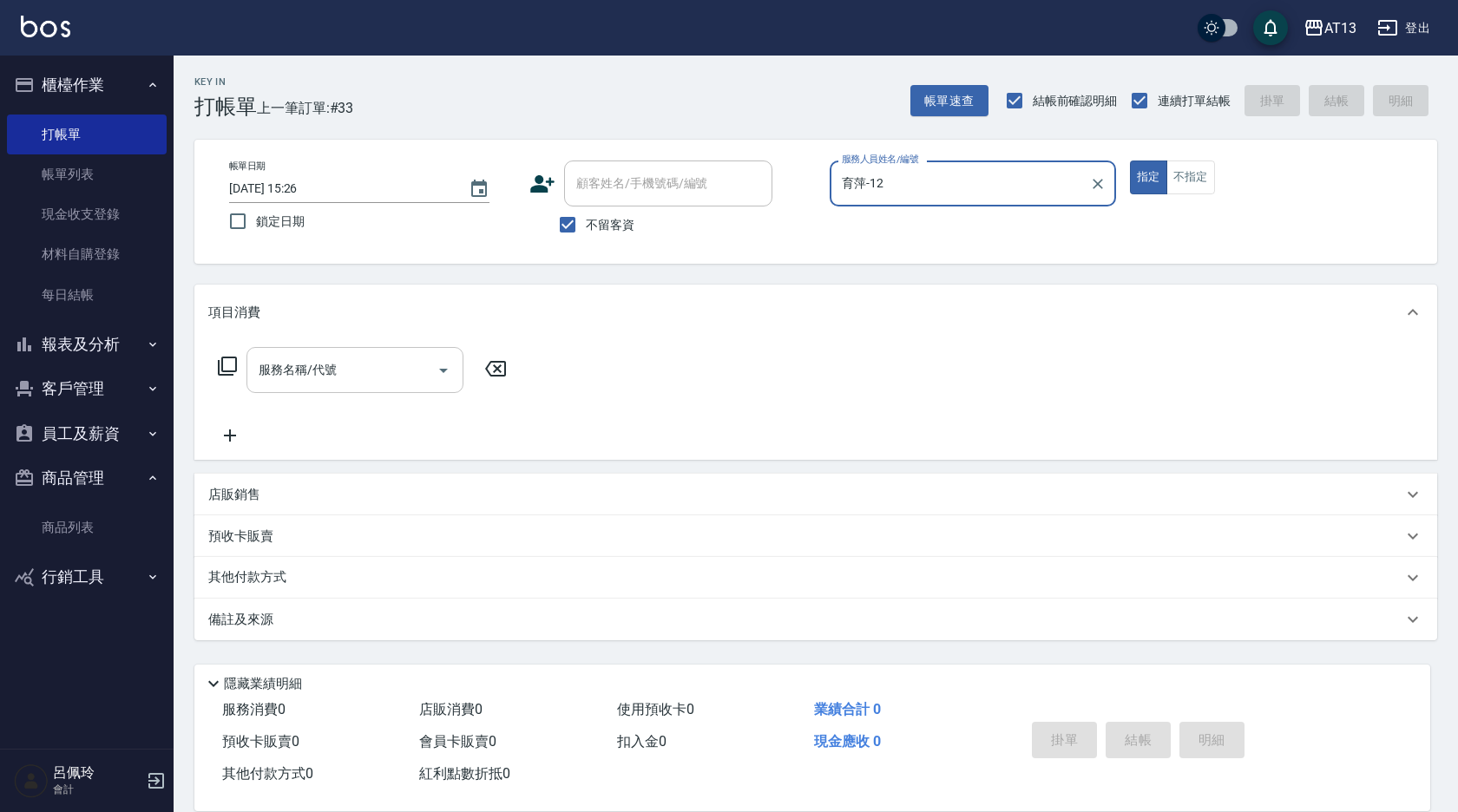
click at [327, 392] on div "服務名稱/代號" at bounding box center [355, 370] width 217 height 46
type input "育萍-12"
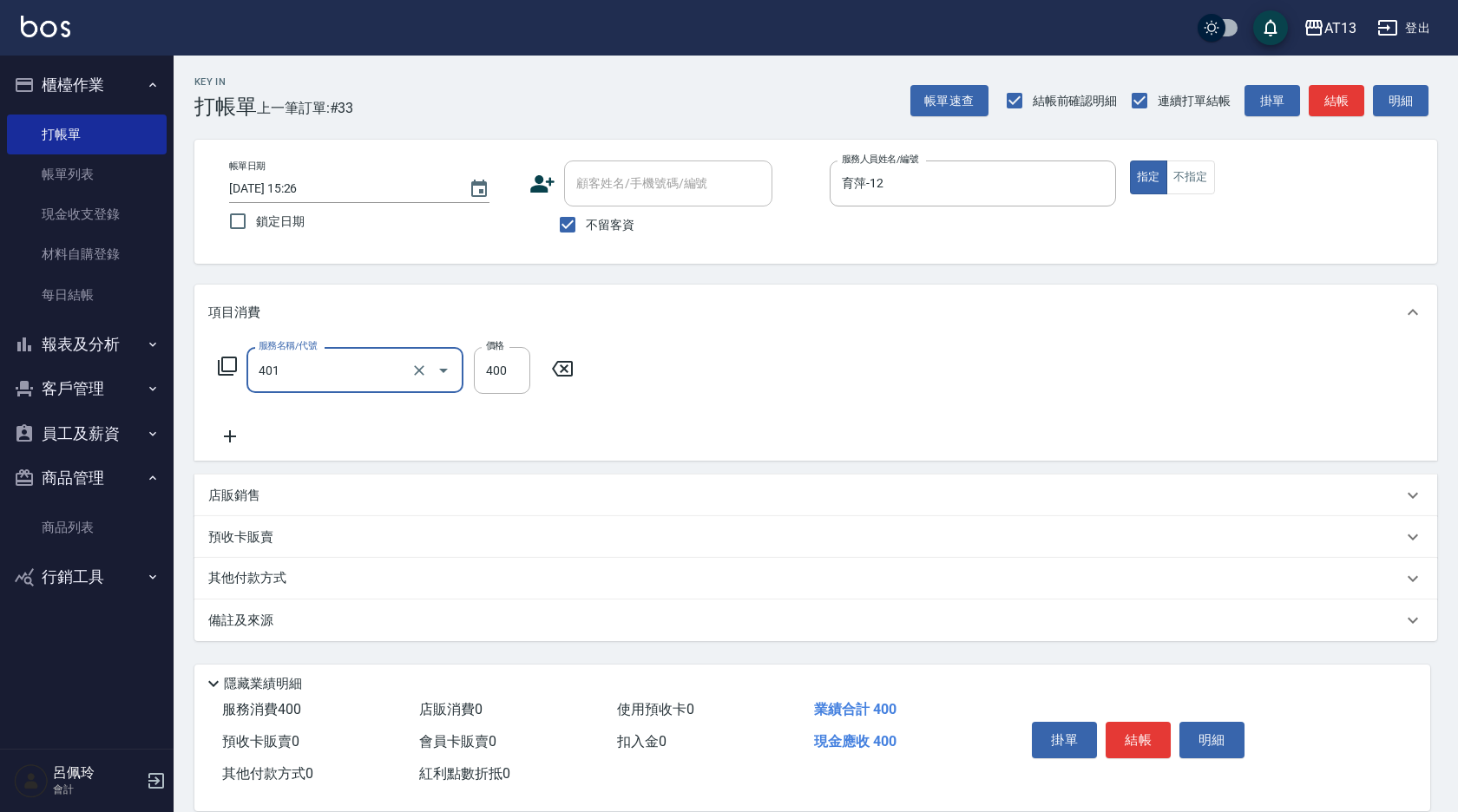
type input "剪髮(401)"
type input "50"
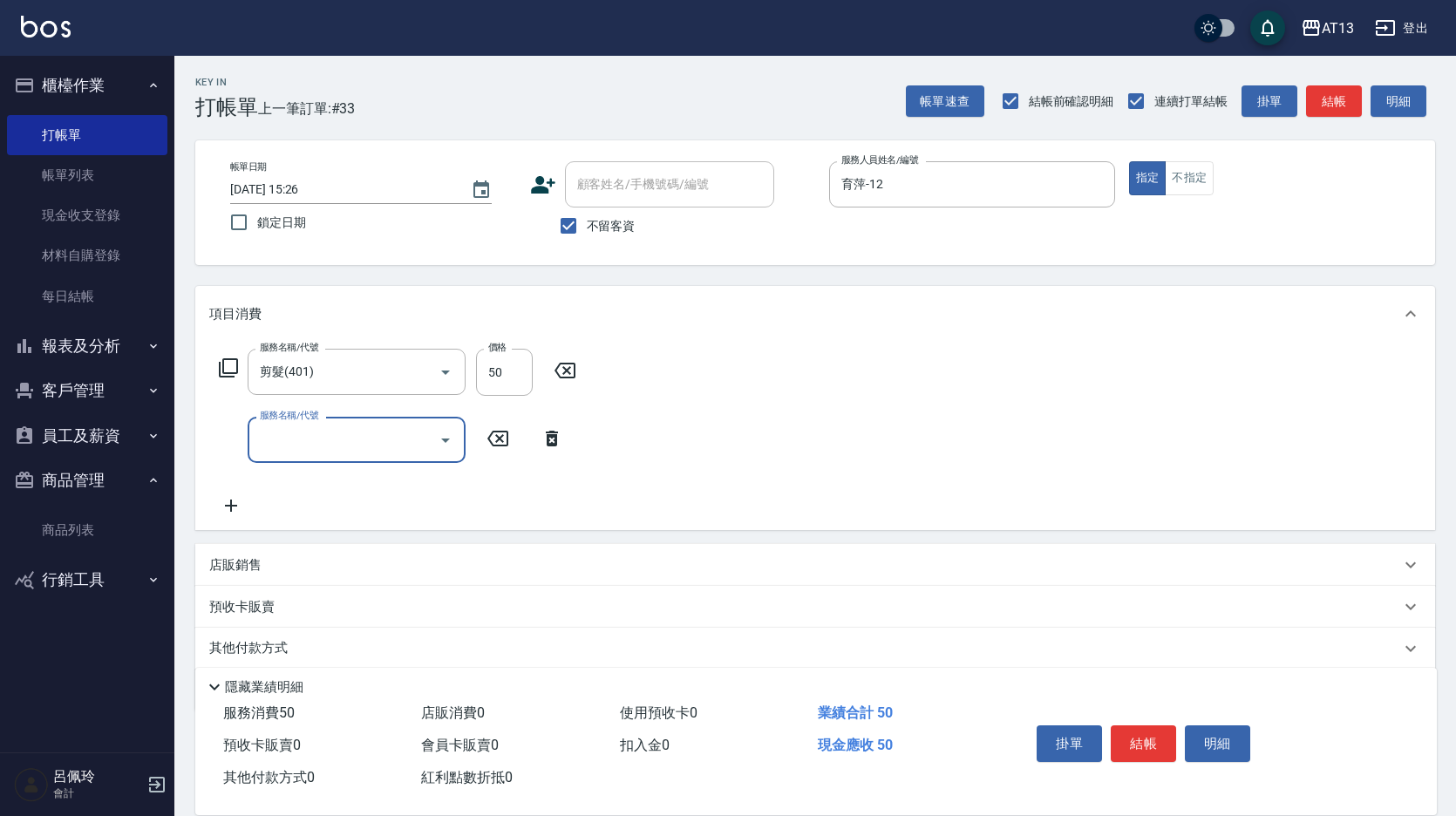
drag, startPoint x: 832, startPoint y: 481, endPoint x: 863, endPoint y: 510, distance: 42.4
click at [833, 481] on div "服務名稱/代號 剪髮(401) 服務名稱/代號 價格 50 價格 服務名稱/代號 服務名稱/代號" at bounding box center [815, 436] width 1239 height 188
click at [1166, 742] on button "結帳" at bounding box center [1143, 744] width 65 height 37
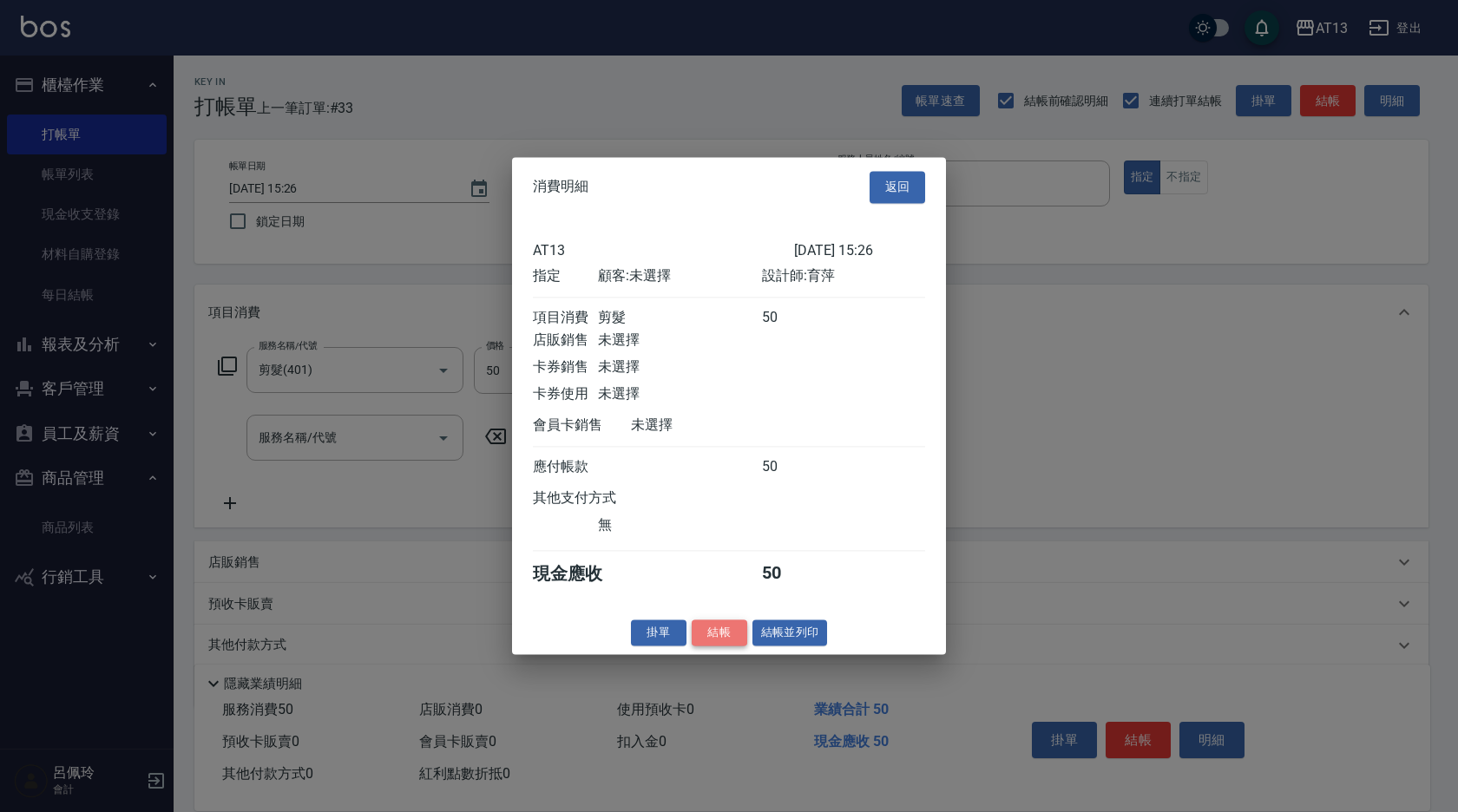
click at [716, 647] on button "結帳" at bounding box center [719, 632] width 56 height 27
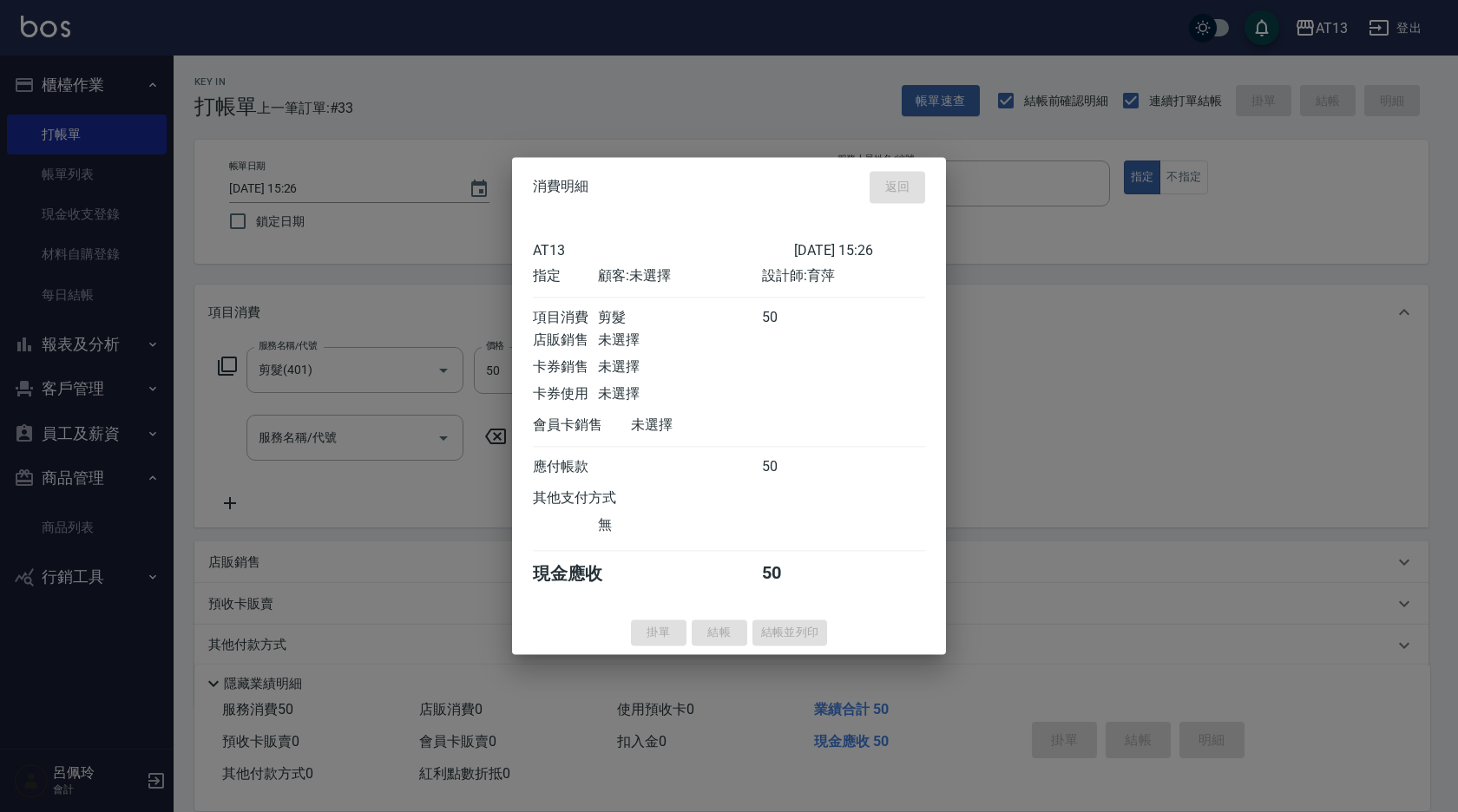
type input "[DATE] 15:39"
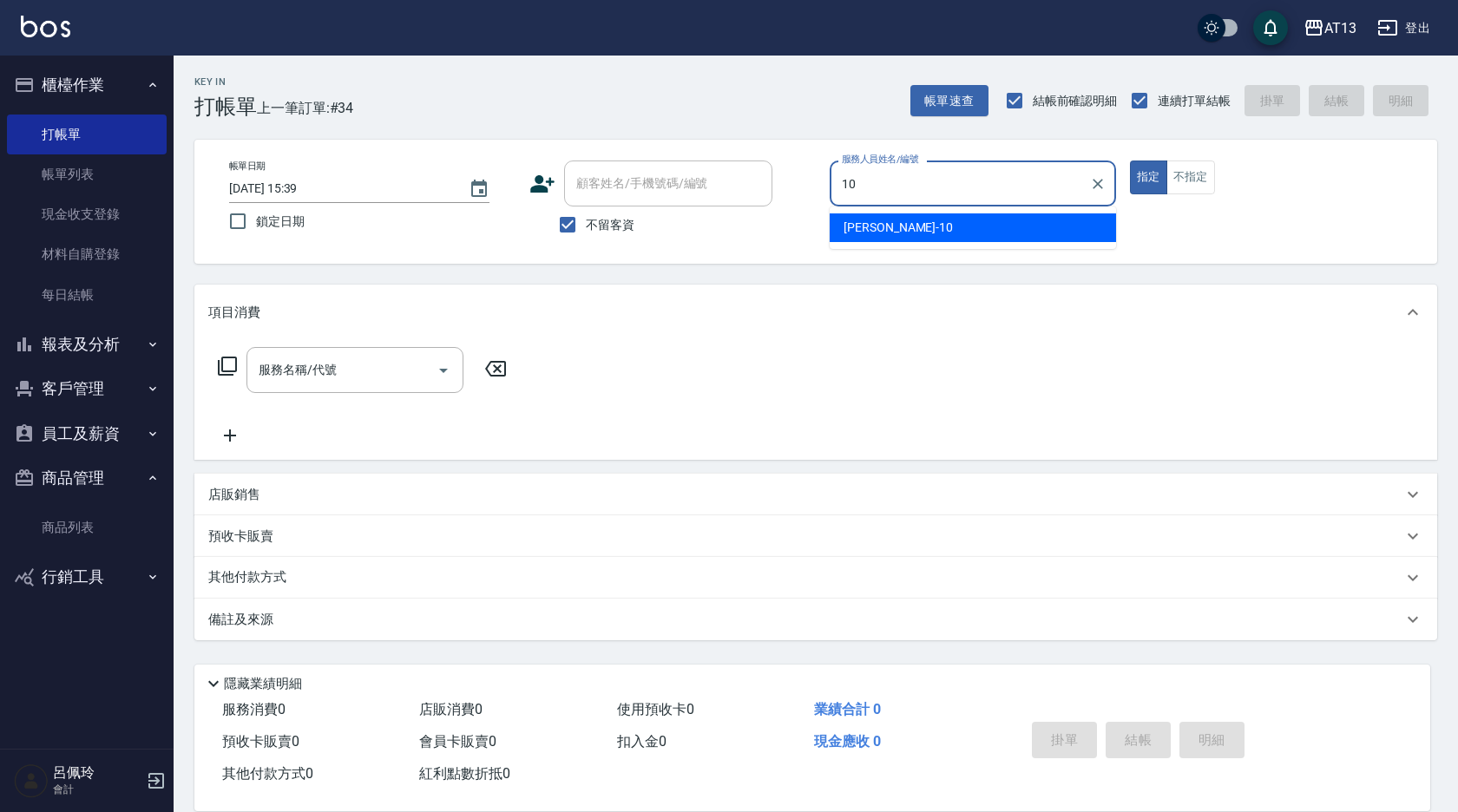
click at [1021, 228] on div "[PERSON_NAME] -10" at bounding box center [973, 228] width 286 height 28
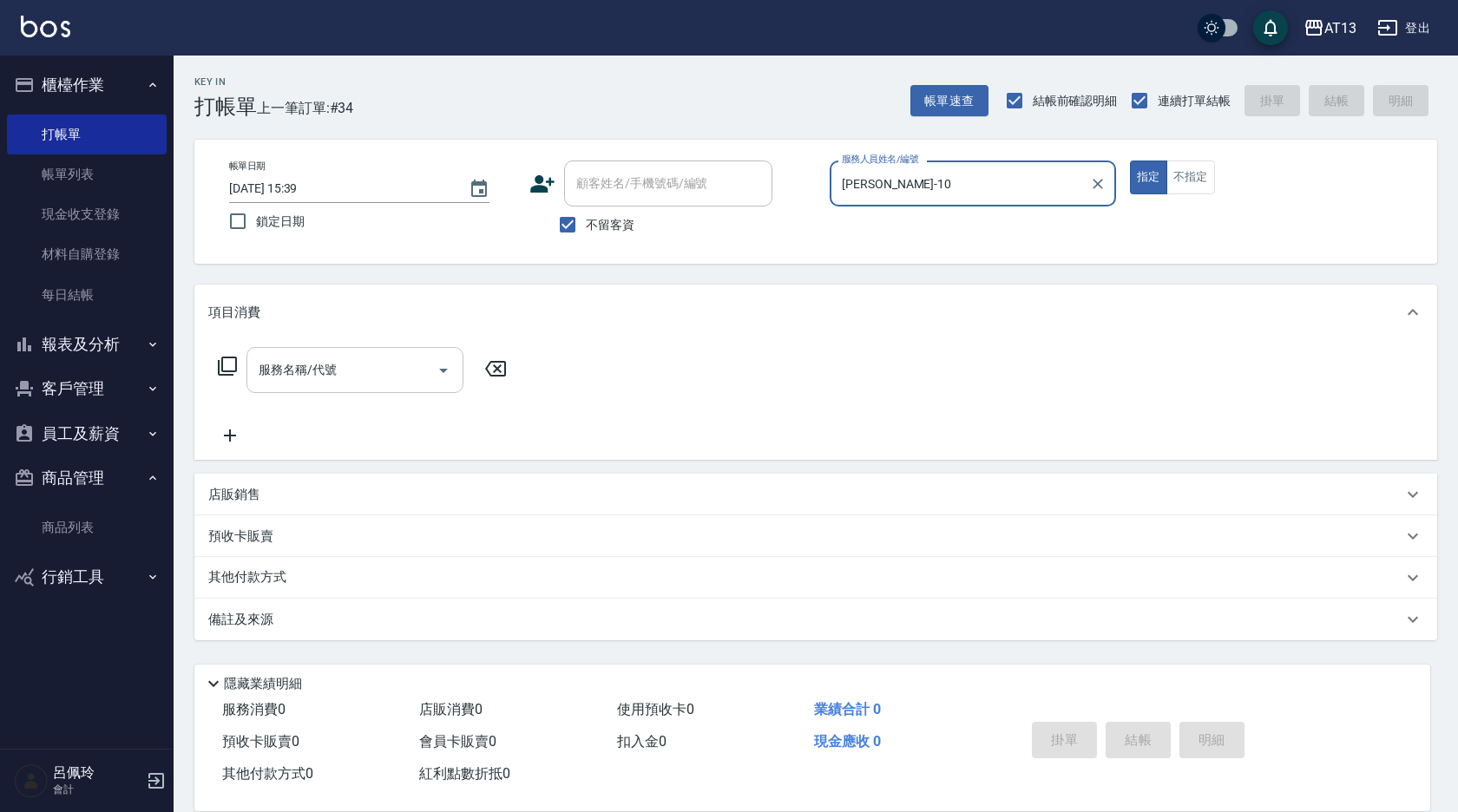
type input "[PERSON_NAME]-10"
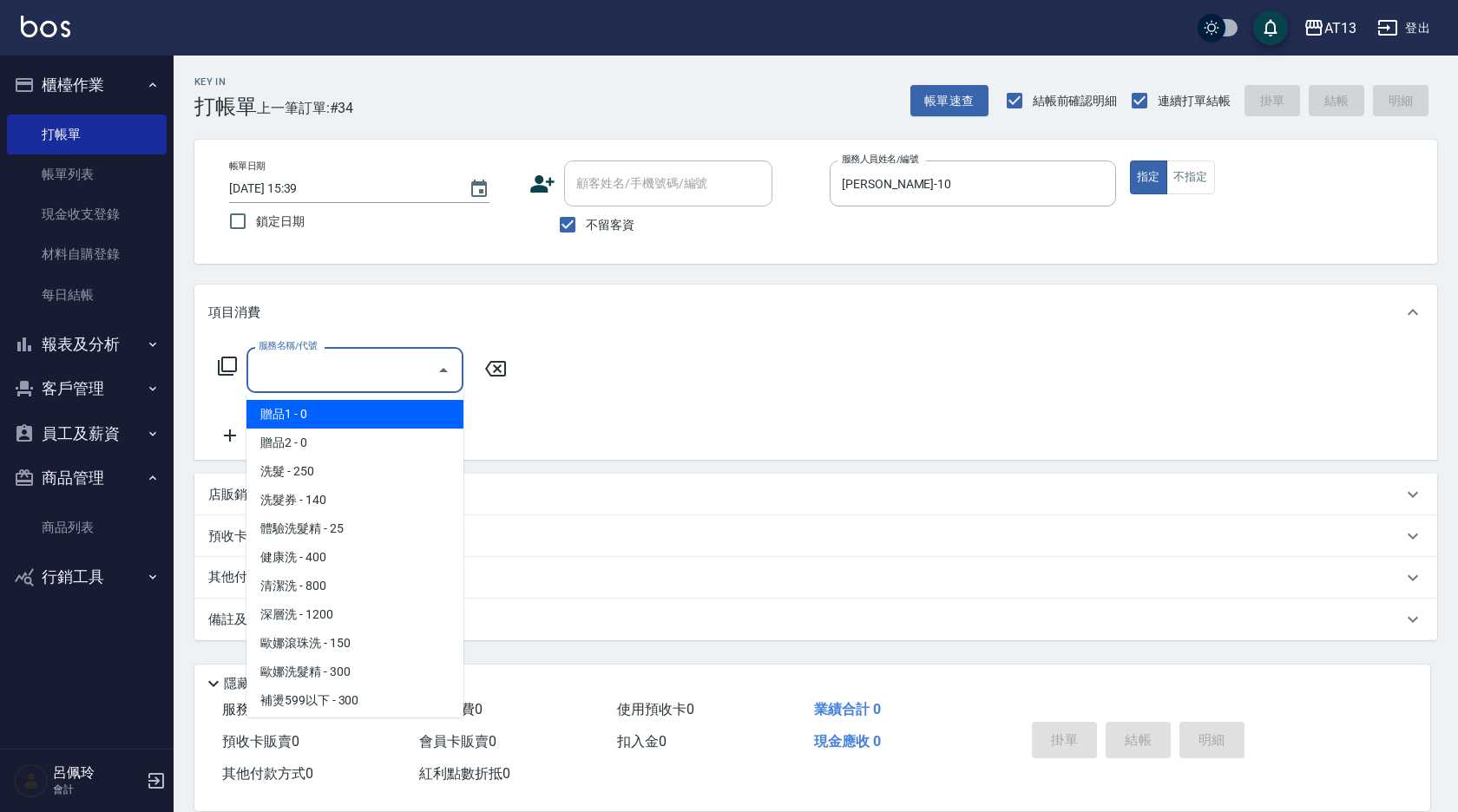
click at [394, 384] on input "服務名稱/代號" at bounding box center [341, 370] width 175 height 30
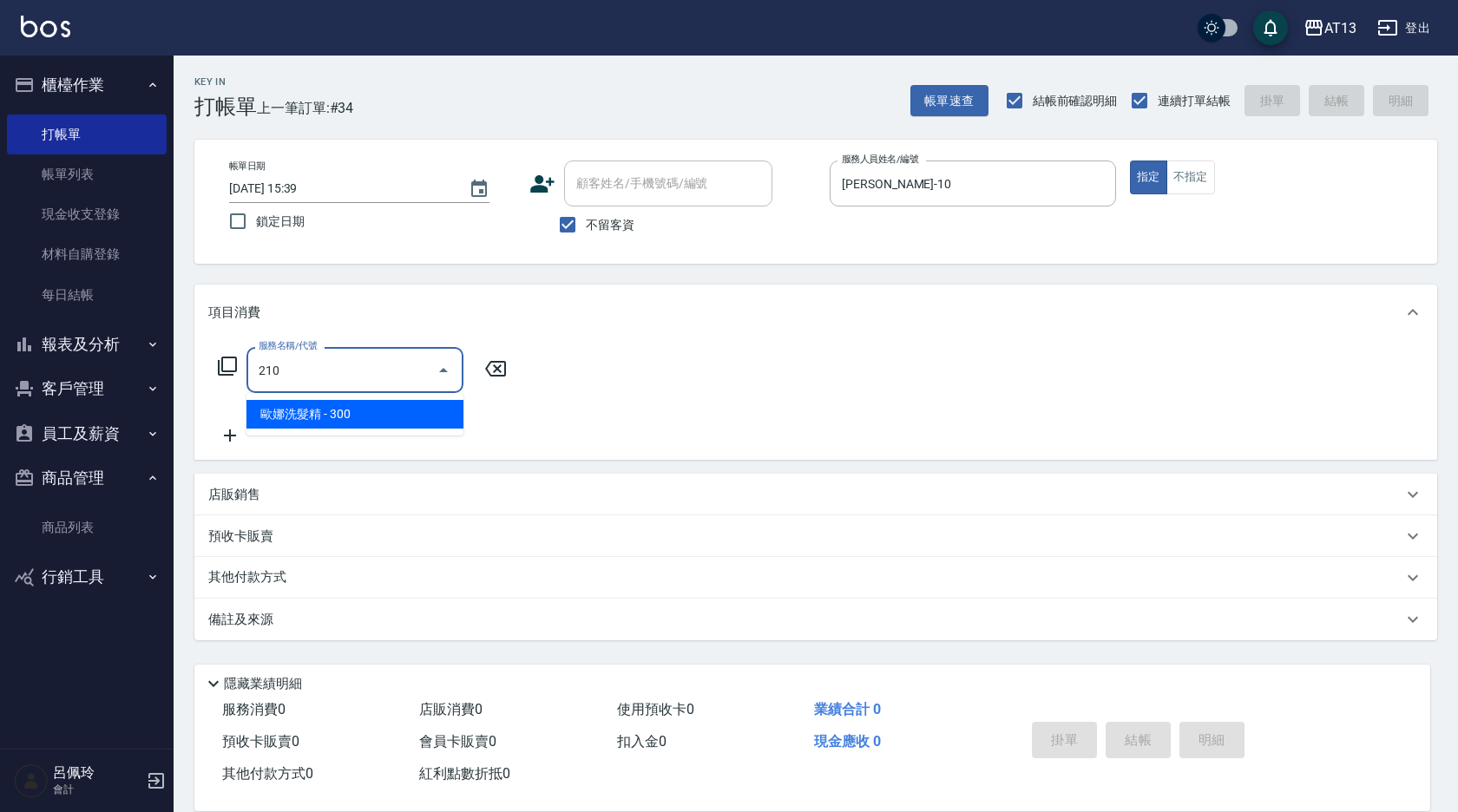
type input "歐娜洗髮精(210)"
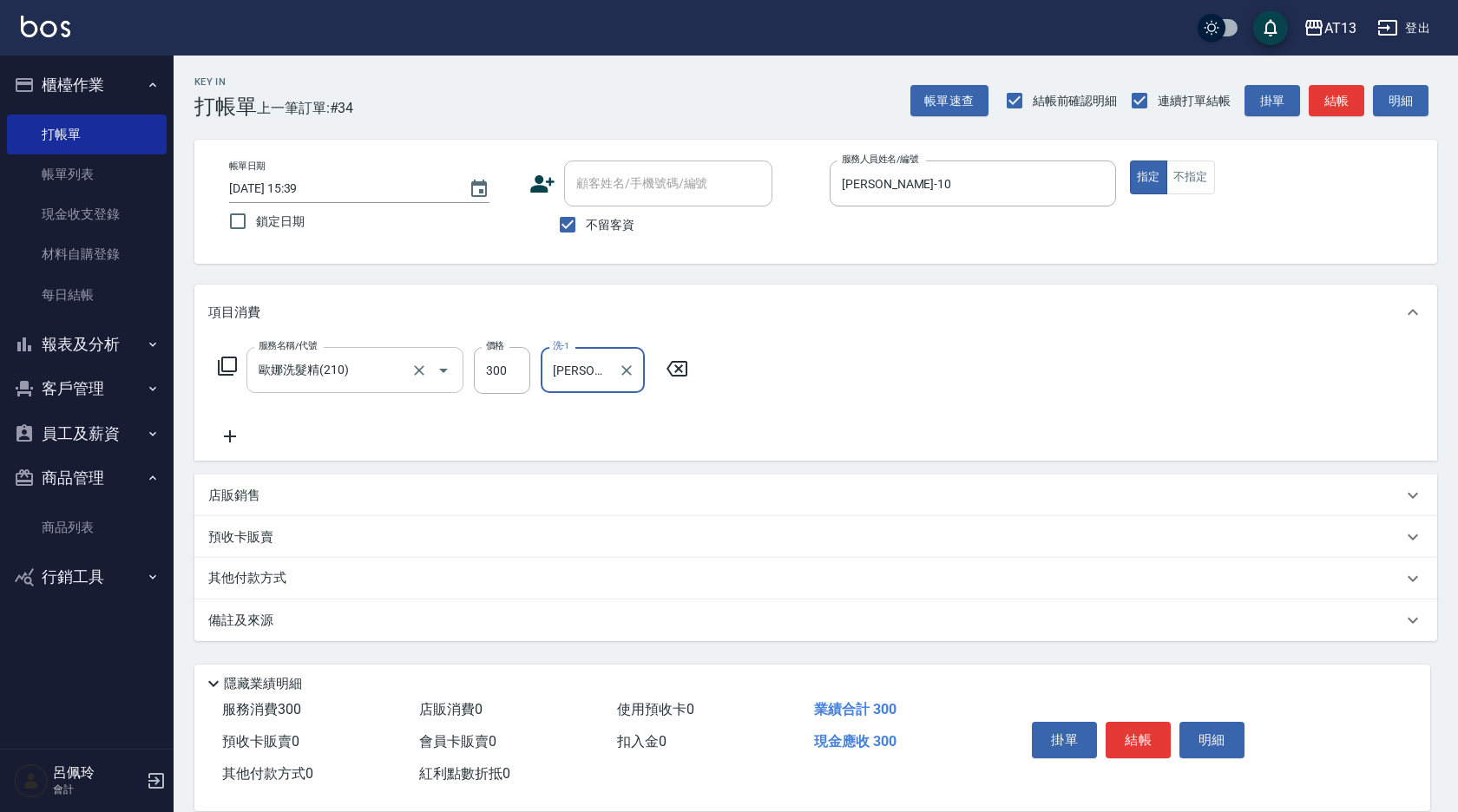
type input "[PERSON_NAME]-11"
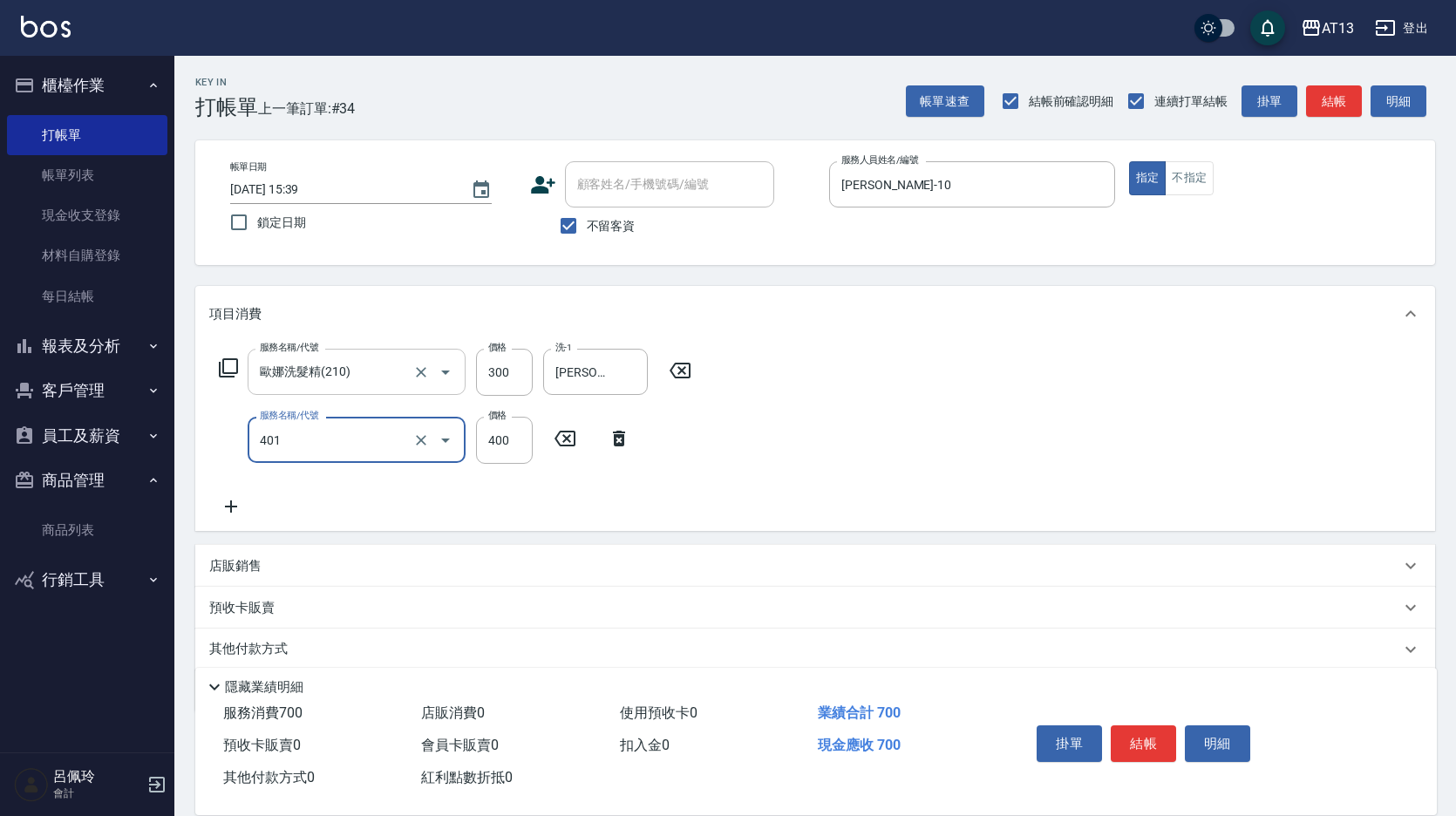
type input "剪髮(401)"
type input "450"
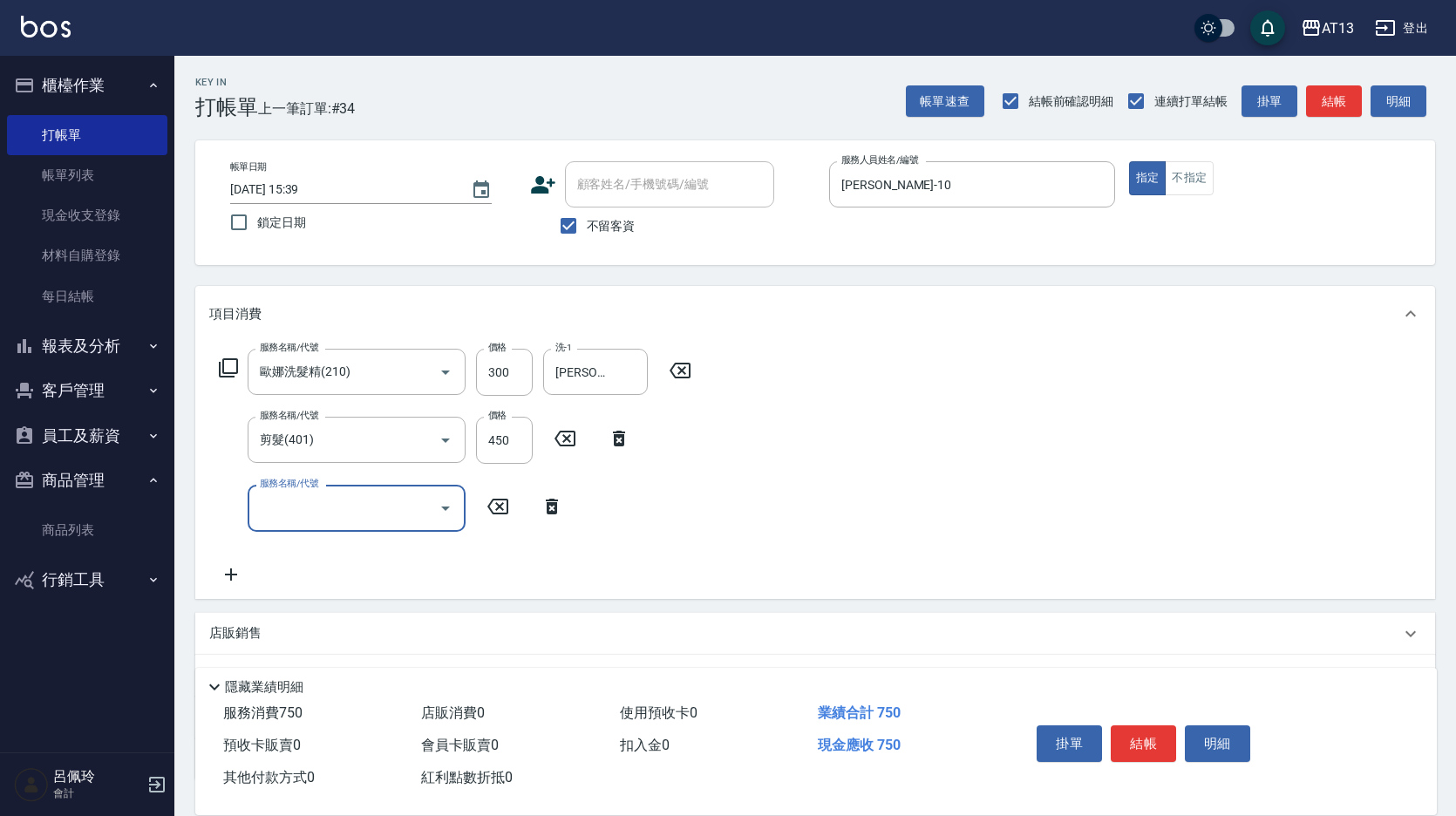
drag, startPoint x: 982, startPoint y: 572, endPoint x: 1099, endPoint y: 711, distance: 181.7
click at [983, 574] on div "服務名稱/代號 [PERSON_NAME]洗髮精(210) 服務名稱/代號 價格 300 價格 洗-1 [PERSON_NAME]-11 洗-1 服務名稱/代…" at bounding box center [815, 470] width 1239 height 256
click at [1119, 727] on button "結帳" at bounding box center [1143, 744] width 65 height 37
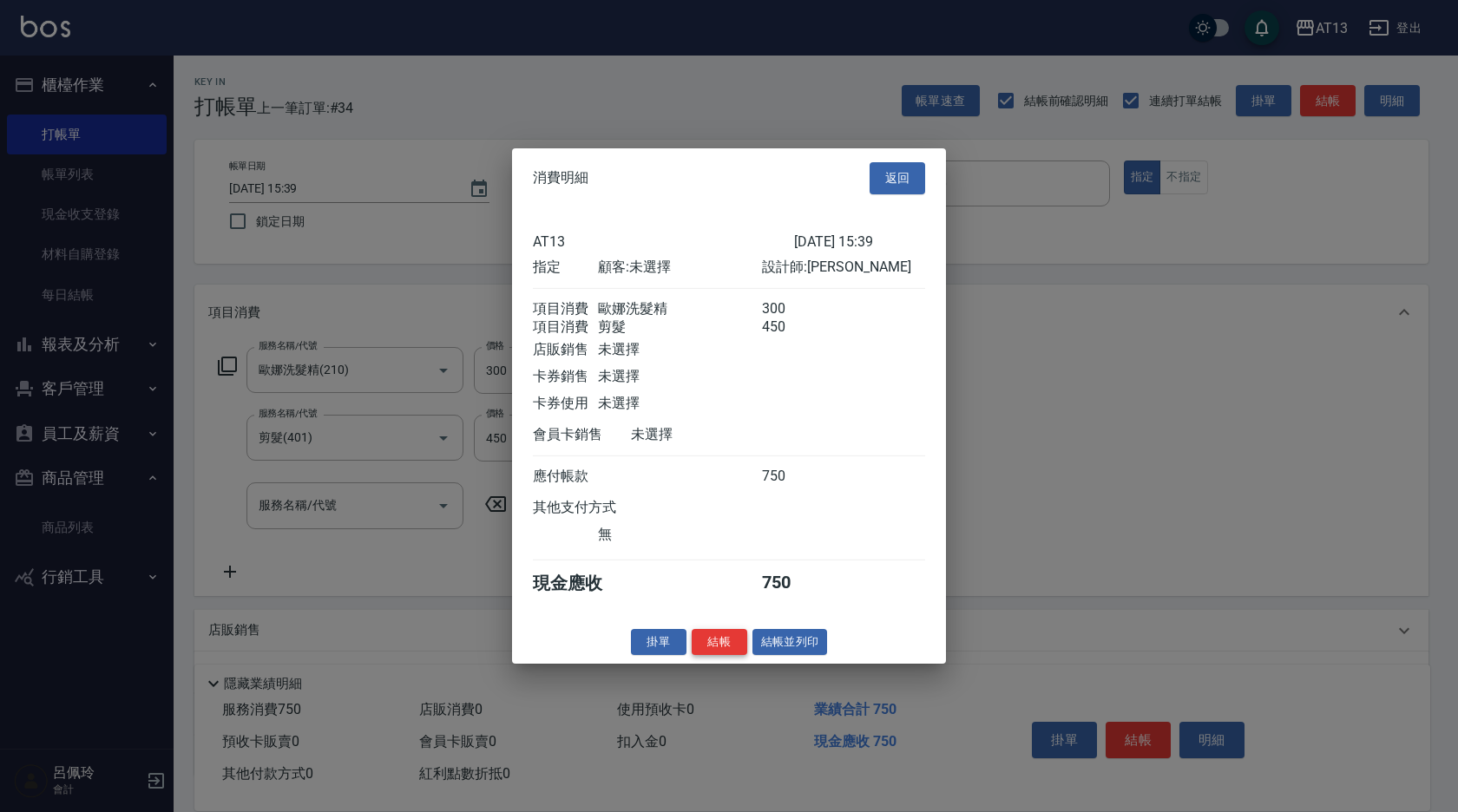
click at [721, 655] on button "結帳" at bounding box center [719, 641] width 56 height 27
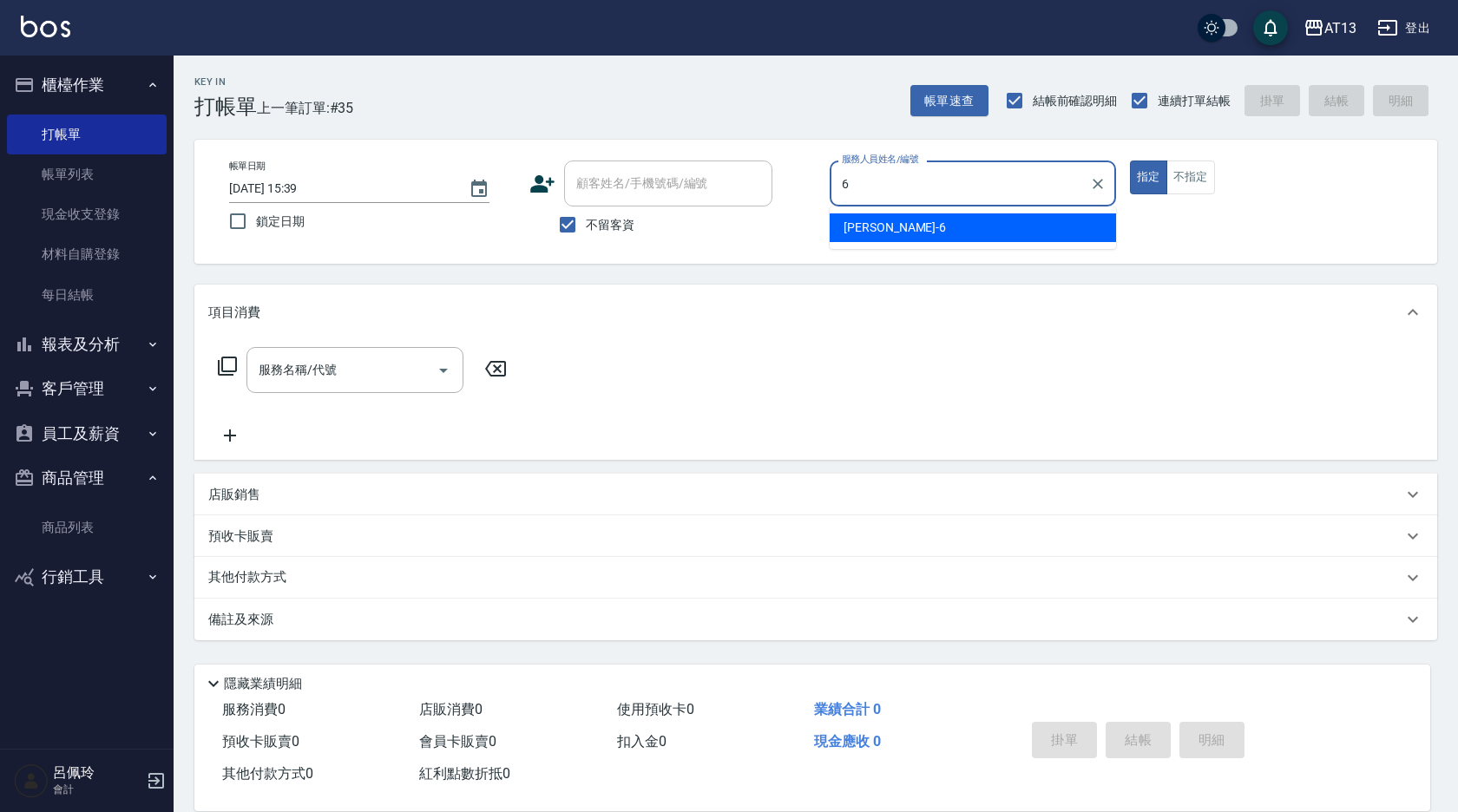
click at [888, 229] on div "亭妤 -6" at bounding box center [973, 228] width 286 height 28
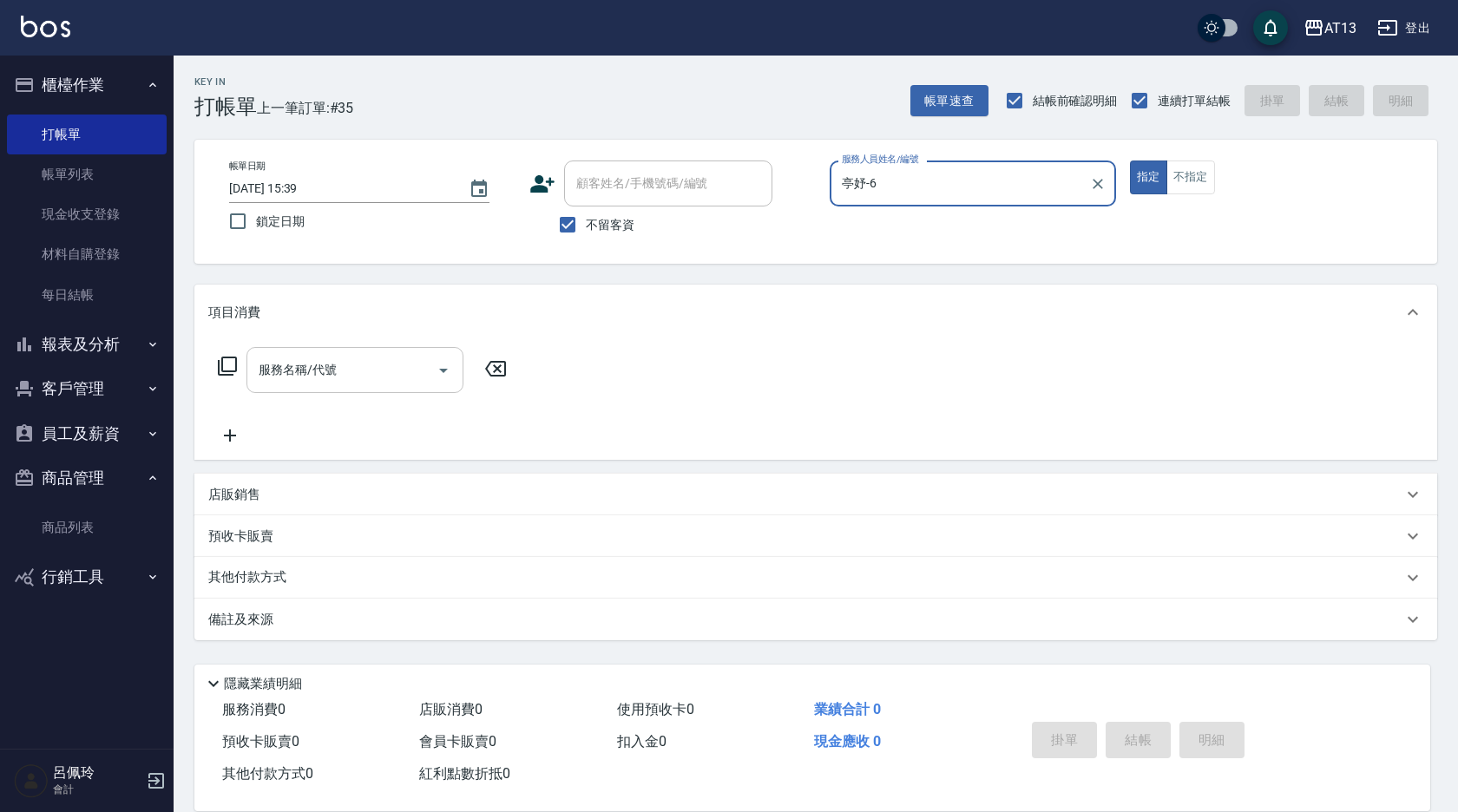
type input "亭妤-6"
click at [358, 370] on input "服務名稱/代號" at bounding box center [341, 370] width 175 height 30
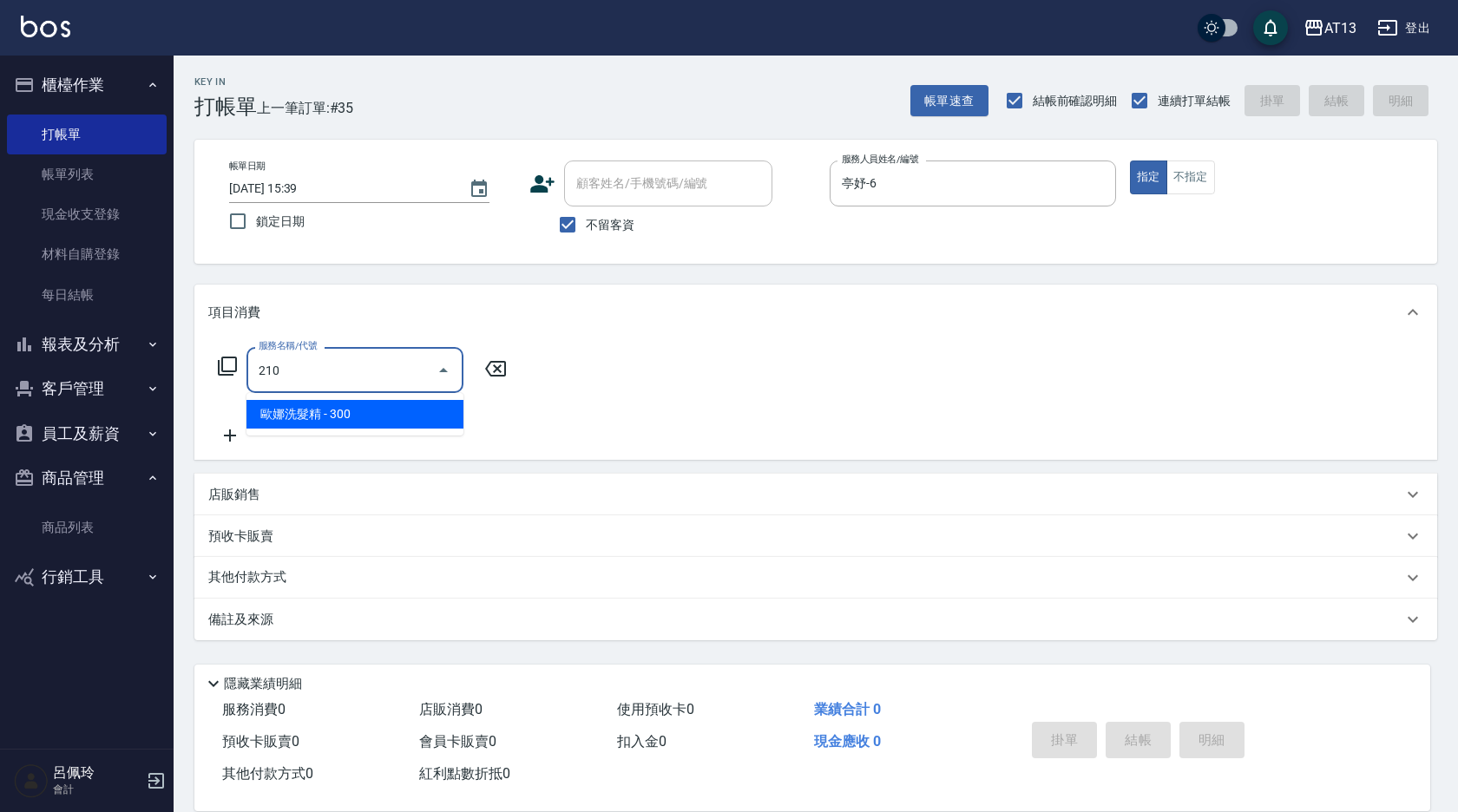
type input "歐娜洗髮精(210)"
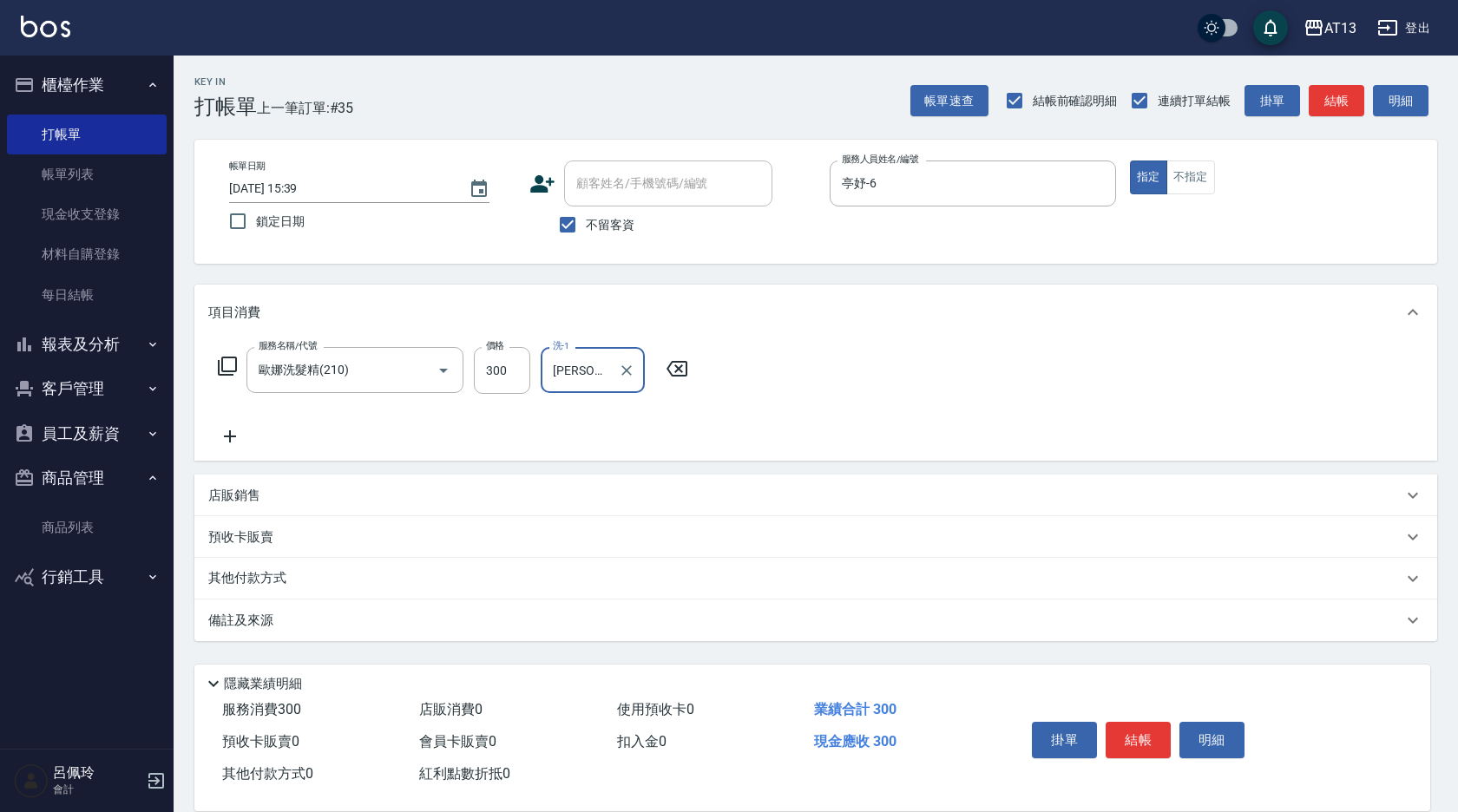
type input "[PERSON_NAME]-11"
click at [840, 368] on div "服務名稱/代號 [PERSON_NAME]洗髮精(210) 服務名稱/代號 價格 300 價格 洗-1 [PERSON_NAME]-11 洗-1" at bounding box center [816, 400] width 1243 height 120
click at [1145, 730] on button "結帳" at bounding box center [1138, 740] width 65 height 37
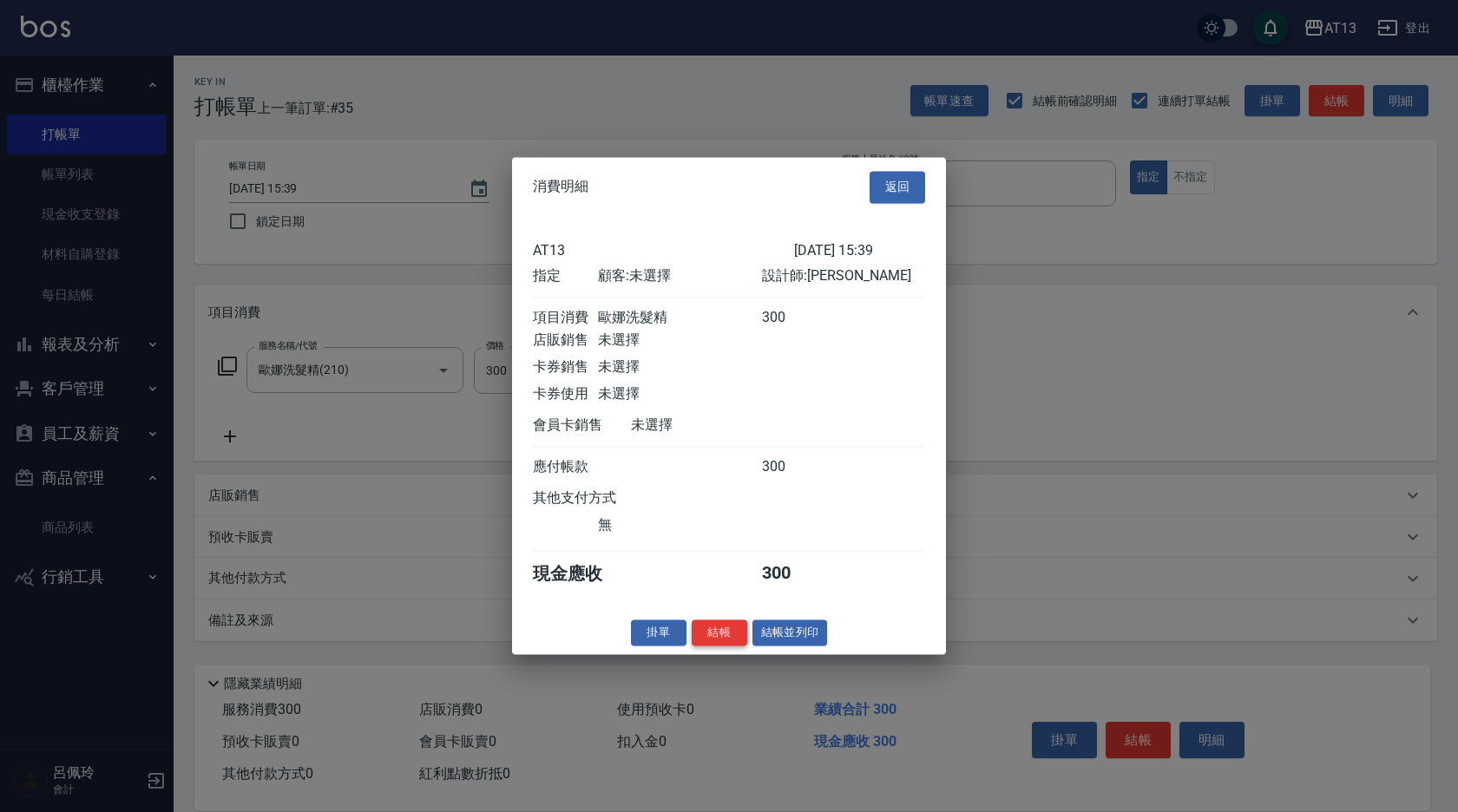
click at [729, 637] on button "結帳" at bounding box center [719, 632] width 56 height 27
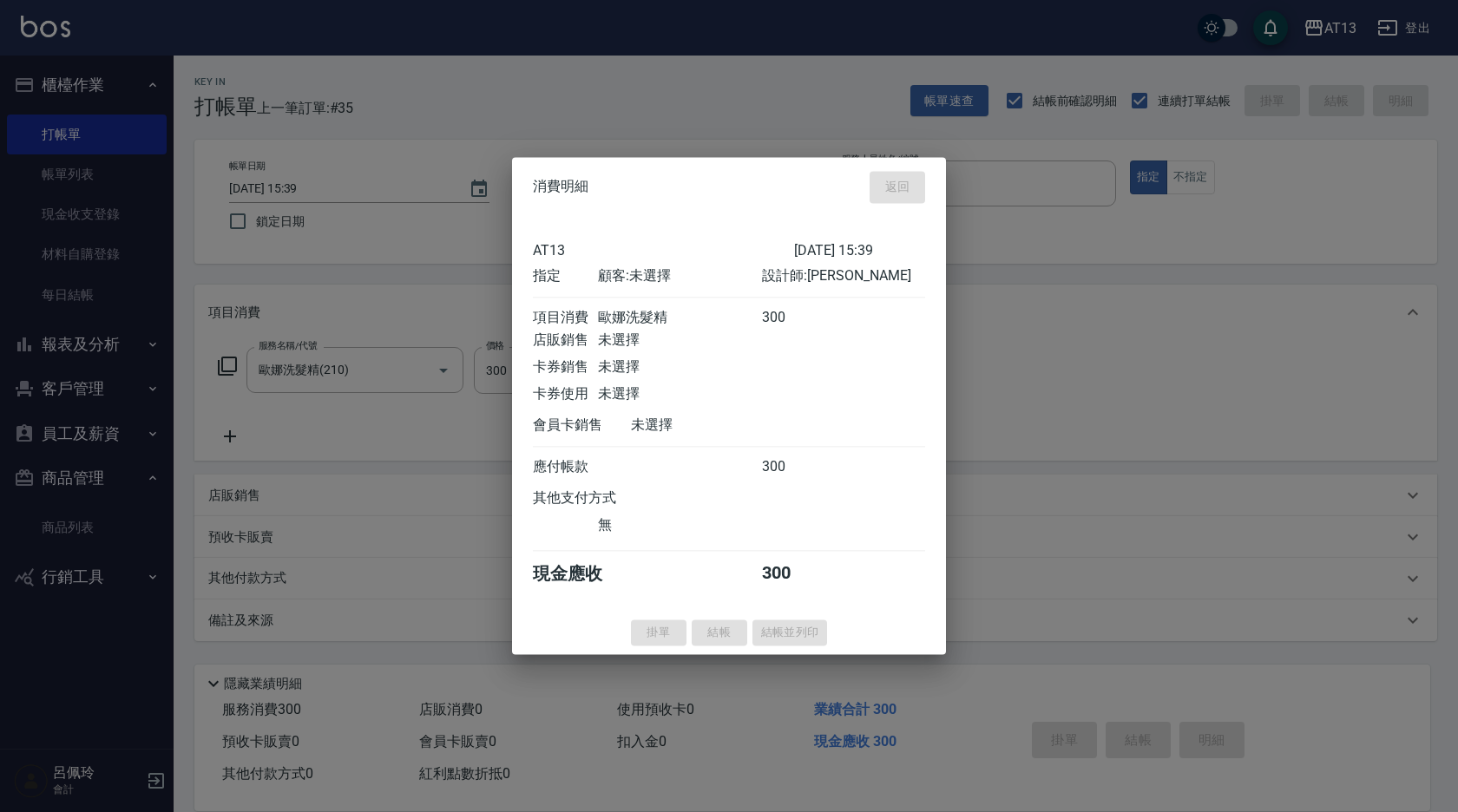
type input "[DATE] 15:40"
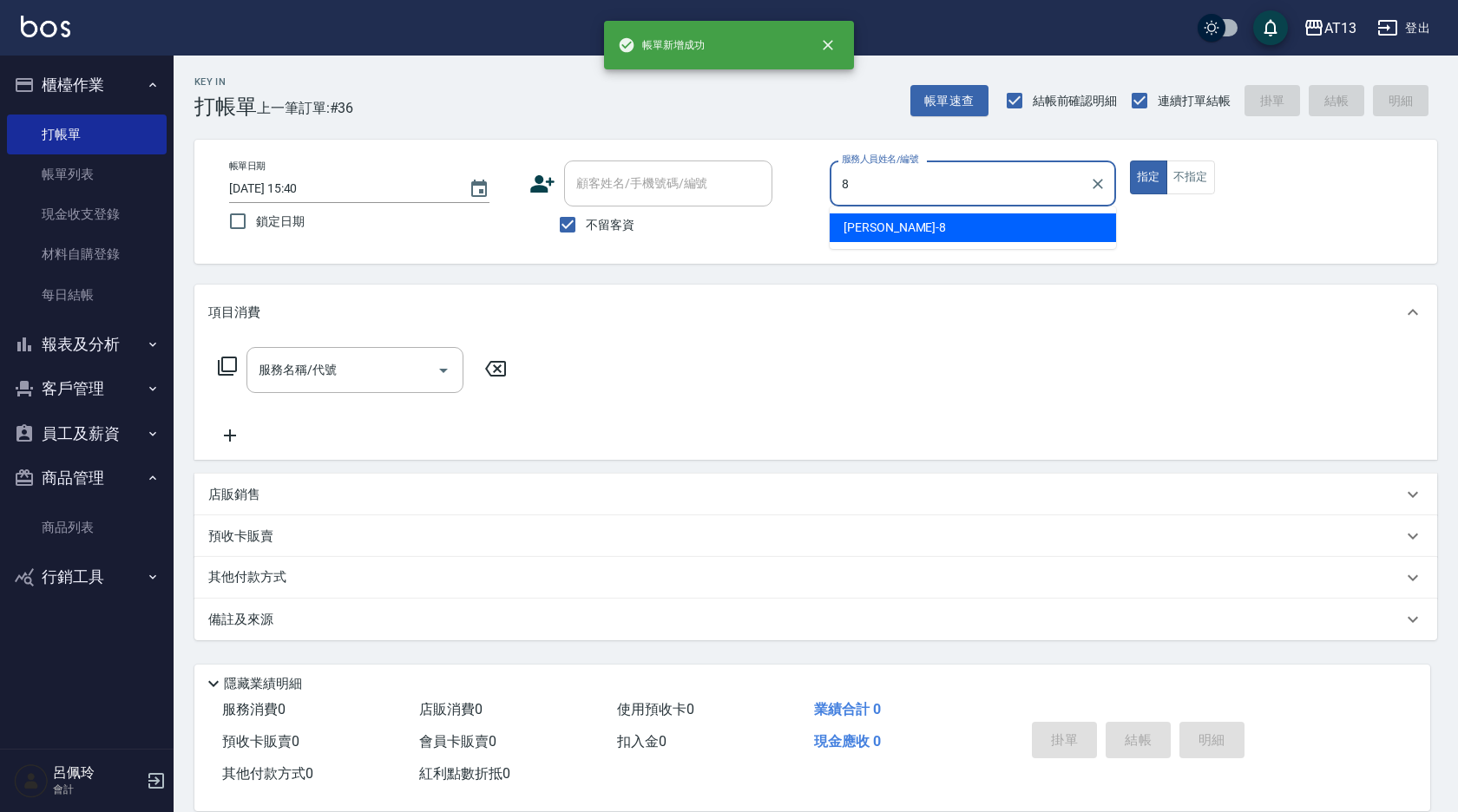
click at [847, 220] on span "[PERSON_NAME] -8" at bounding box center [896, 228] width 103 height 18
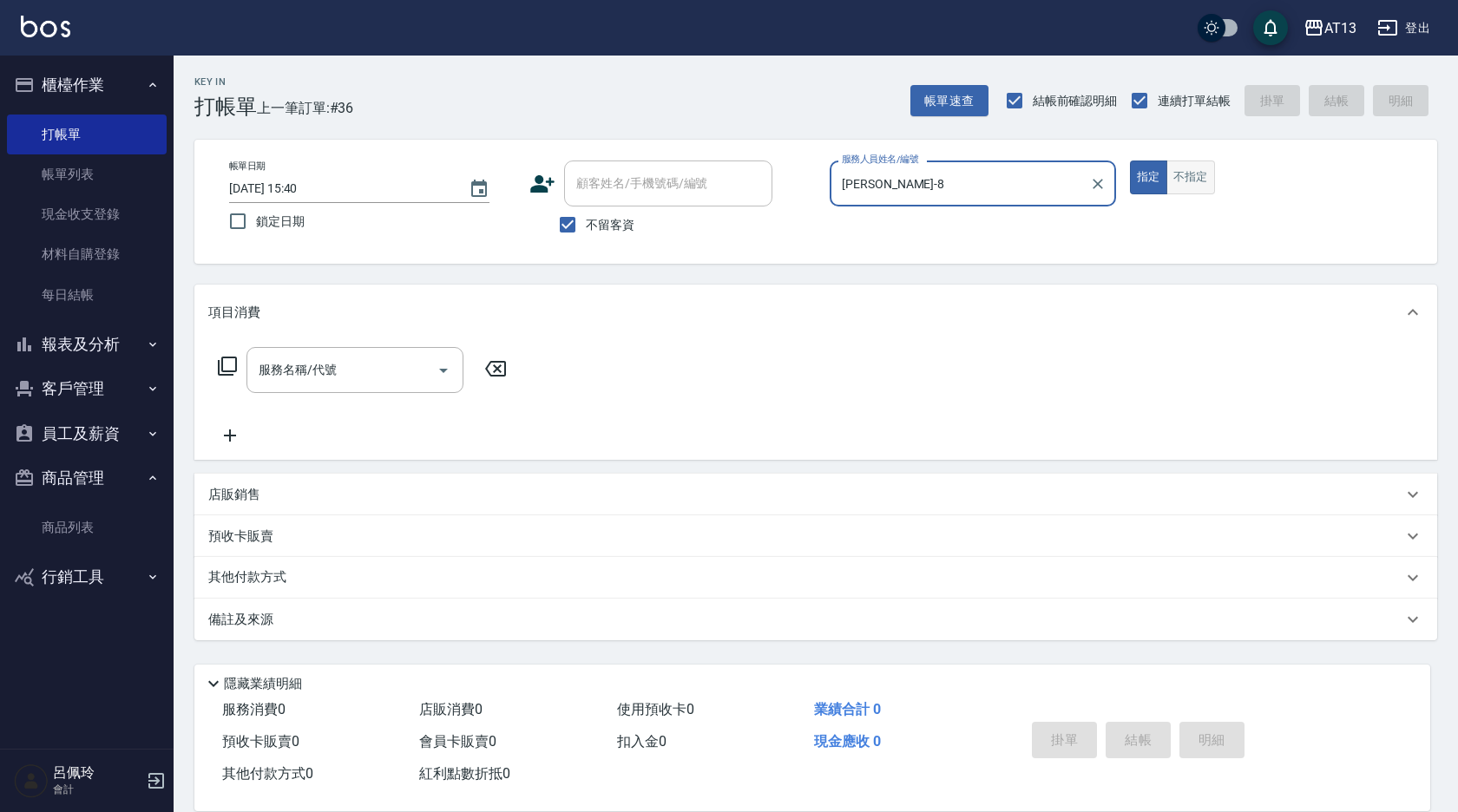
type input "[PERSON_NAME]-8"
click at [1189, 179] on button "不指定" at bounding box center [1190, 177] width 49 height 34
type button "false"
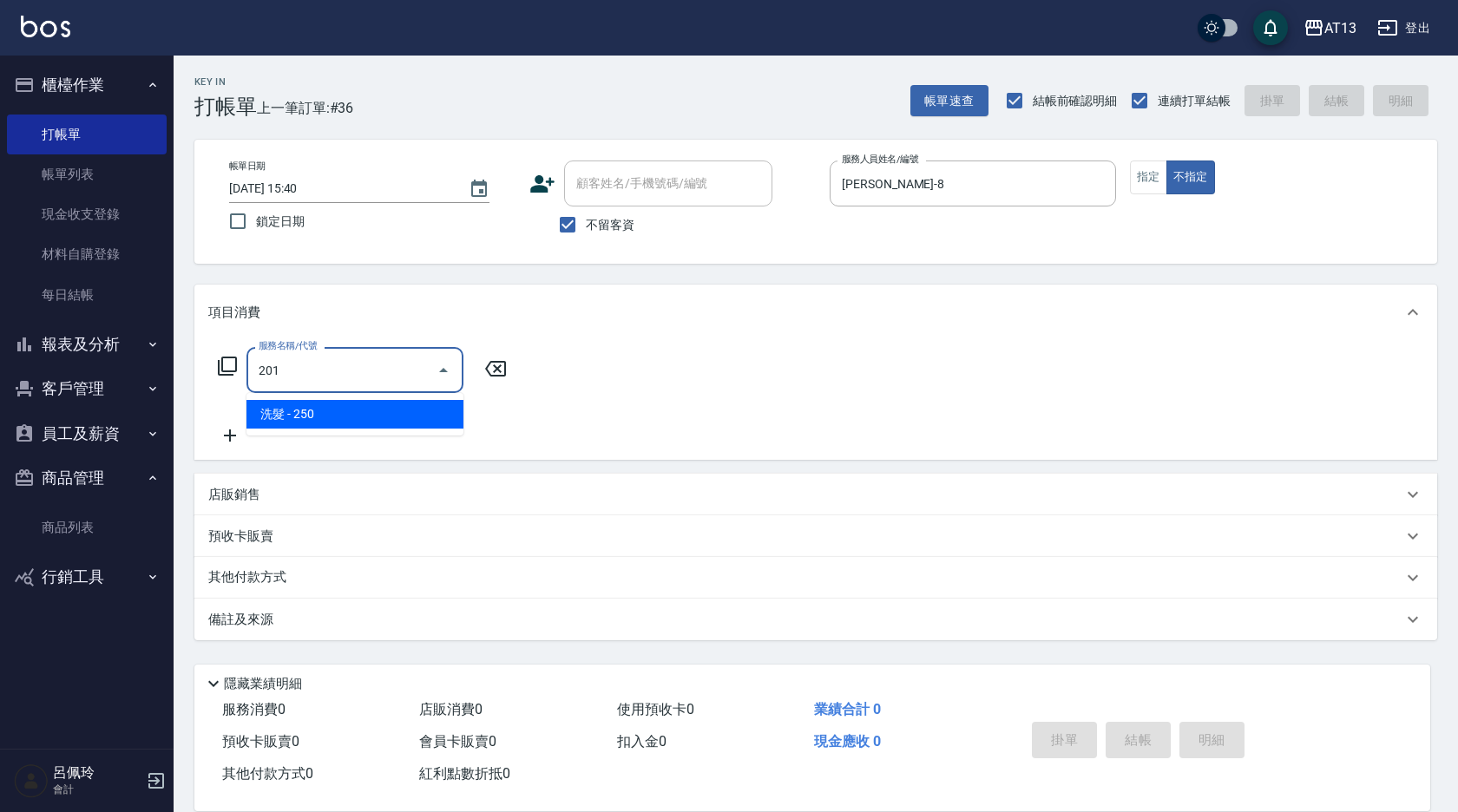
type input "洗髮(201)"
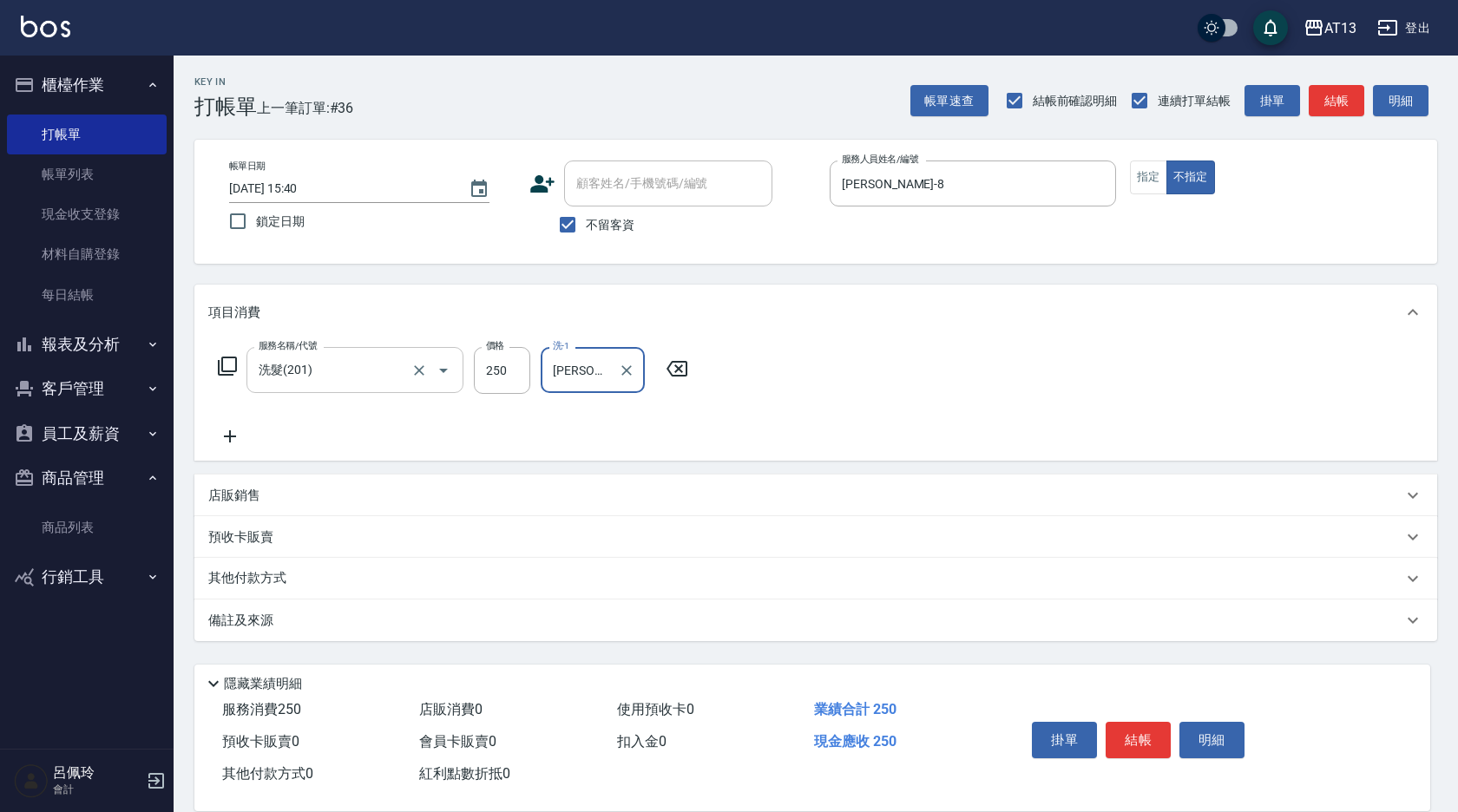
type input "[PERSON_NAME]-8"
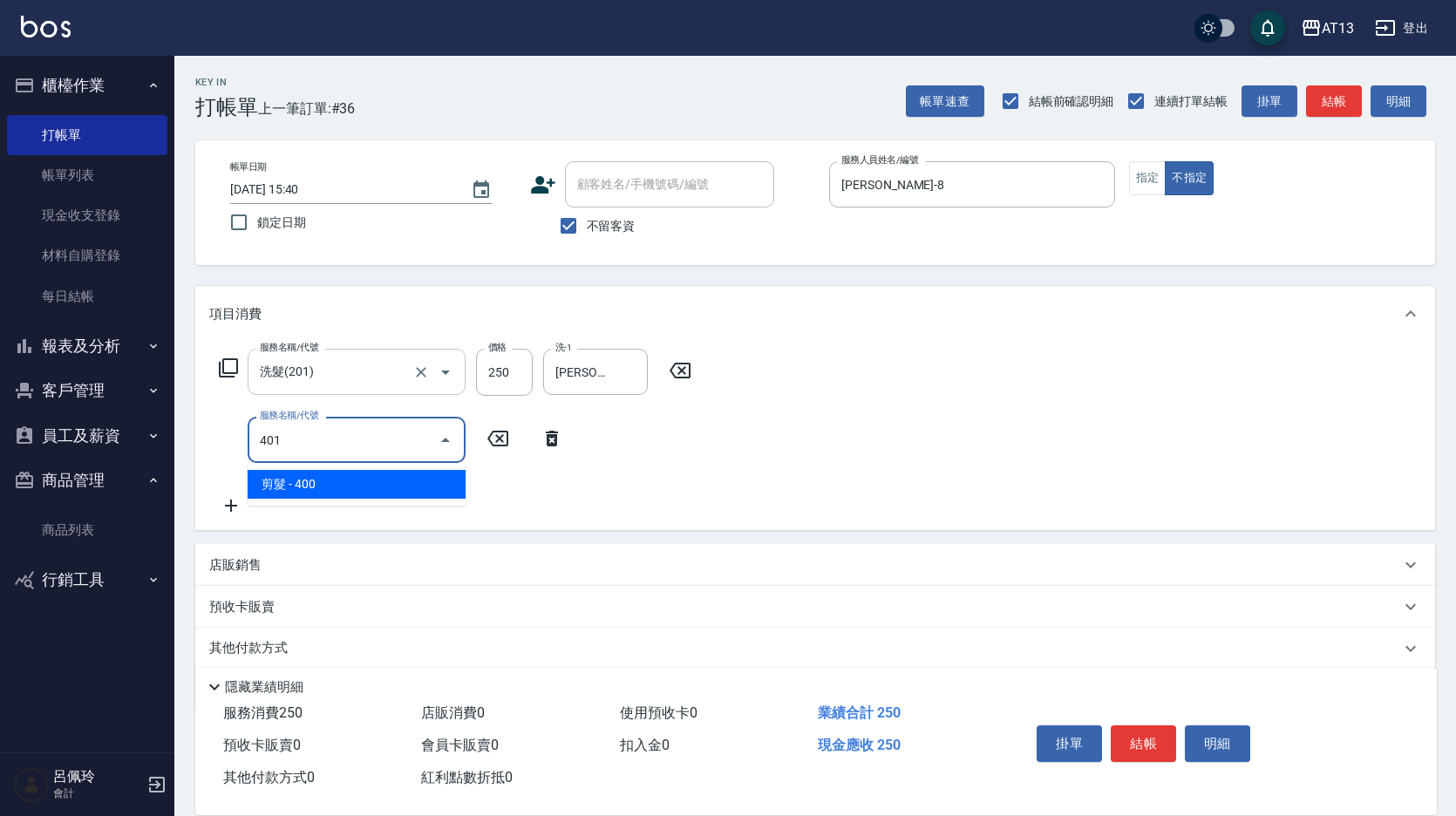
type input "剪髮(401)"
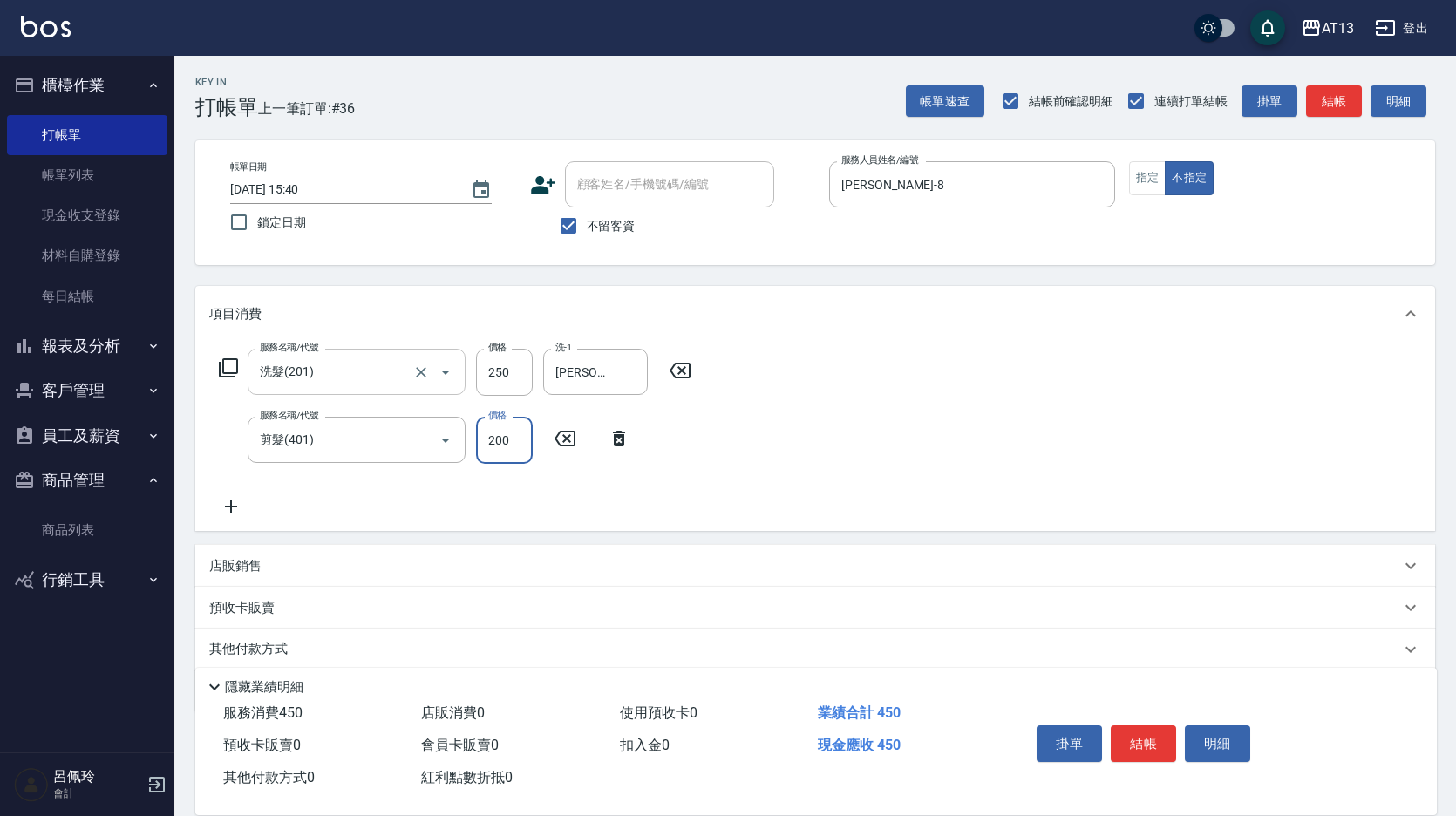
type input "200"
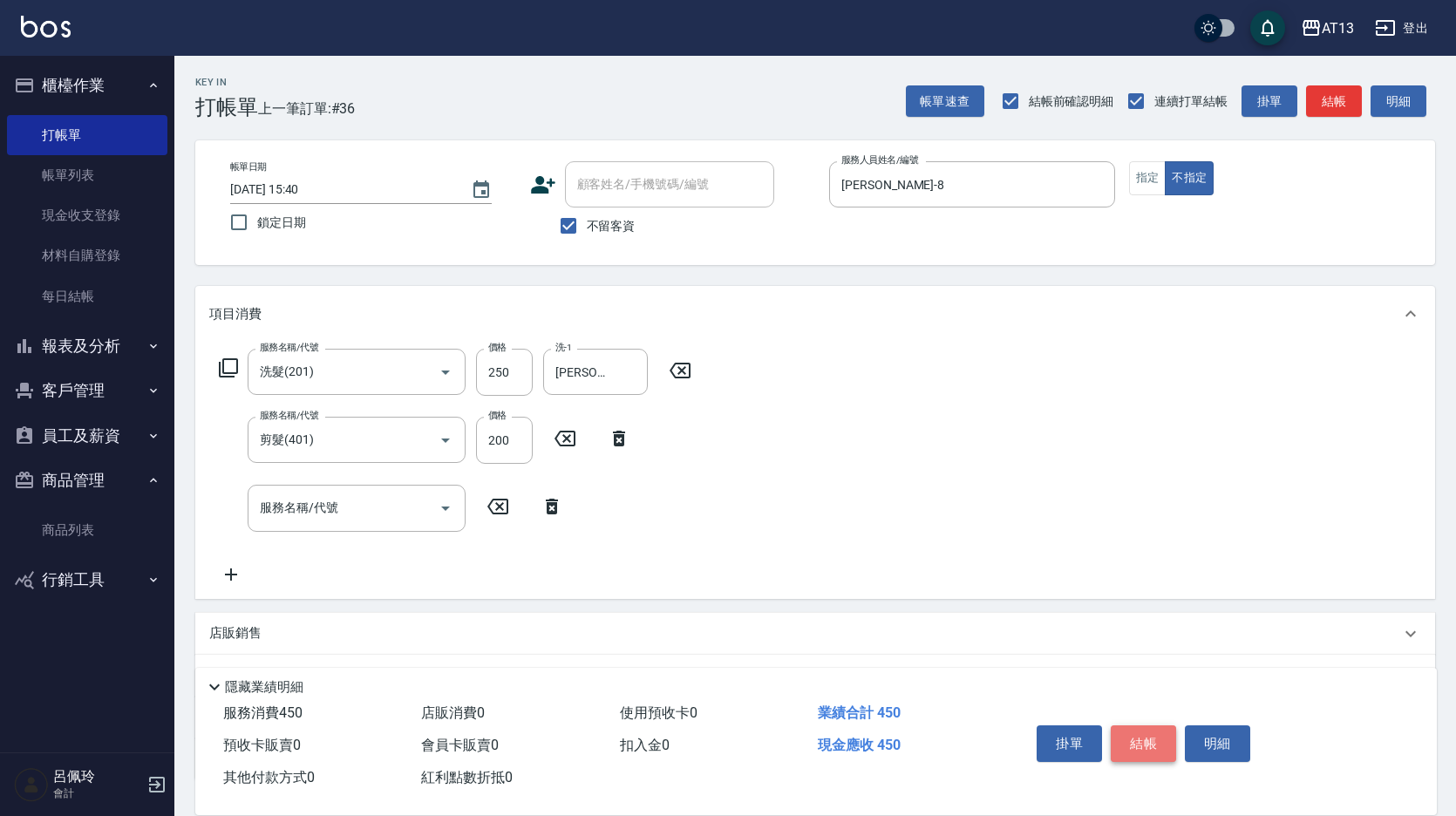
click at [1152, 736] on button "結帳" at bounding box center [1143, 744] width 65 height 37
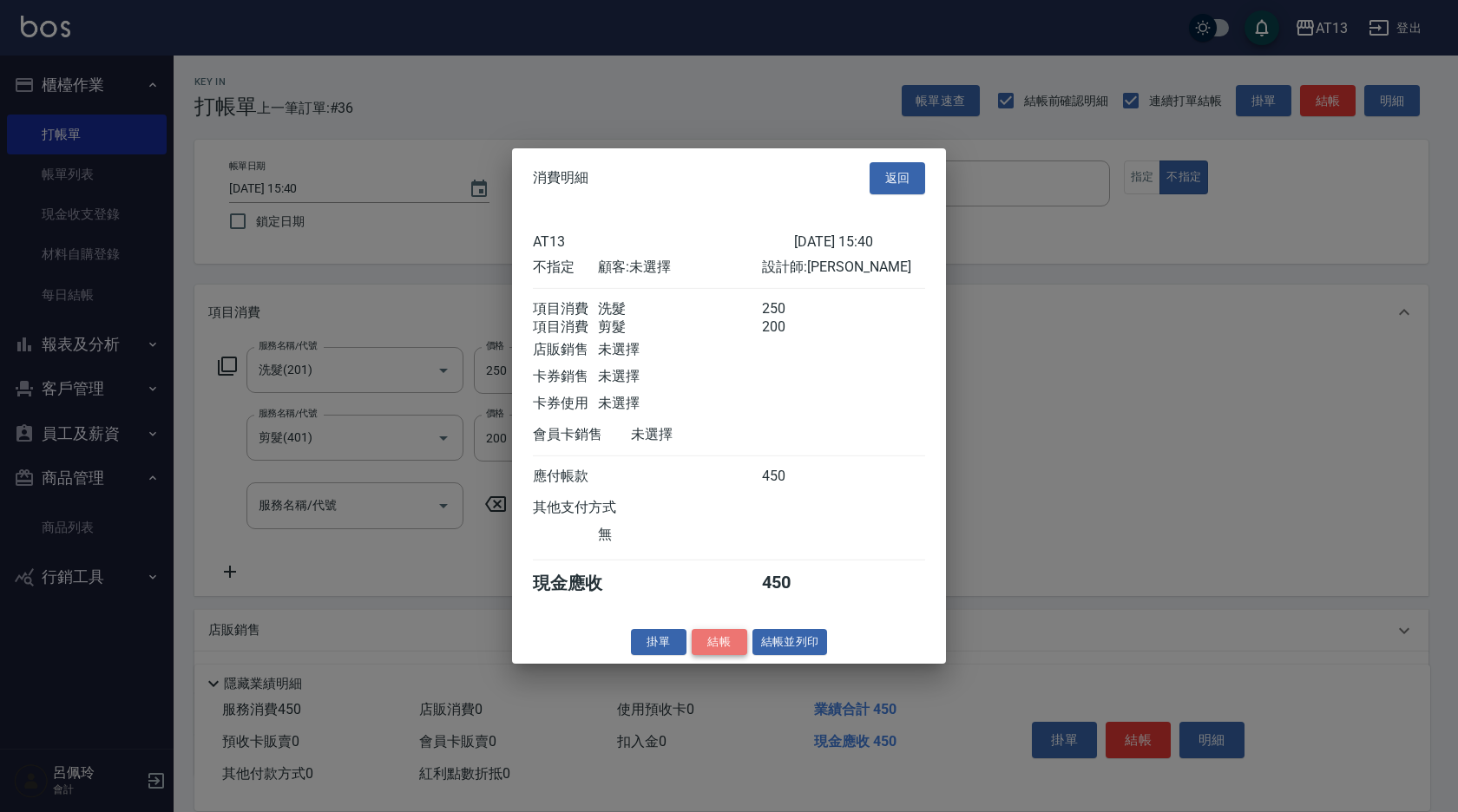
click at [731, 655] on button "結帳" at bounding box center [719, 641] width 56 height 27
